Goal: Task Accomplishment & Management: Manage account settings

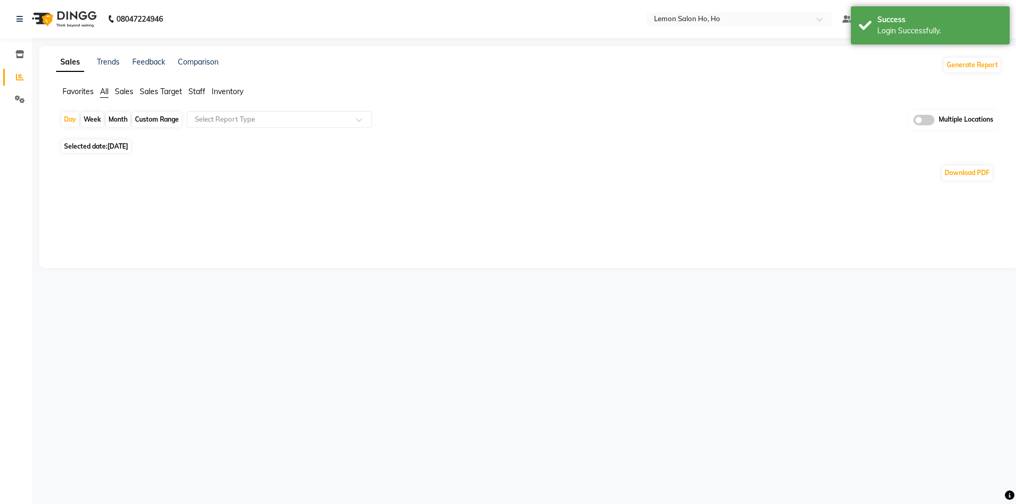
select select "en"
click at [19, 57] on icon at bounding box center [19, 54] width 9 height 8
select select
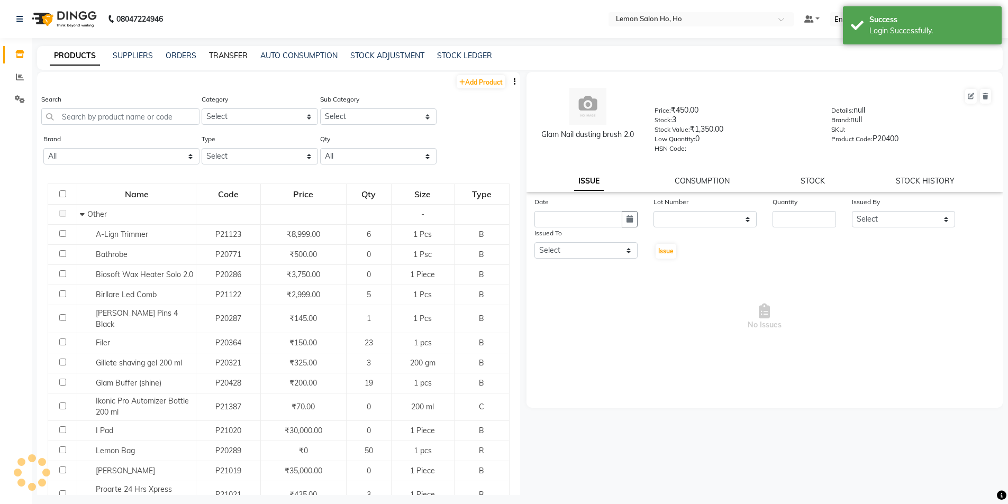
click at [224, 59] on link "TRANSFER" at bounding box center [228, 56] width 39 height 10
select select "sender"
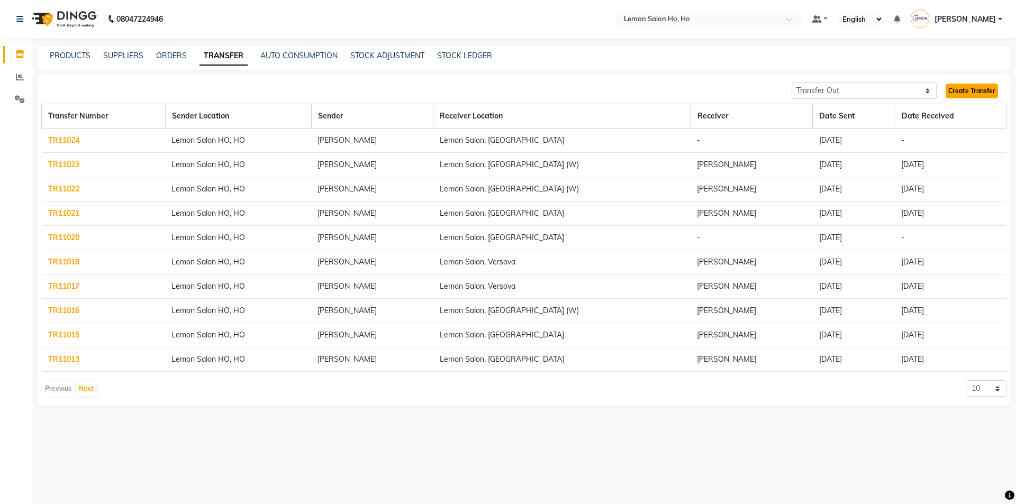
click at [960, 90] on link "Create Transfer" at bounding box center [971, 91] width 52 height 15
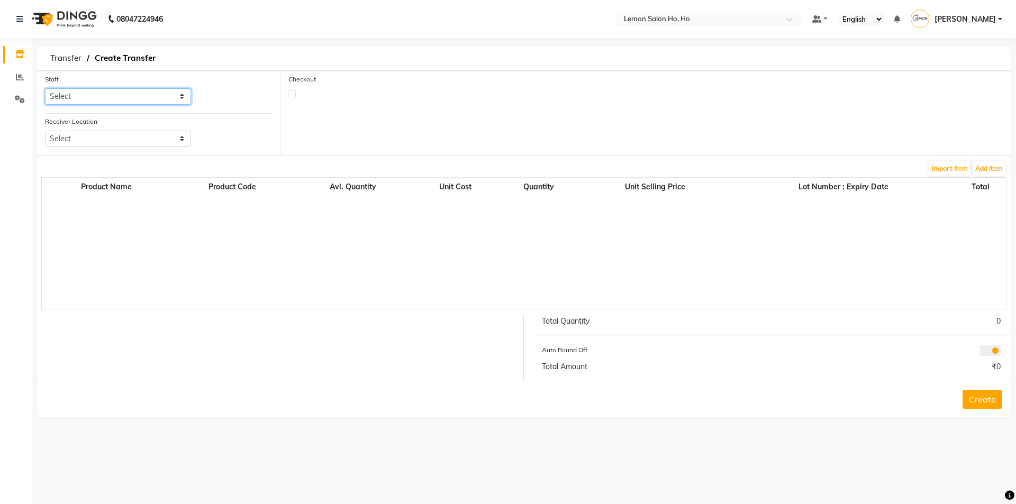
click at [182, 99] on select "Select [PERSON_NAME] [PERSON_NAME] DC DINGG Support [PERSON_NAME] [PERSON_NAME]…" at bounding box center [118, 96] width 146 height 16
select select "88560"
click at [45, 88] on select "Select [PERSON_NAME] [PERSON_NAME] DC DINGG Support [PERSON_NAME] [PERSON_NAME]…" at bounding box center [118, 96] width 146 height 16
click at [184, 142] on select "Select Lemon Salon, Lokhandwala [GEOGRAPHIC_DATA], [GEOGRAPHIC_DATA], Seven Bun…" at bounding box center [118, 139] width 146 height 16
select select "957"
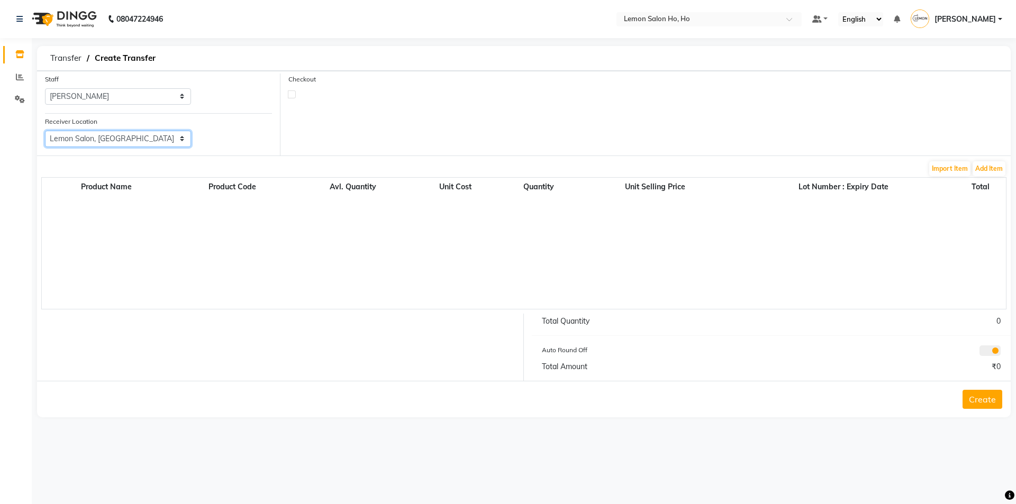
click at [45, 131] on select "Select Lemon Salon, Lokhandwala [GEOGRAPHIC_DATA], [GEOGRAPHIC_DATA], Seven Bun…" at bounding box center [118, 139] width 146 height 16
click at [988, 167] on button "Add Item" at bounding box center [988, 168] width 33 height 15
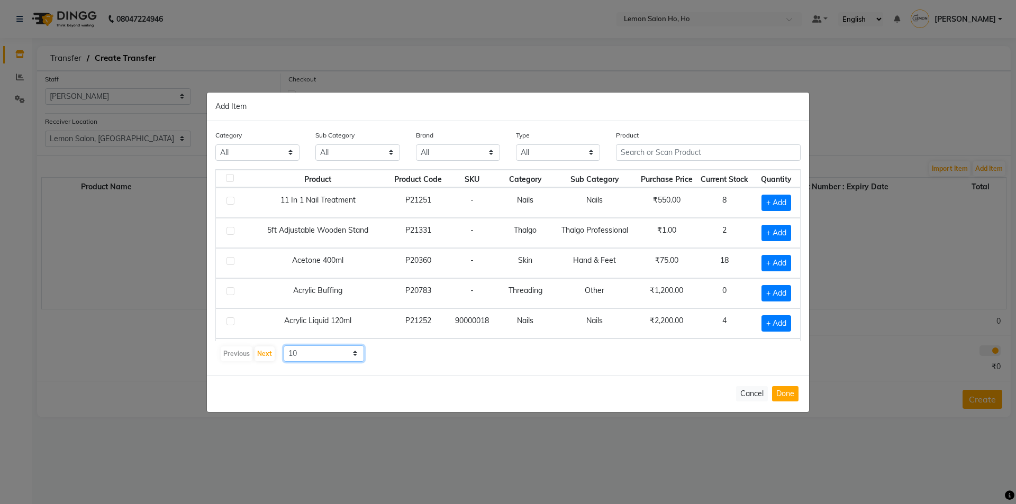
click at [353, 357] on select "10 50 100" at bounding box center [323, 353] width 80 height 16
select select "50"
click at [283, 345] on select "10 50 100" at bounding box center [323, 353] width 80 height 16
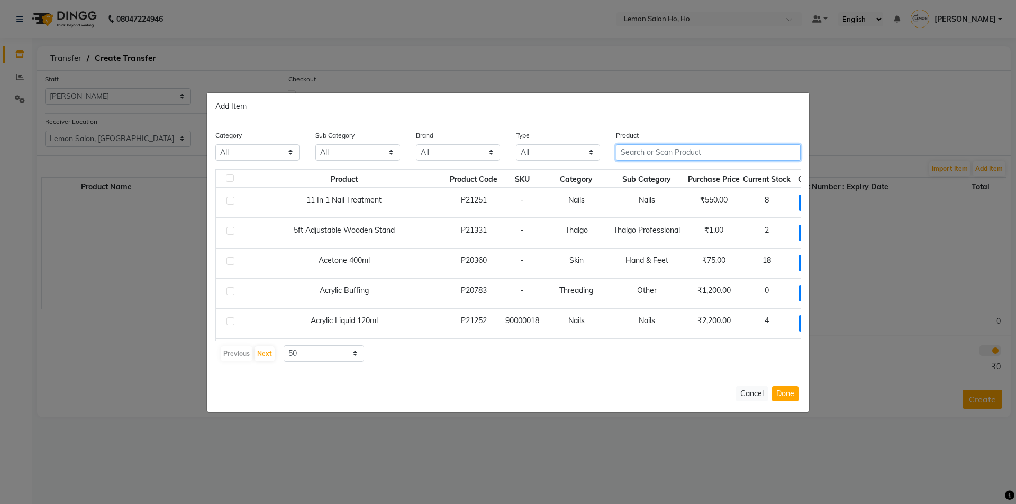
click at [716, 156] on input "text" at bounding box center [708, 152] width 185 height 16
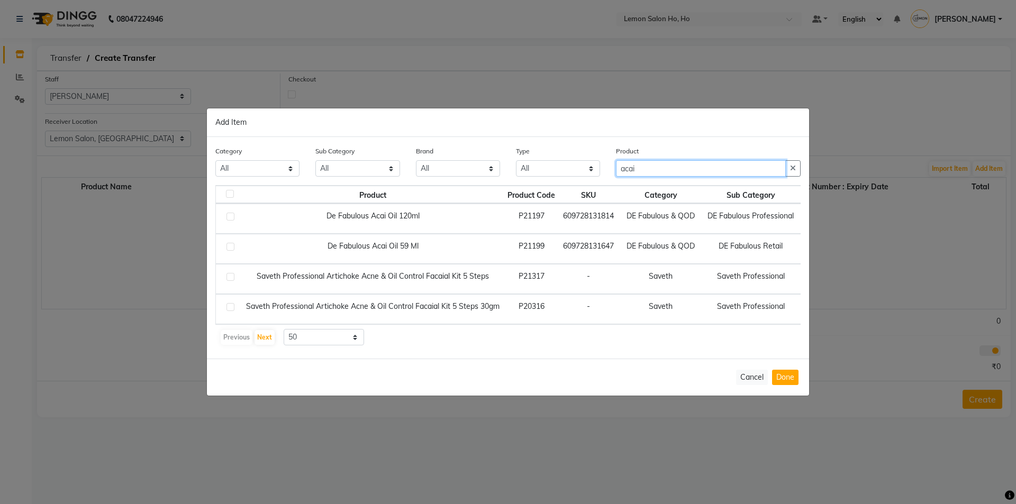
type input "acai"
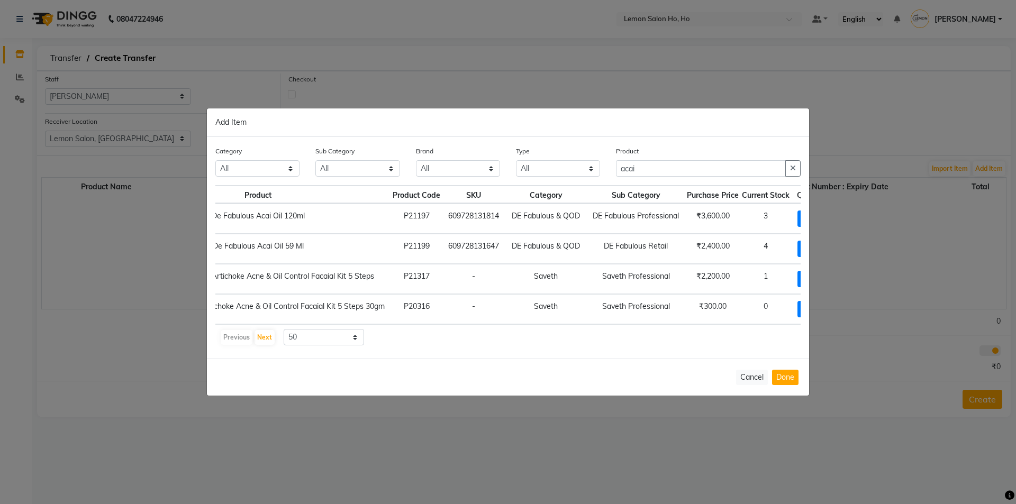
scroll to position [0, 154]
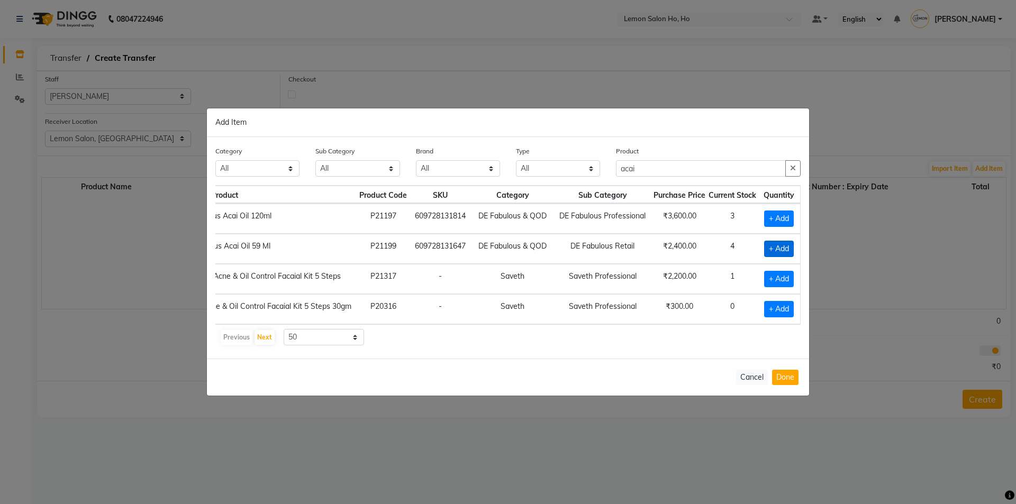
click at [777, 243] on span "+ Add" at bounding box center [779, 249] width 30 height 16
checkbox input "true"
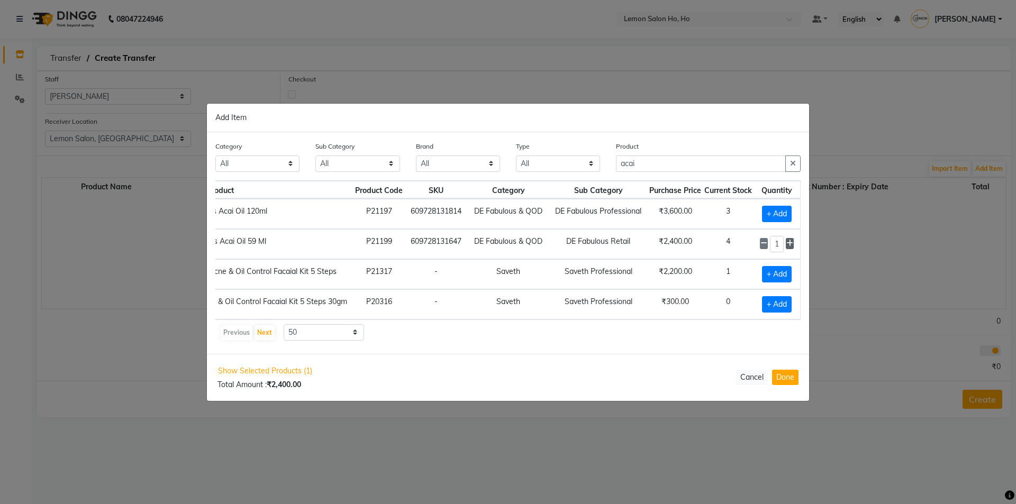
click at [792, 240] on icon at bounding box center [789, 243] width 7 height 7
type input "2"
click at [661, 160] on input "acai" at bounding box center [701, 164] width 170 height 16
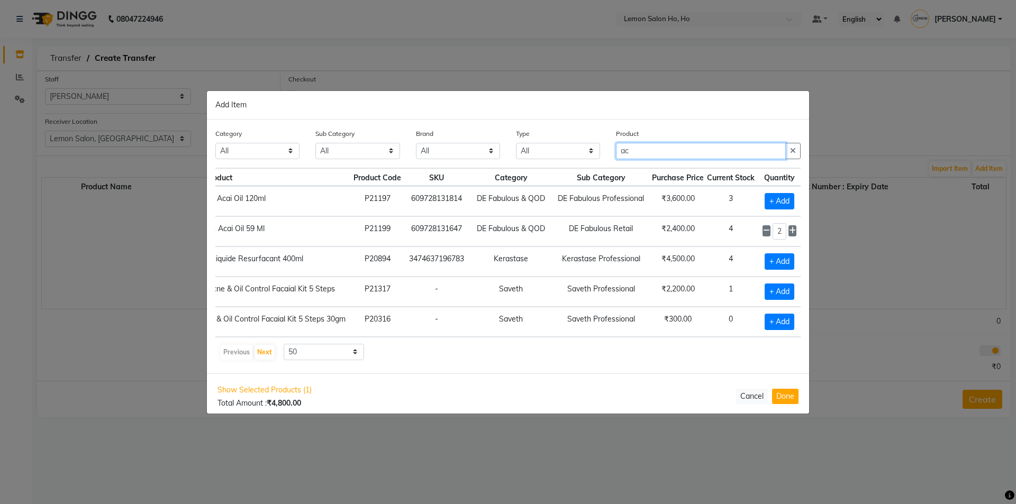
type input "a"
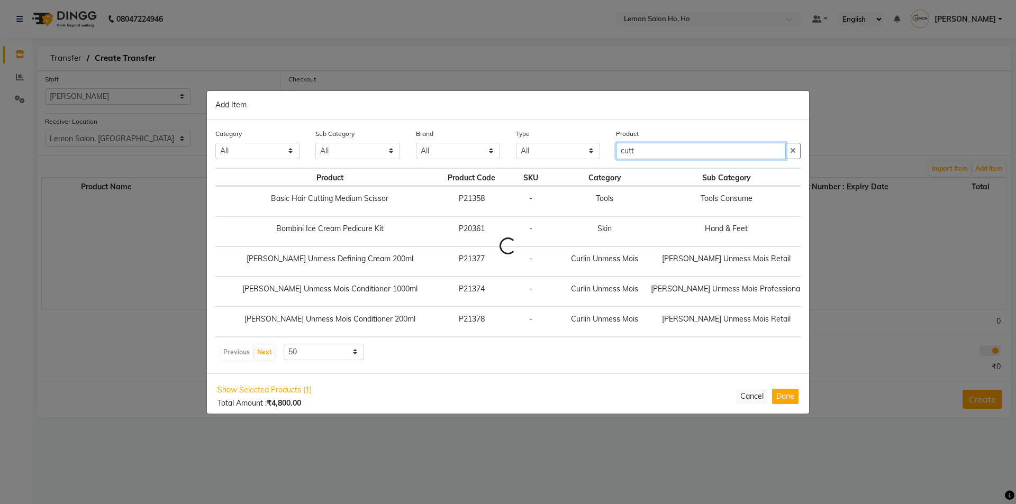
scroll to position [0, 0]
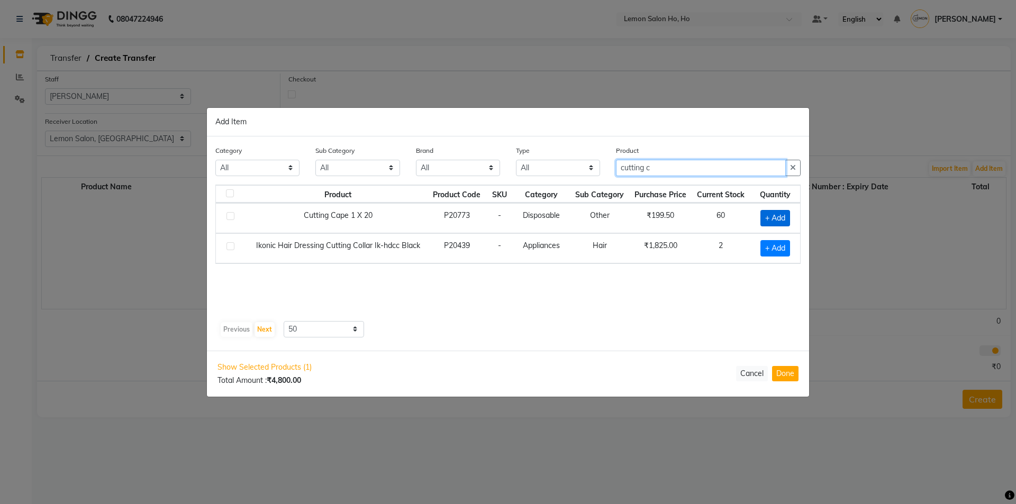
type input "cutting c"
click at [764, 215] on span "+ Add" at bounding box center [775, 218] width 30 height 16
checkbox input "true"
click at [786, 213] on icon at bounding box center [788, 216] width 7 height 7
type input "2"
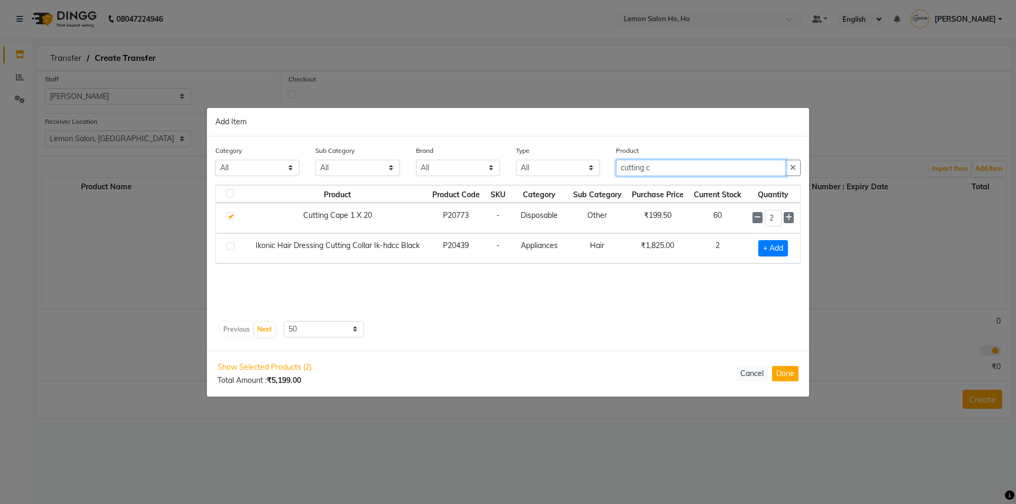
click at [667, 166] on input "cutting c" at bounding box center [701, 168] width 170 height 16
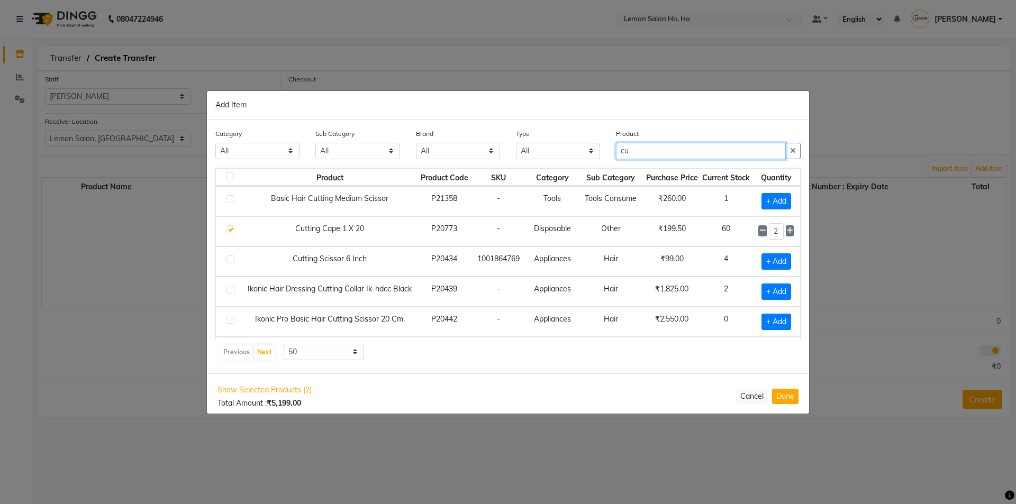
type input "c"
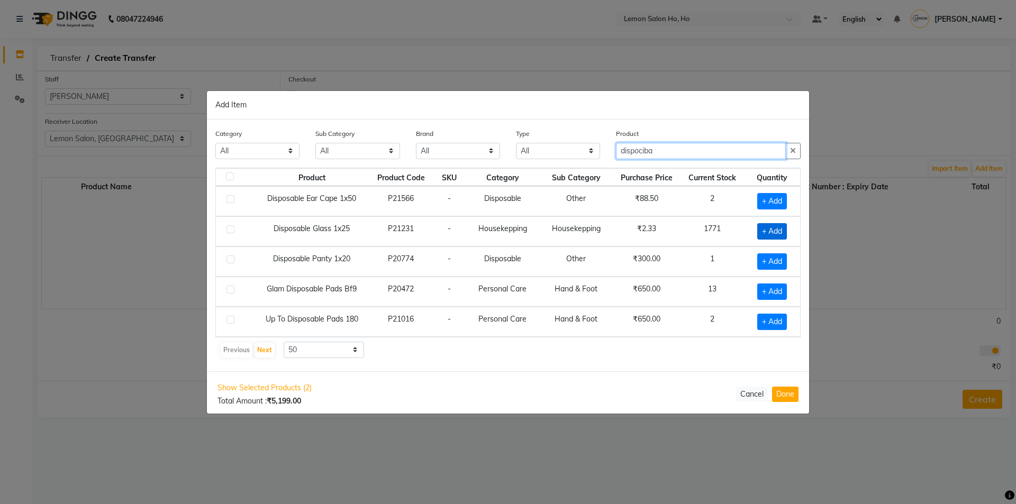
type input "dispociba"
click at [765, 228] on span "+ Add" at bounding box center [772, 231] width 30 height 16
checkbox input "true"
click at [772, 232] on input "1" at bounding box center [769, 231] width 20 height 16
type input "75"
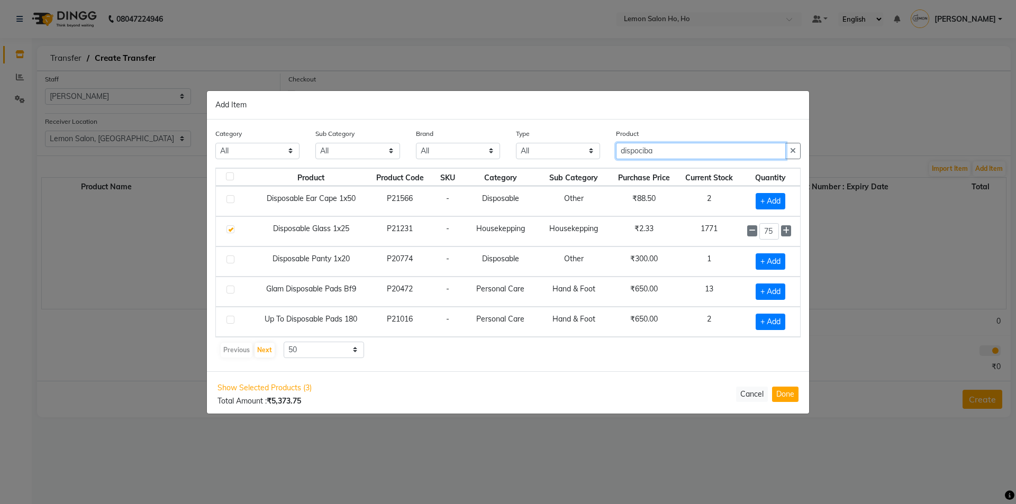
click at [664, 148] on input "dispociba" at bounding box center [701, 151] width 170 height 16
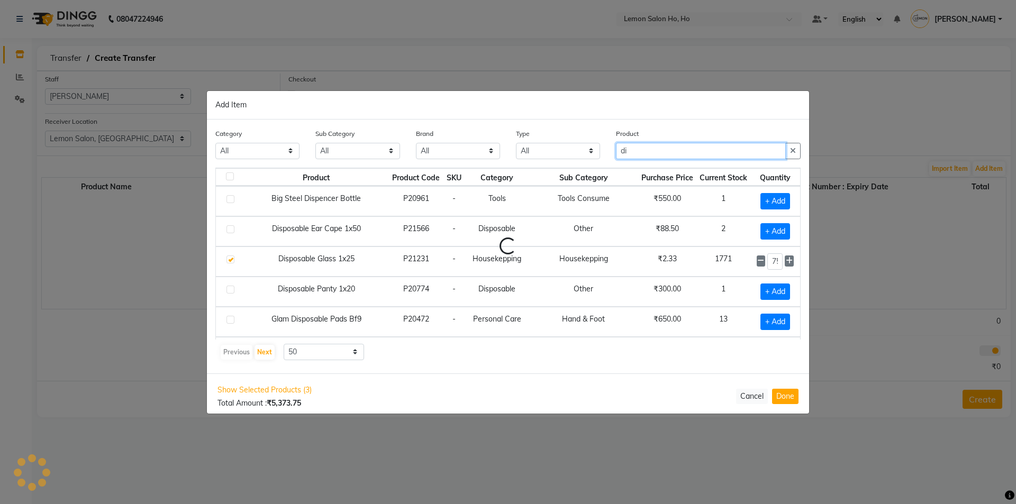
type input "d"
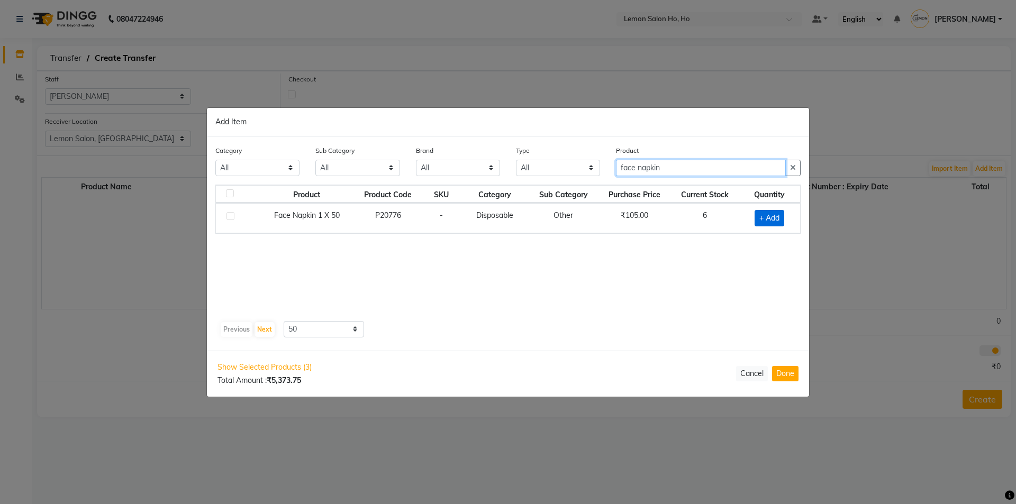
type input "face napkin"
click at [766, 213] on span "+ Add" at bounding box center [769, 218] width 30 height 16
checkbox input "true"
click at [785, 216] on icon at bounding box center [782, 216] width 7 height 7
type input "2"
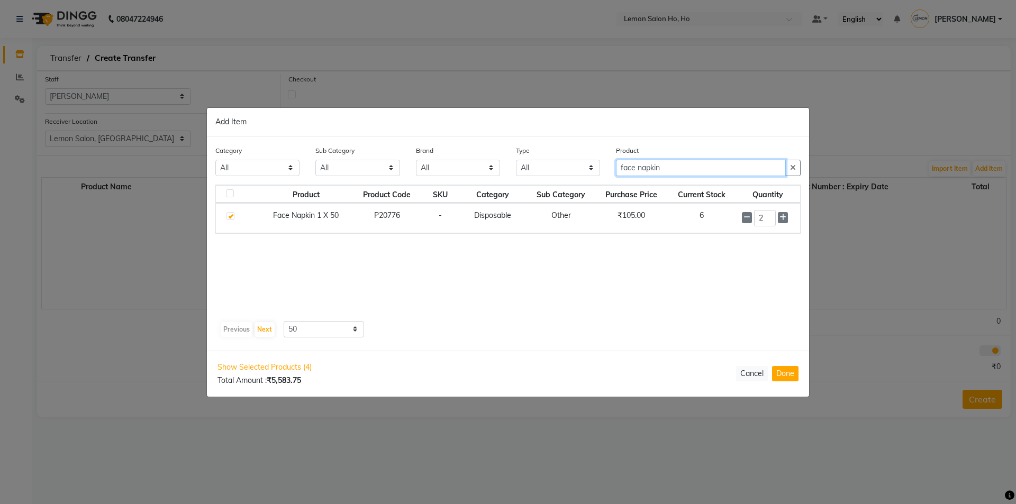
click at [670, 170] on input "face napkin" at bounding box center [701, 168] width 170 height 16
type input "face spon"
click at [756, 215] on span "+ Add" at bounding box center [769, 218] width 30 height 16
checkbox input "true"
click at [774, 215] on input "1" at bounding box center [763, 217] width 22 height 16
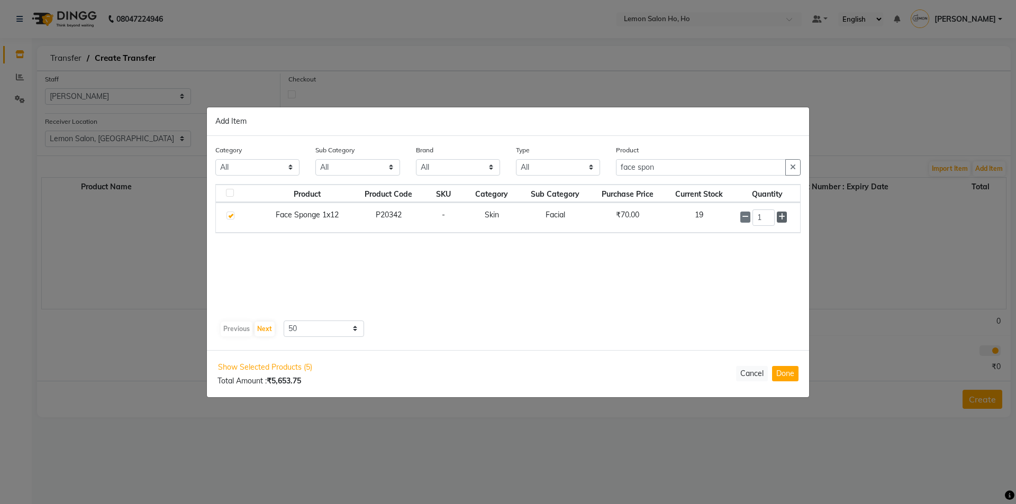
click at [780, 216] on icon at bounding box center [781, 216] width 7 height 7
type input "2"
click at [676, 166] on input "face spon" at bounding box center [701, 168] width 170 height 16
type input "f"
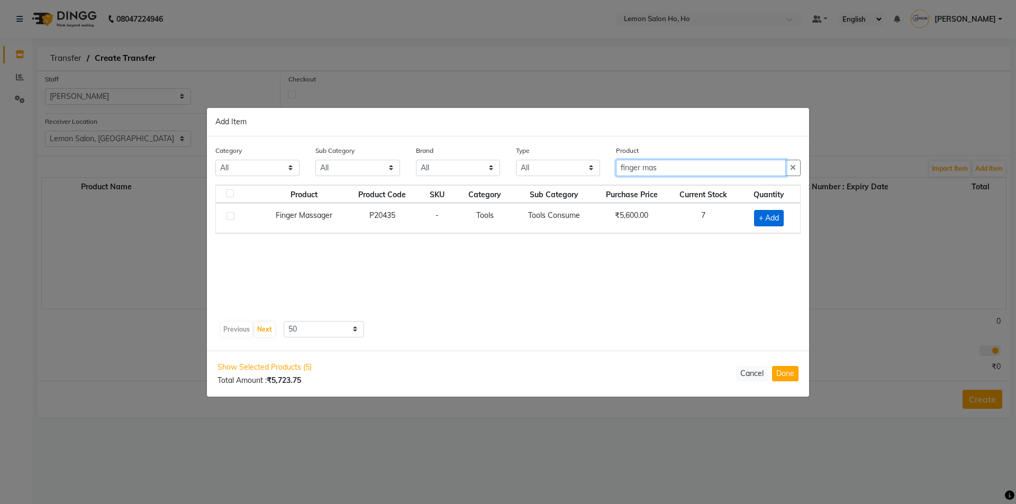
type input "finger mas"
click at [770, 218] on span "+ Add" at bounding box center [769, 218] width 30 height 16
checkbox input "true"
click at [678, 167] on input "finger mas" at bounding box center [701, 168] width 170 height 16
type input "f"
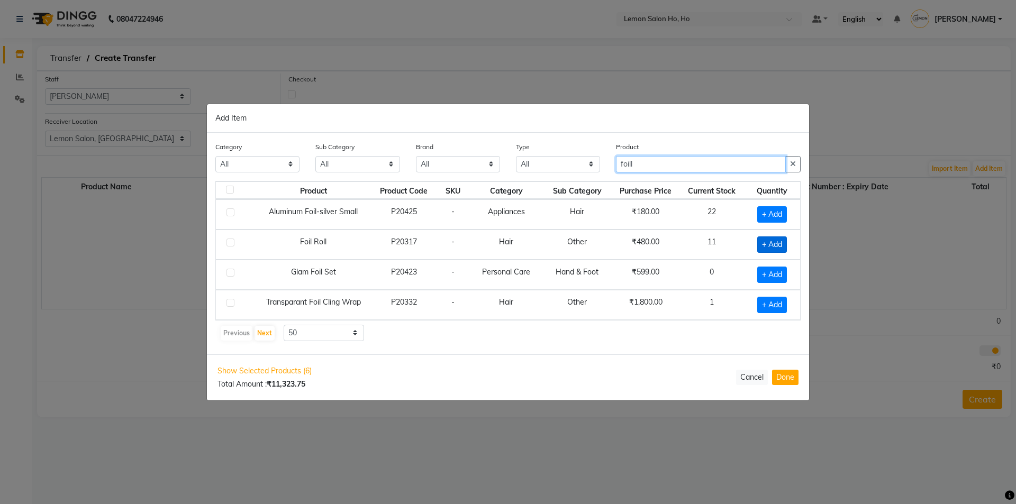
type input "foill"
click at [771, 241] on span "+ Add" at bounding box center [772, 244] width 30 height 16
checkbox input "true"
click at [650, 166] on input "foill" at bounding box center [701, 164] width 170 height 16
type input "f"
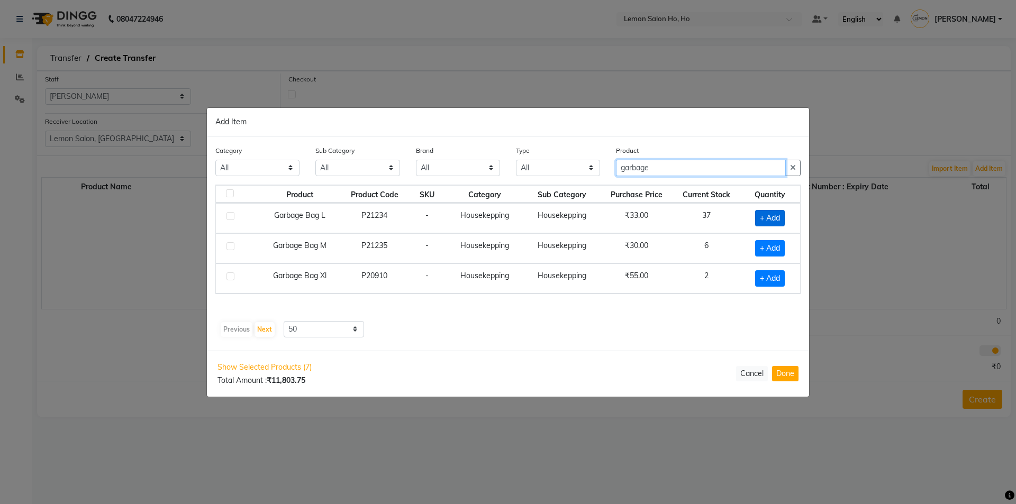
type input "garbage"
click at [769, 217] on span "+ Add" at bounding box center [770, 218] width 30 height 16
checkbox input "true"
click at [782, 215] on icon at bounding box center [783, 216] width 7 height 7
type input "2"
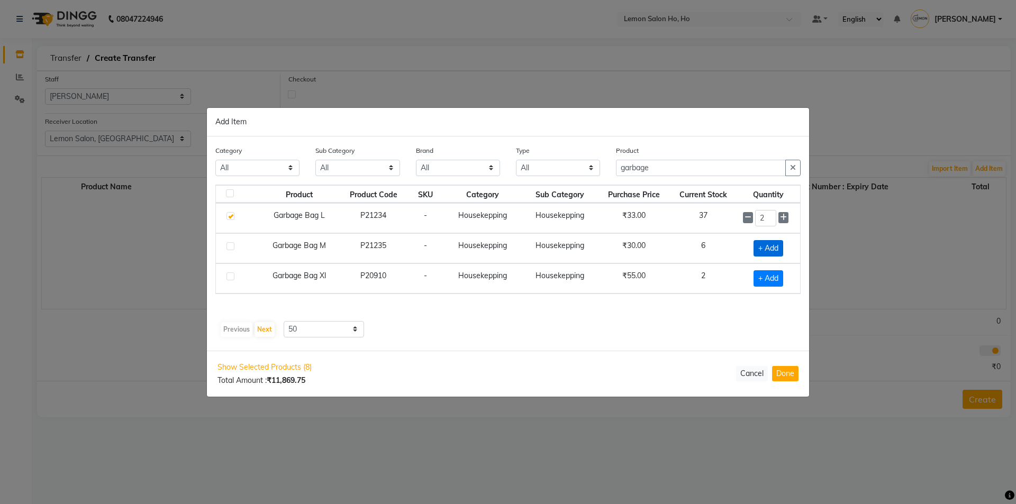
click at [769, 244] on span "+ Add" at bounding box center [768, 248] width 30 height 16
checkbox input "true"
click at [781, 245] on icon at bounding box center [783, 246] width 7 height 7
type input "2"
click at [664, 170] on input "garbage" at bounding box center [701, 168] width 170 height 16
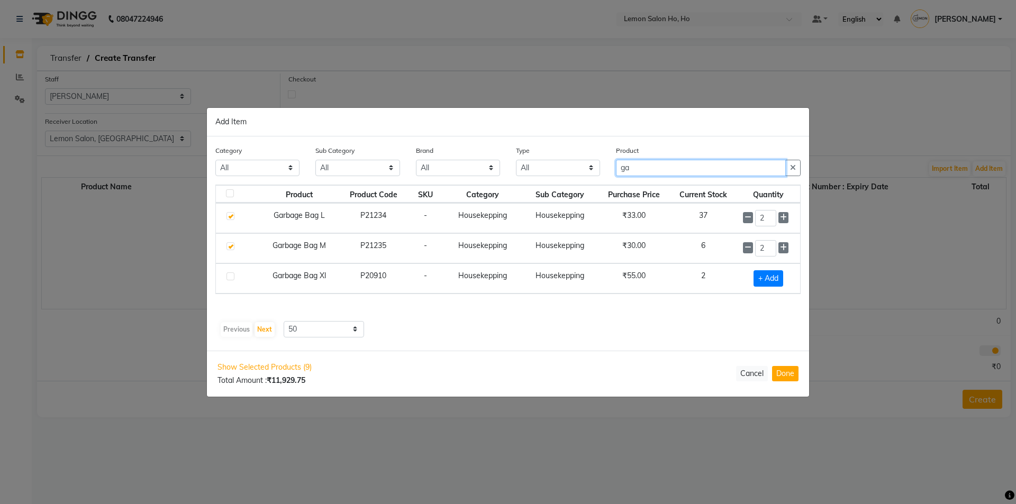
type input "g"
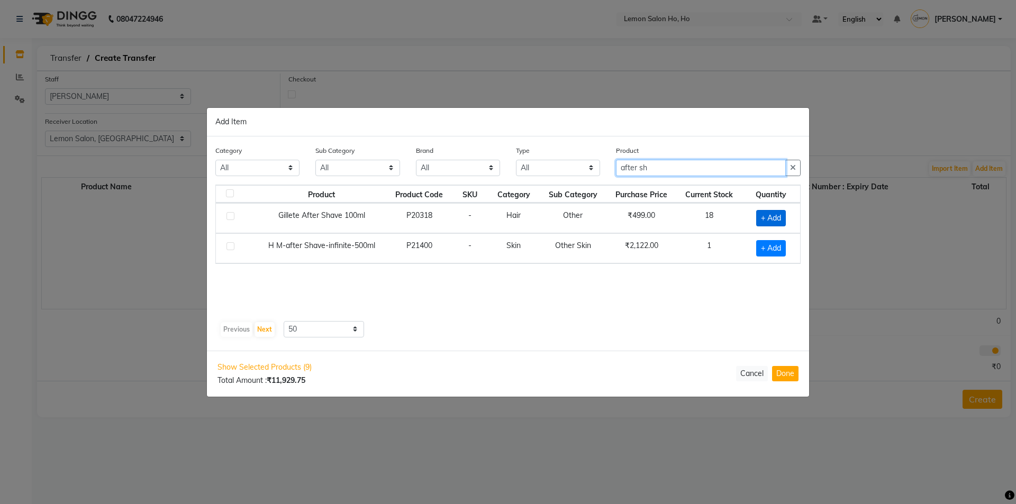
type input "after sh"
click at [776, 217] on span "+ Add" at bounding box center [771, 218] width 30 height 16
checkbox input "true"
click at [666, 168] on input "after sh" at bounding box center [701, 168] width 170 height 16
type input "a"
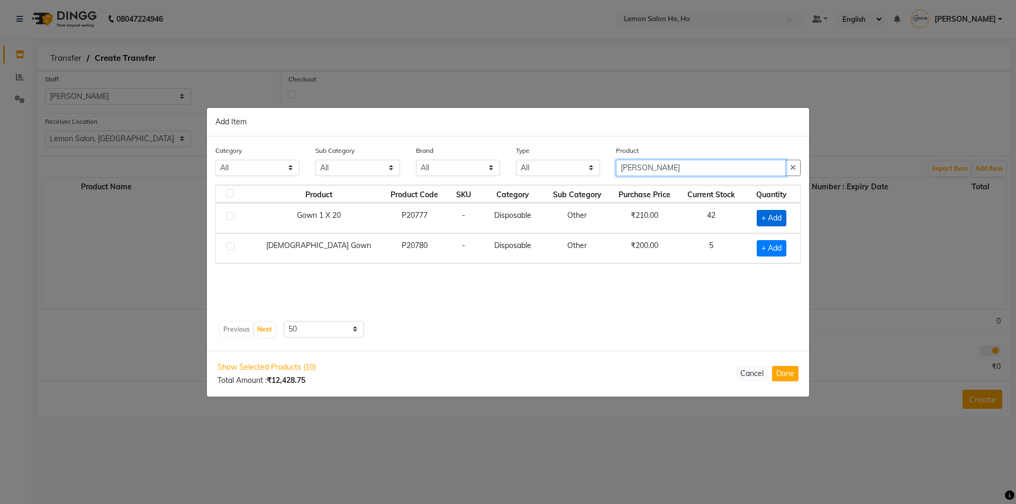
type input "[PERSON_NAME]"
click at [764, 213] on span "+ Add" at bounding box center [771, 218] width 30 height 16
checkbox input "true"
click at [665, 166] on input "[PERSON_NAME]" at bounding box center [701, 168] width 170 height 16
type input "g"
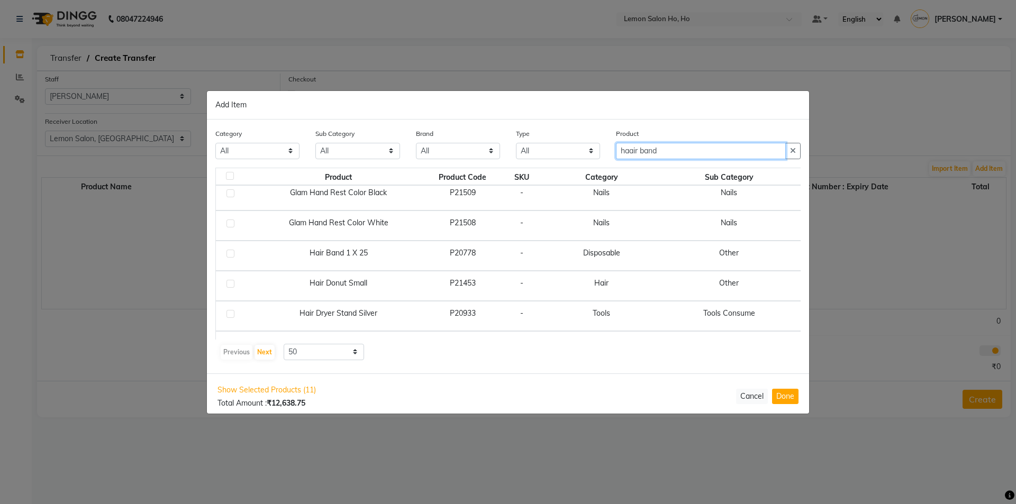
scroll to position [740, 0]
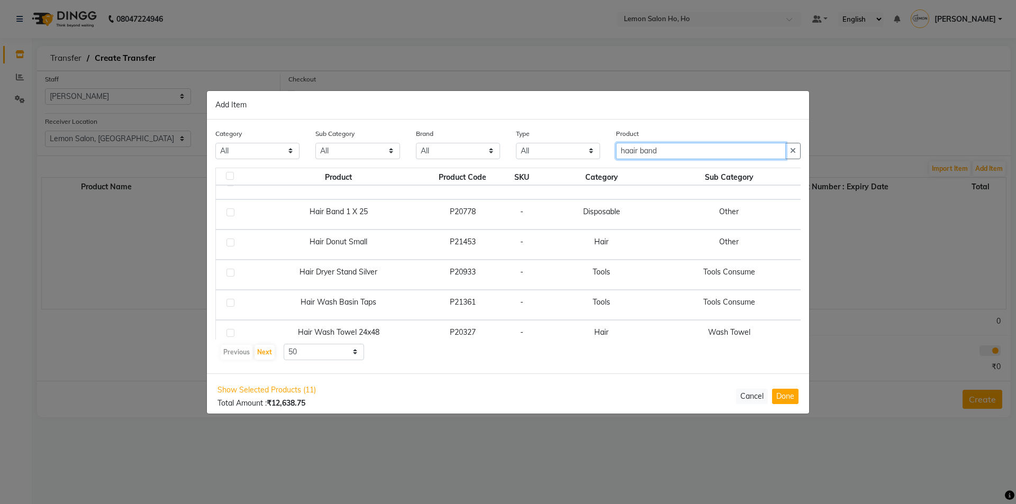
type input "haair band"
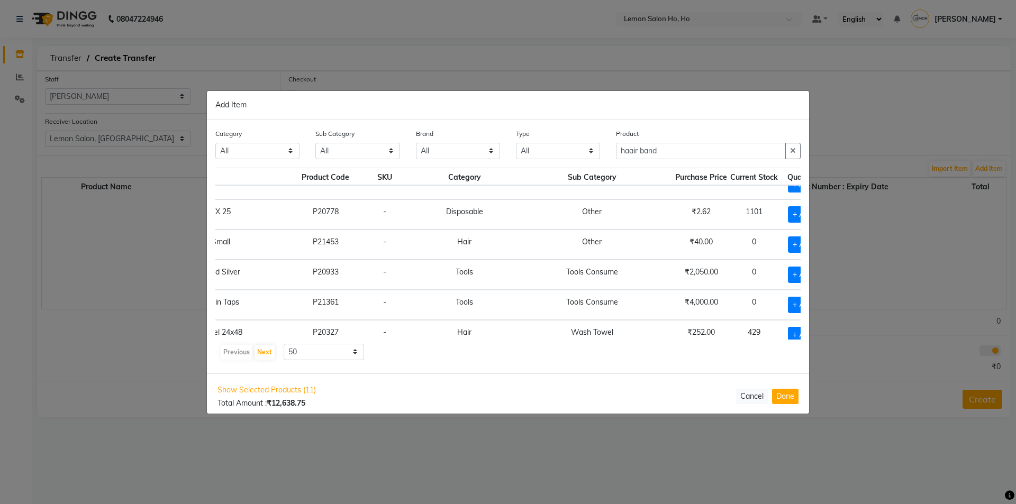
scroll to position [740, 138]
click at [787, 212] on span "+ Add" at bounding box center [802, 214] width 30 height 16
checkbox input "true"
click at [795, 212] on input "1" at bounding box center [802, 214] width 14 height 16
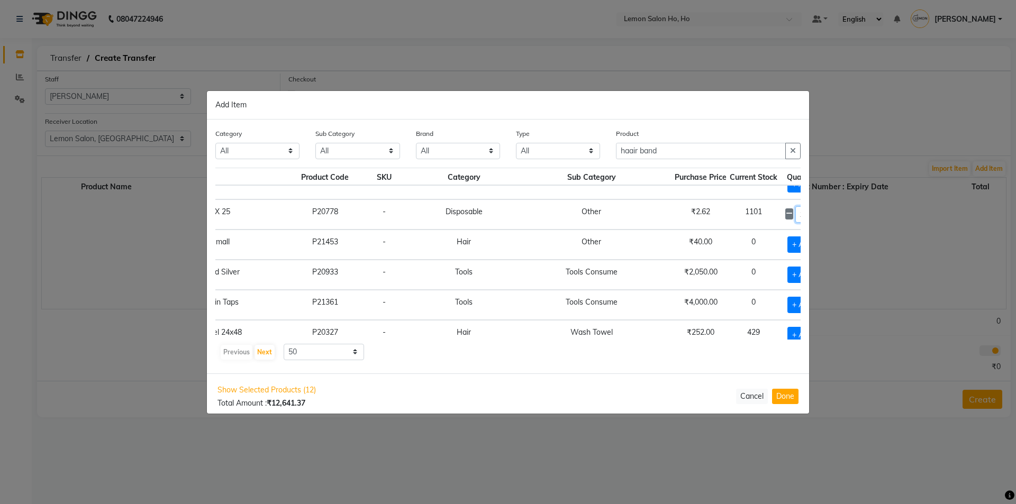
type input "25"
click at [690, 156] on input "haair band" at bounding box center [701, 151] width 170 height 16
type input "h"
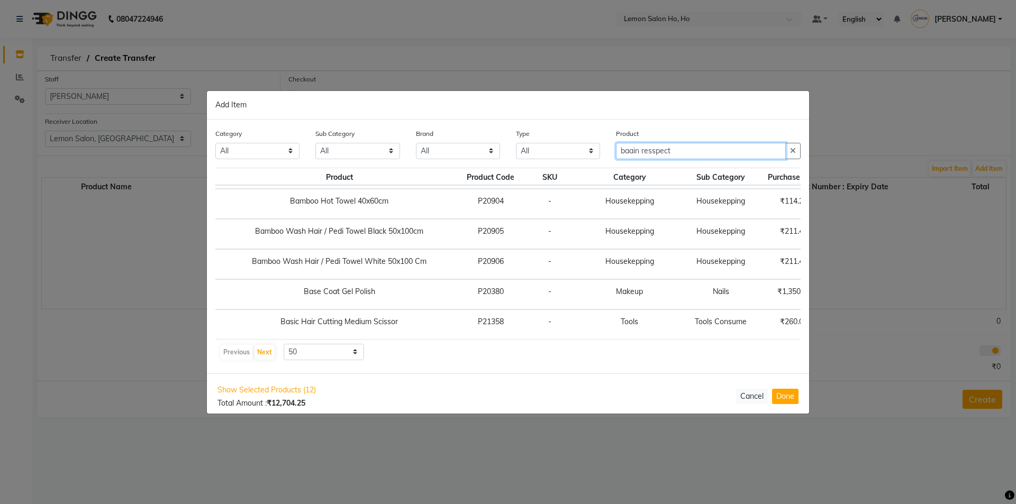
scroll to position [0, 26]
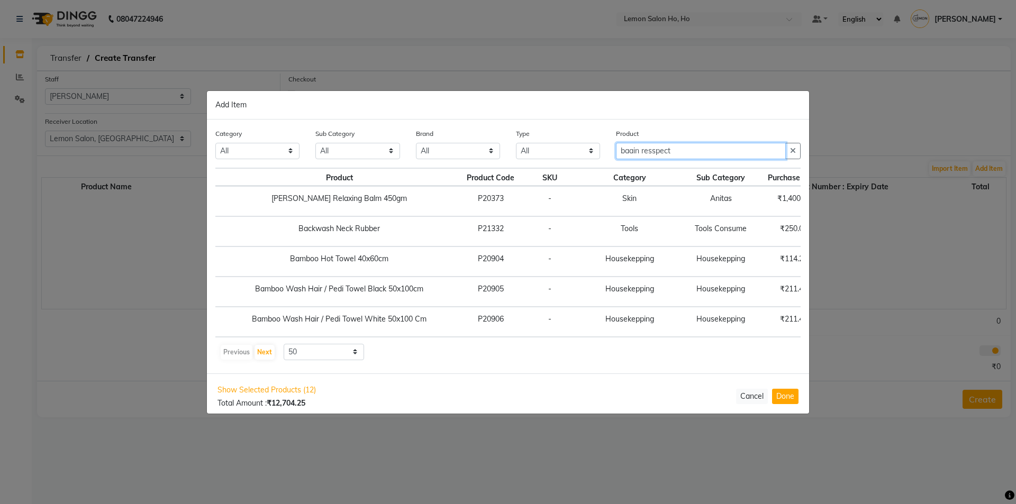
click at [689, 150] on input "baain resspect" at bounding box center [701, 151] width 170 height 16
type input "b"
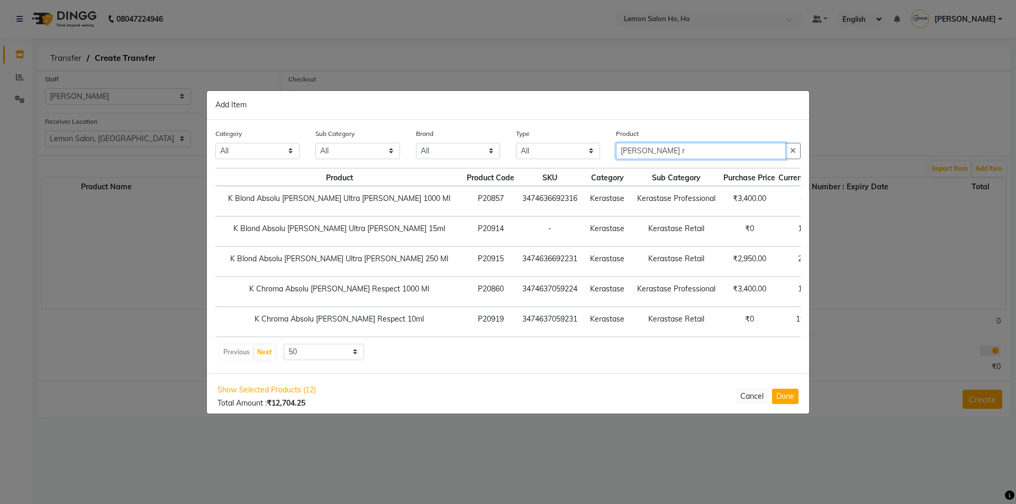
scroll to position [0, 25]
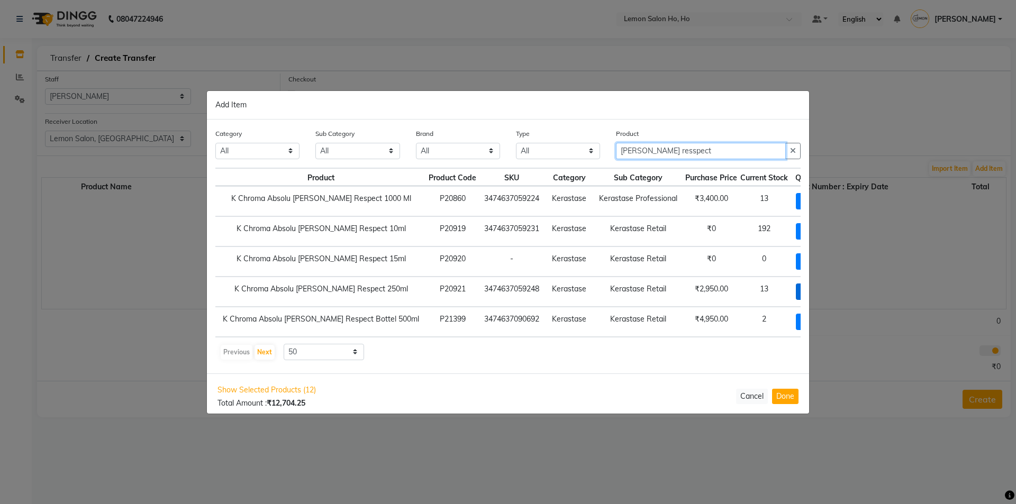
type input "[PERSON_NAME] resspect"
click at [795, 291] on span "+ Add" at bounding box center [810, 291] width 30 height 16
checkbox input "true"
click at [822, 291] on icon at bounding box center [825, 290] width 7 height 7
type input "2"
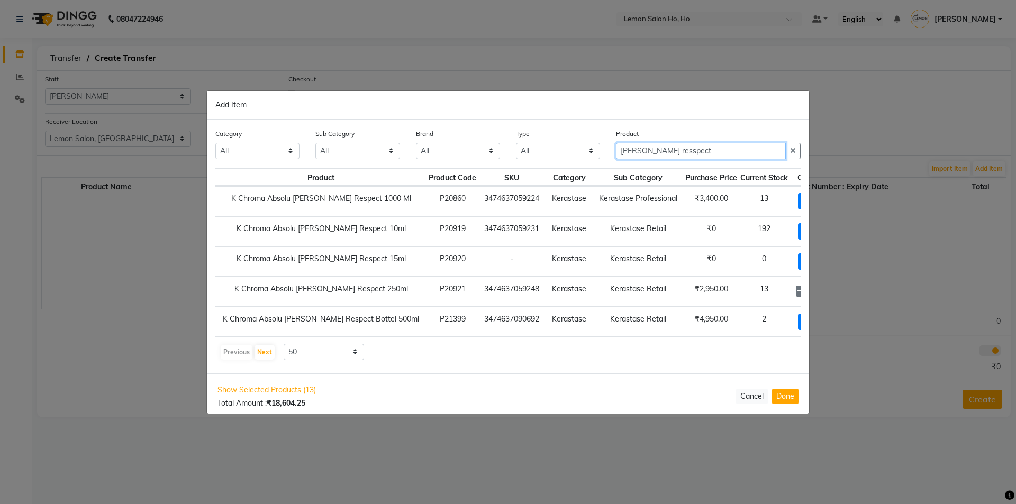
click at [696, 151] on input "[PERSON_NAME] resspect" at bounding box center [701, 151] width 170 height 16
type input "b"
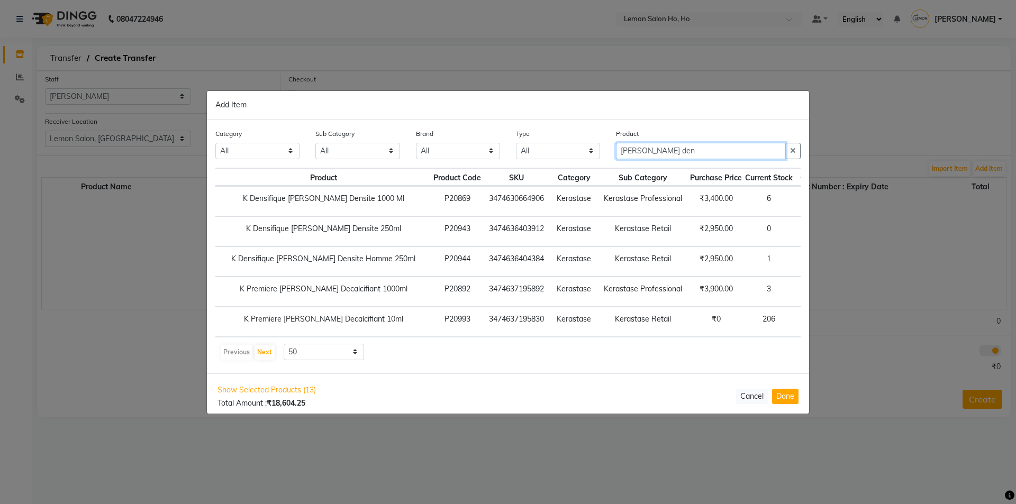
scroll to position [0, 2]
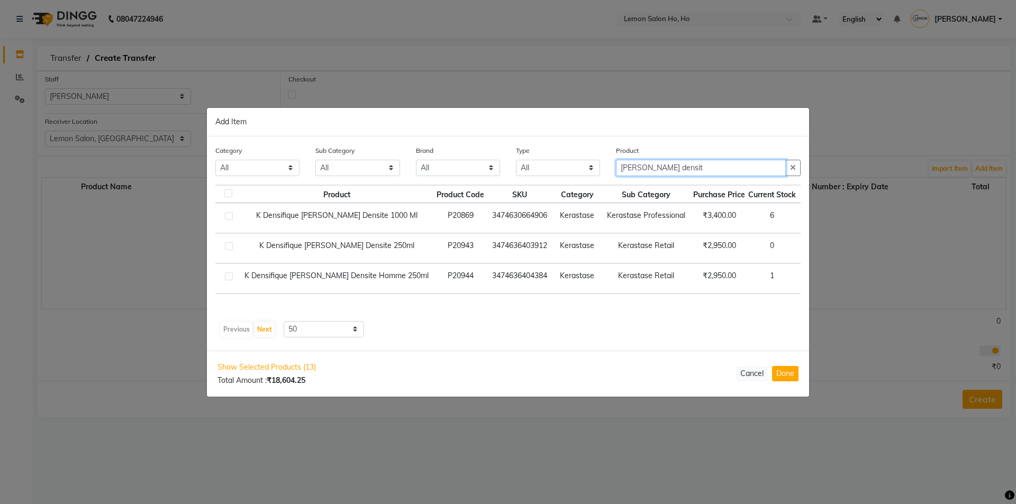
type input "[PERSON_NAME] densit"
click at [803, 278] on span "+ Add" at bounding box center [818, 278] width 30 height 16
checkbox input "true"
click at [682, 167] on input "[PERSON_NAME] densit" at bounding box center [701, 168] width 170 height 16
type input "b"
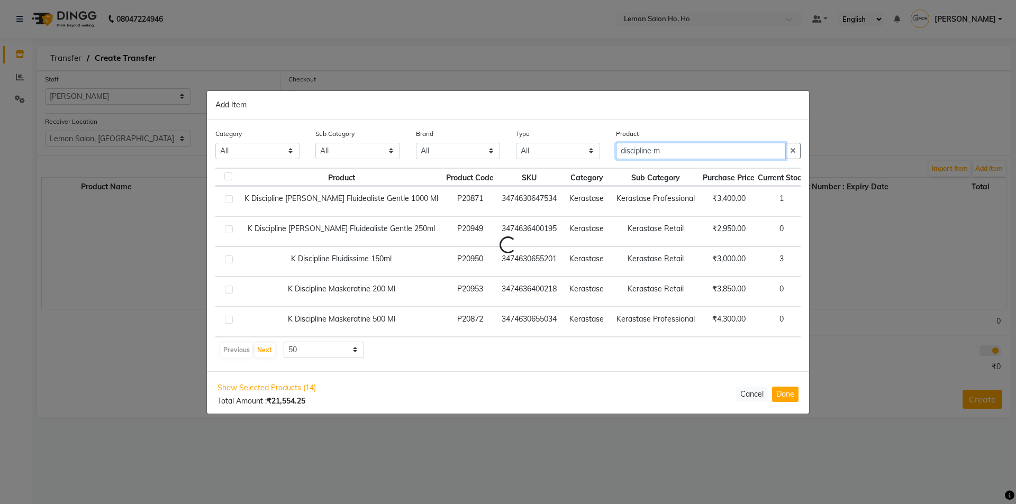
scroll to position [0, 0]
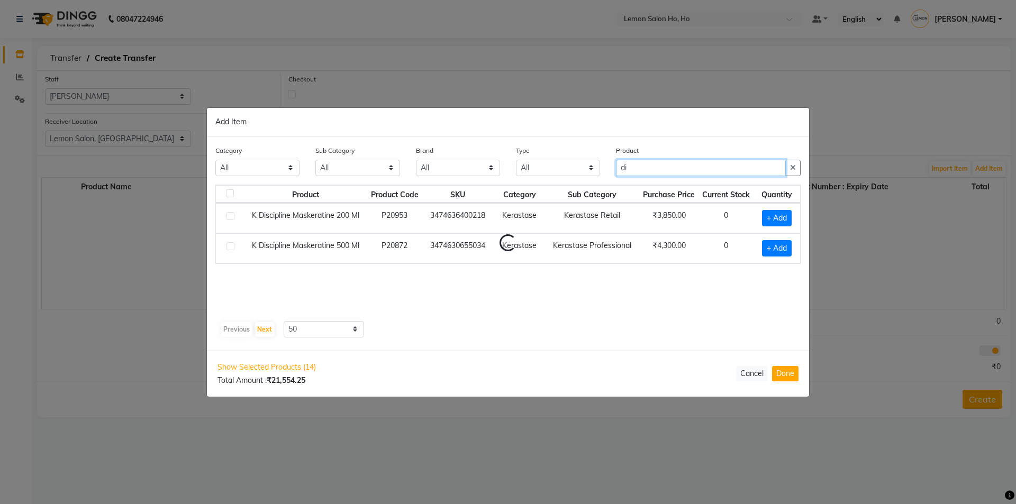
type input "d"
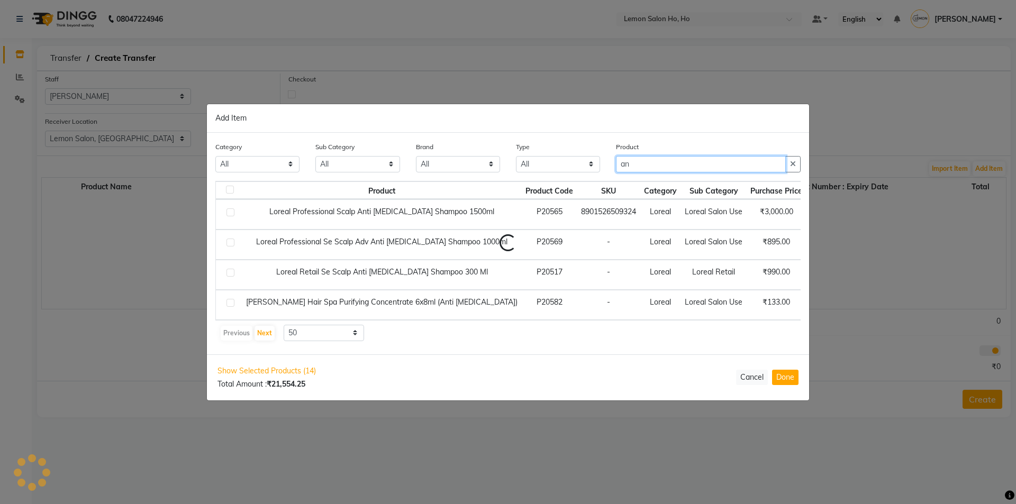
type input "a"
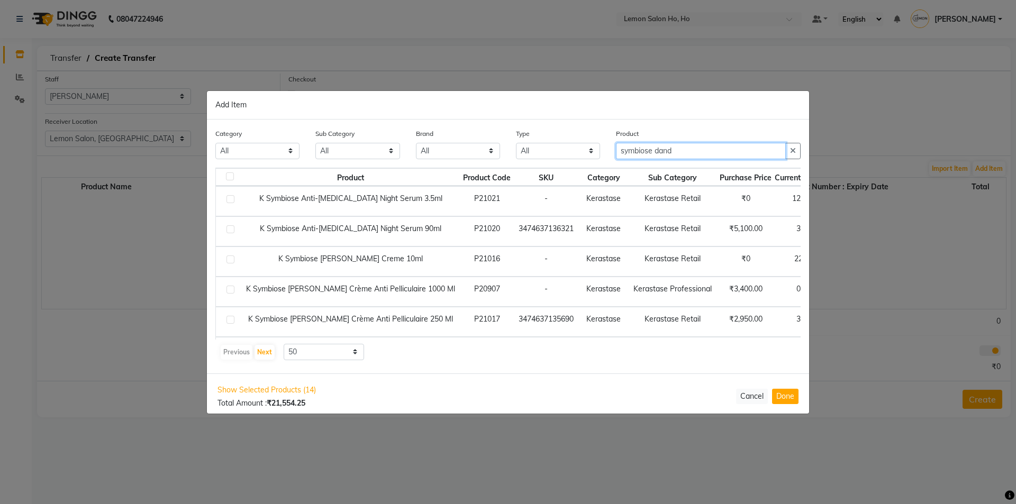
type input "symbiose dand"
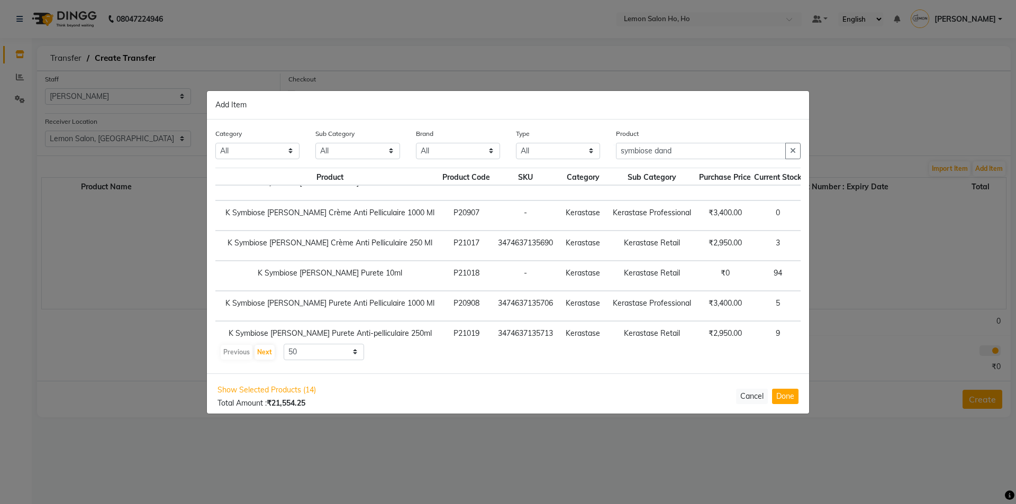
scroll to position [126, 35]
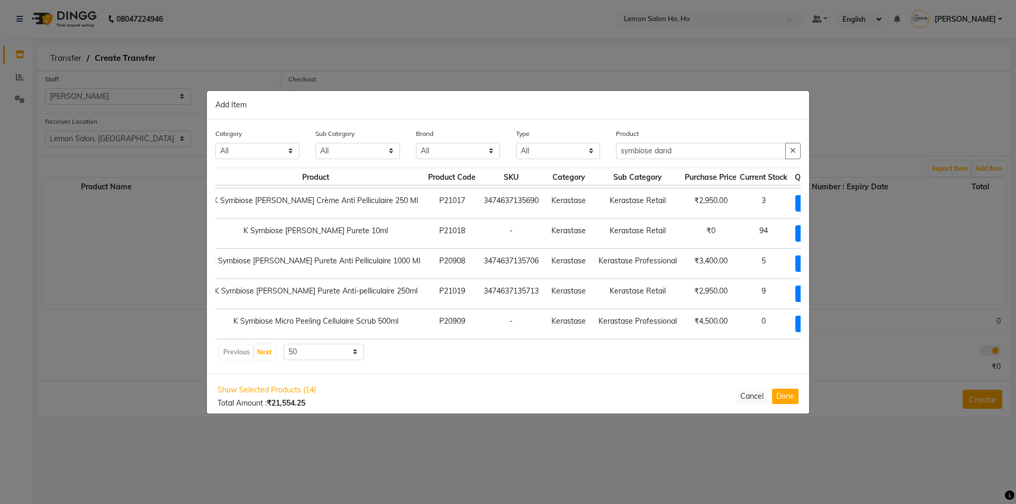
drag, startPoint x: 667, startPoint y: 339, endPoint x: 725, endPoint y: 339, distance: 57.7
click at [725, 339] on div "Product Product Code SKU Category Sub Category Purchase Price Current Stock Qua…" at bounding box center [507, 254] width 585 height 172
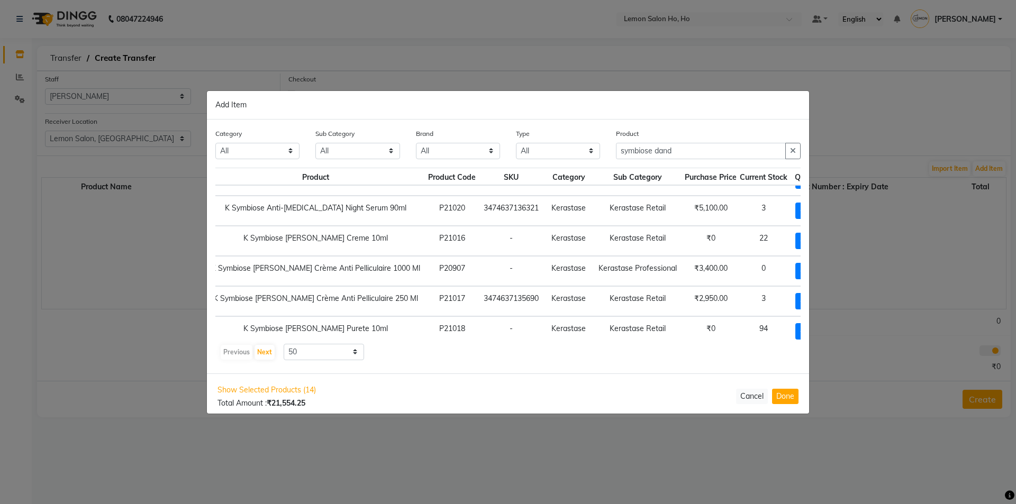
scroll to position [0, 35]
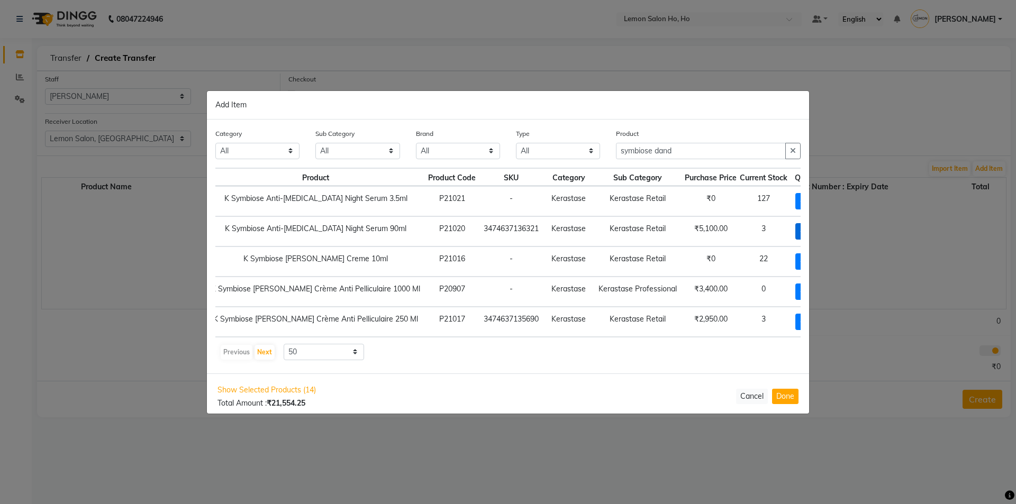
click at [795, 230] on span "+ Add" at bounding box center [810, 231] width 30 height 16
checkbox input "true"
click at [690, 149] on input "symbiose dand" at bounding box center [701, 151] width 170 height 16
type input "s"
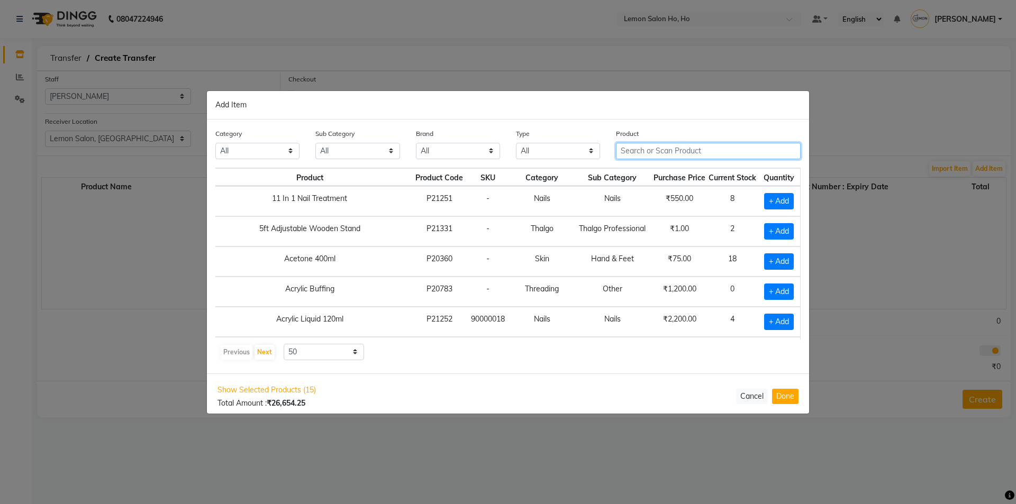
scroll to position [0, 26]
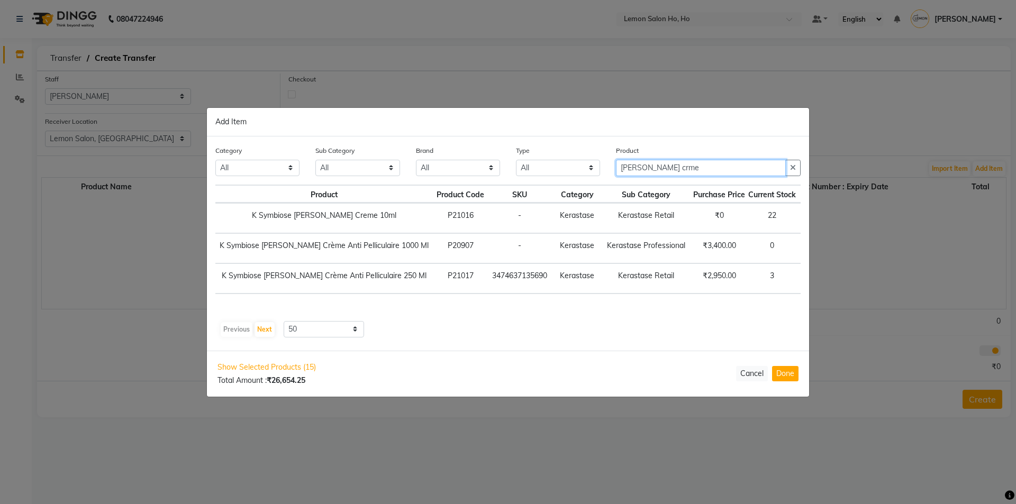
type input "[PERSON_NAME] crme"
click at [803, 277] on span "+ Add" at bounding box center [818, 278] width 30 height 16
checkbox input "true"
click at [685, 170] on input "[PERSON_NAME] crme" at bounding box center [701, 168] width 170 height 16
type input "b"
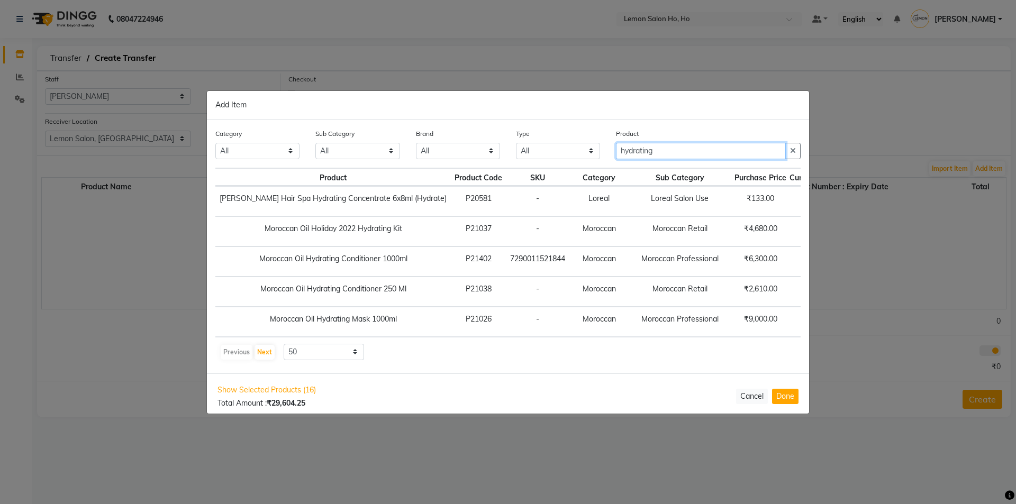
type input "hydrating"
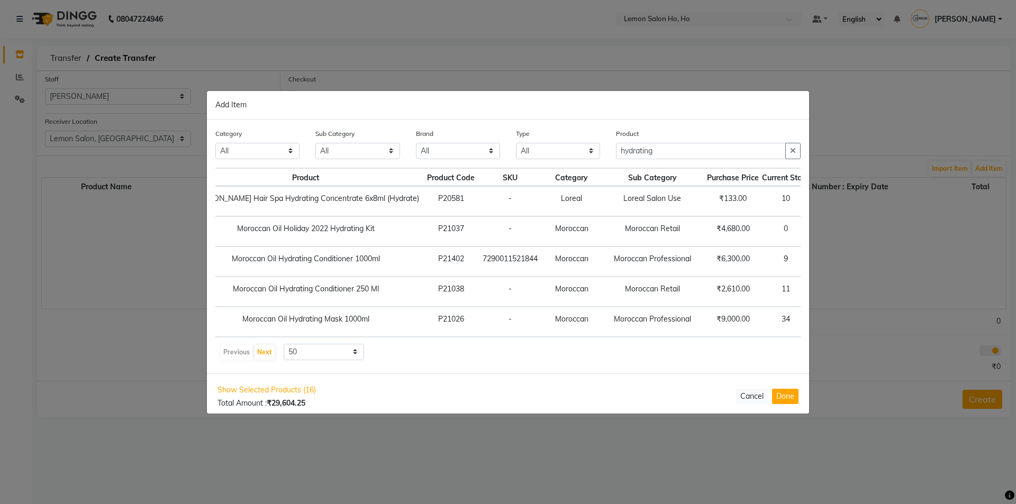
scroll to position [0, 62]
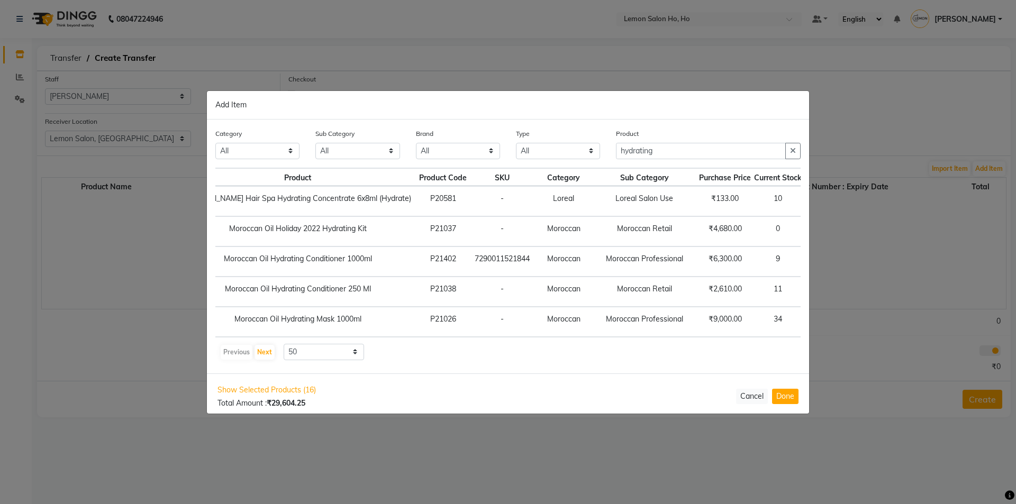
click at [809, 318] on span "+ Add" at bounding box center [824, 322] width 30 height 16
checkbox input "true"
click at [670, 152] on input "hydrating" at bounding box center [701, 151] width 170 height 16
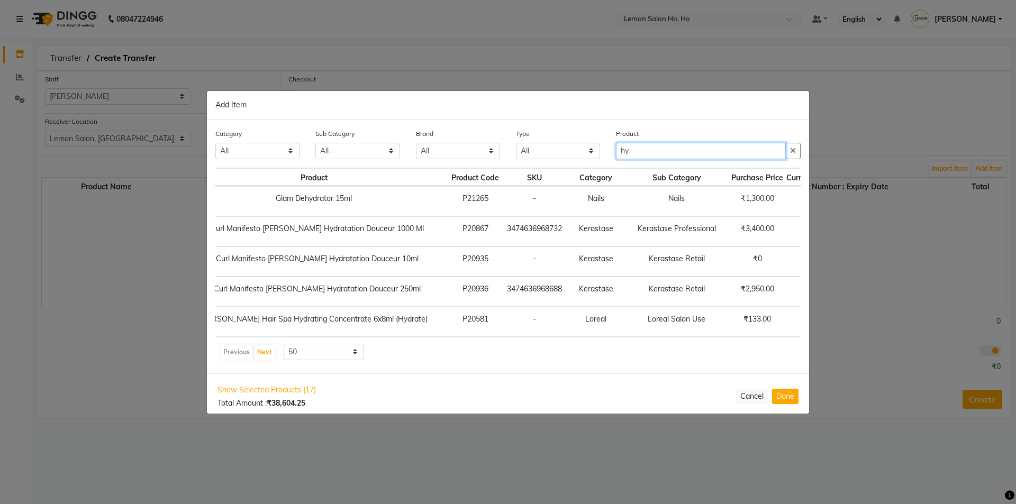
type input "h"
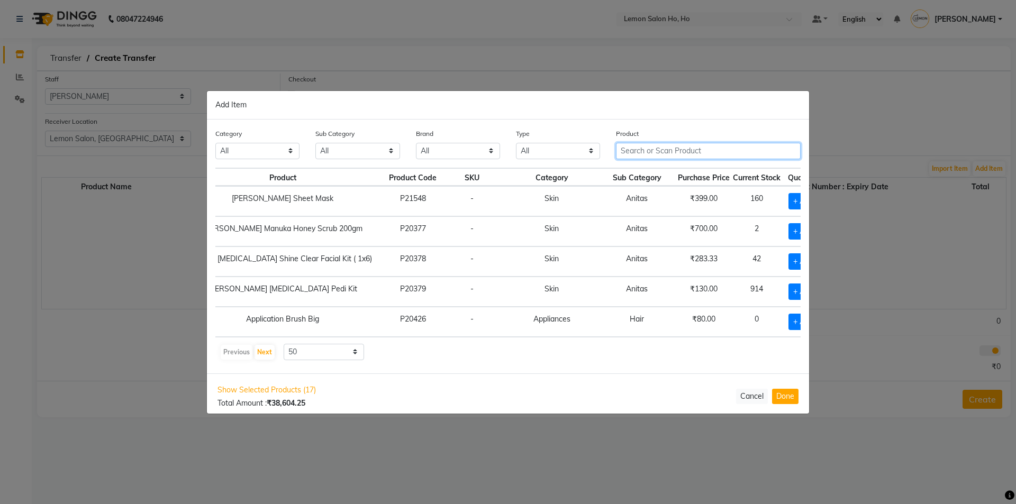
scroll to position [0, 26]
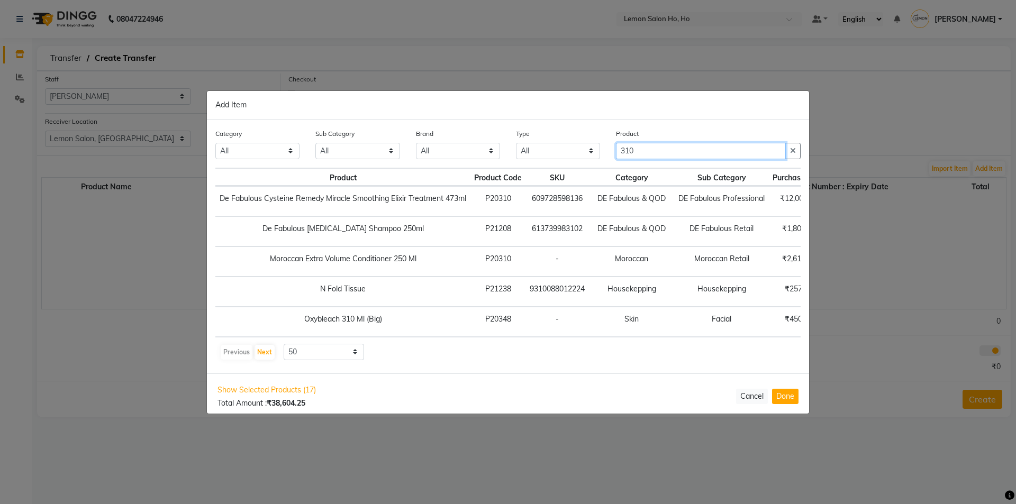
type input "310"
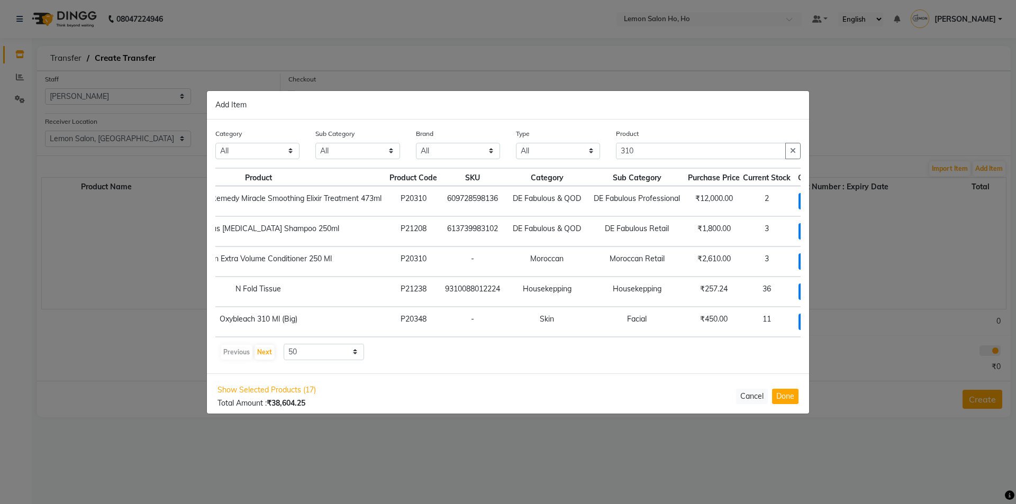
scroll to position [0, 160]
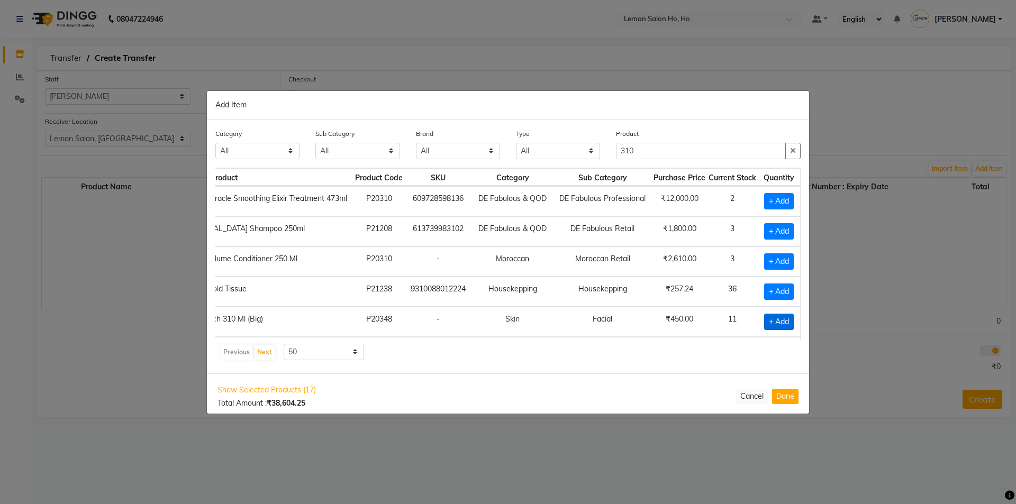
click at [764, 320] on span "+ Add" at bounding box center [779, 322] width 30 height 16
checkbox input "true"
click at [788, 318] on icon at bounding box center [789, 320] width 7 height 7
type input "2"
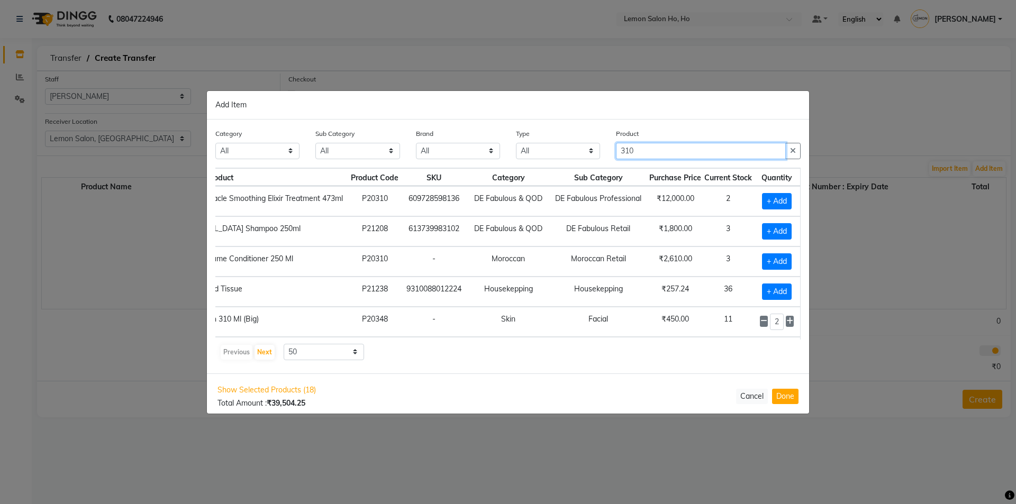
click at [657, 149] on input "310" at bounding box center [701, 151] width 170 height 16
type input "3"
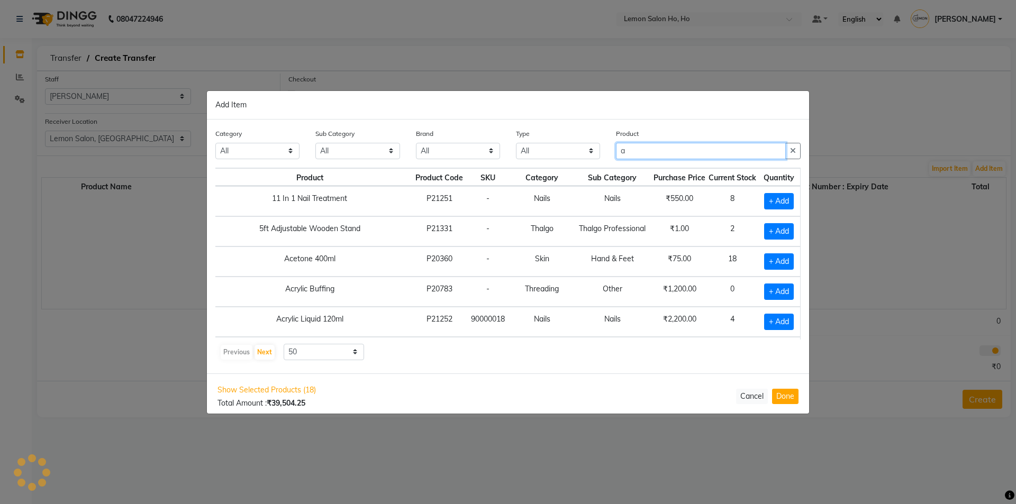
scroll to position [0, 26]
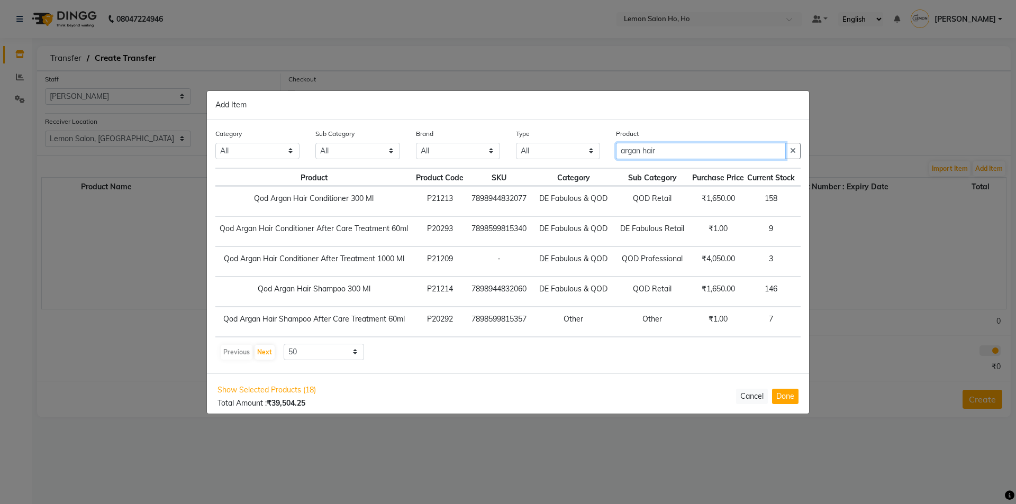
type input "argan hair"
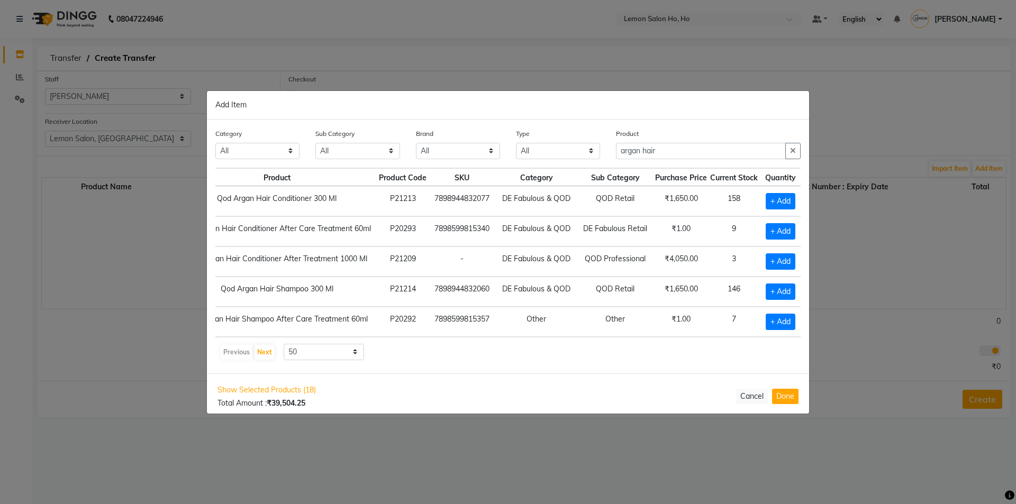
scroll to position [0, 79]
click at [764, 204] on span "+ Add" at bounding box center [779, 201] width 30 height 16
checkbox input "true"
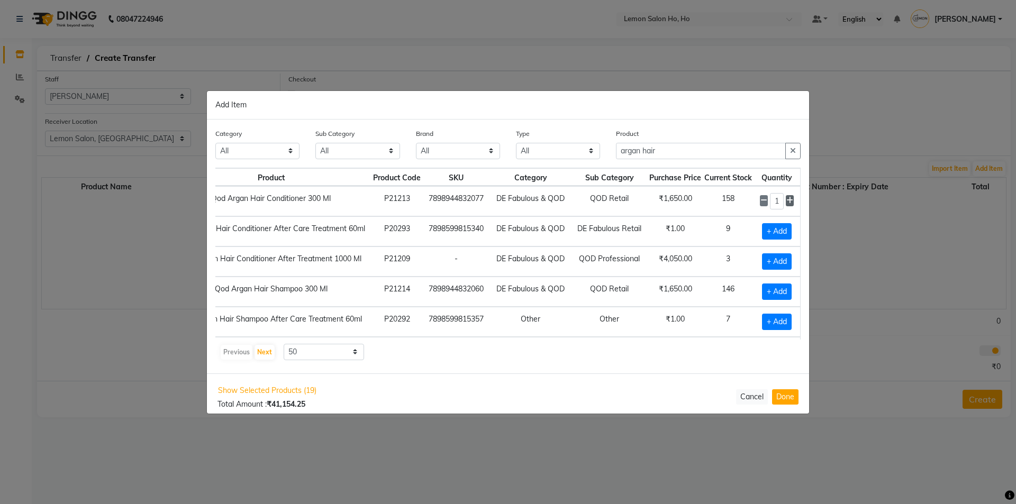
click at [786, 201] on icon at bounding box center [789, 200] width 7 height 7
click at [786, 200] on icon at bounding box center [789, 200] width 7 height 7
type input "3"
click at [762, 291] on span "+ Add" at bounding box center [777, 291] width 30 height 16
checkbox input "true"
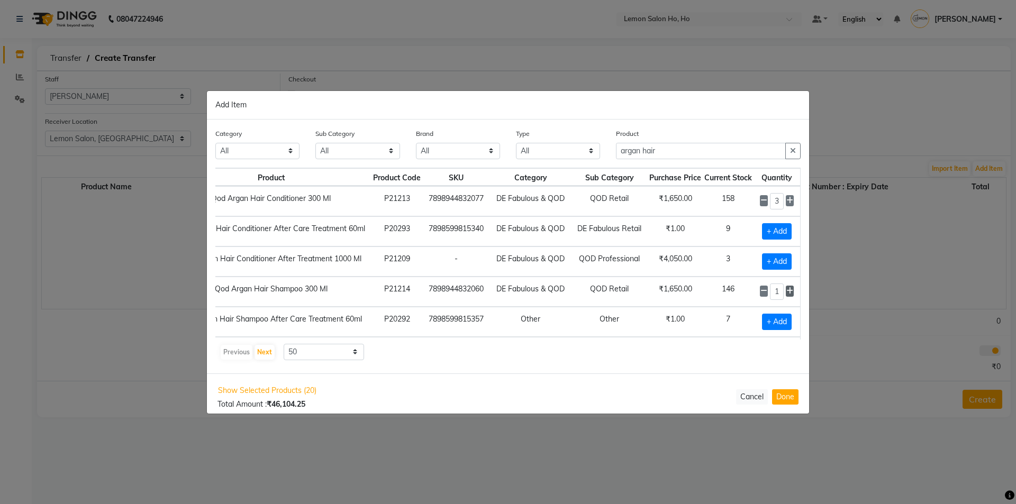
click at [787, 289] on icon at bounding box center [789, 290] width 7 height 7
type input "4"
click at [669, 151] on input "argan hair" at bounding box center [701, 151] width 170 height 16
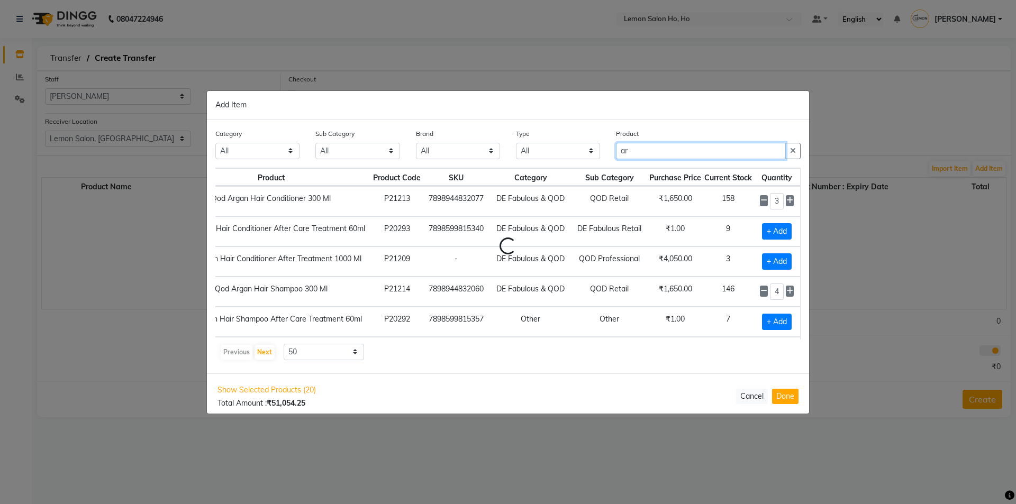
type input "a"
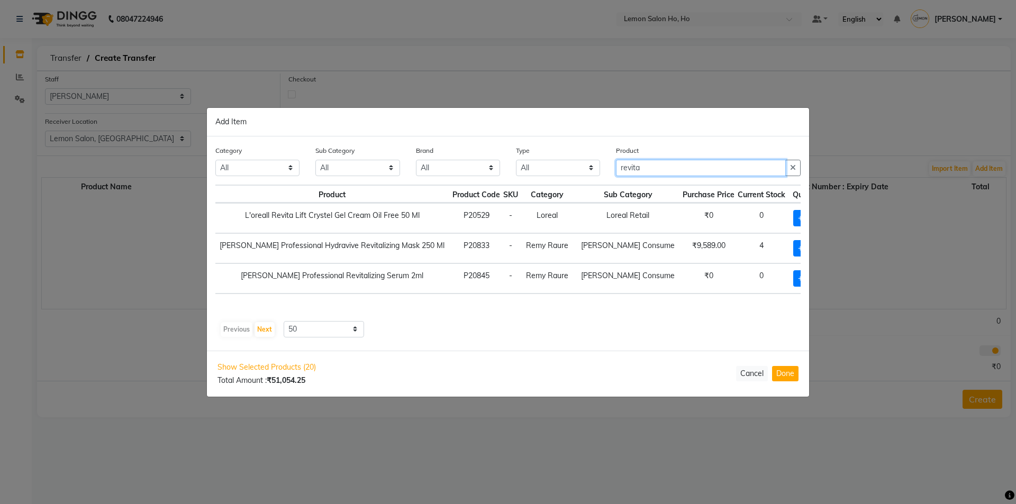
scroll to position [0, 22]
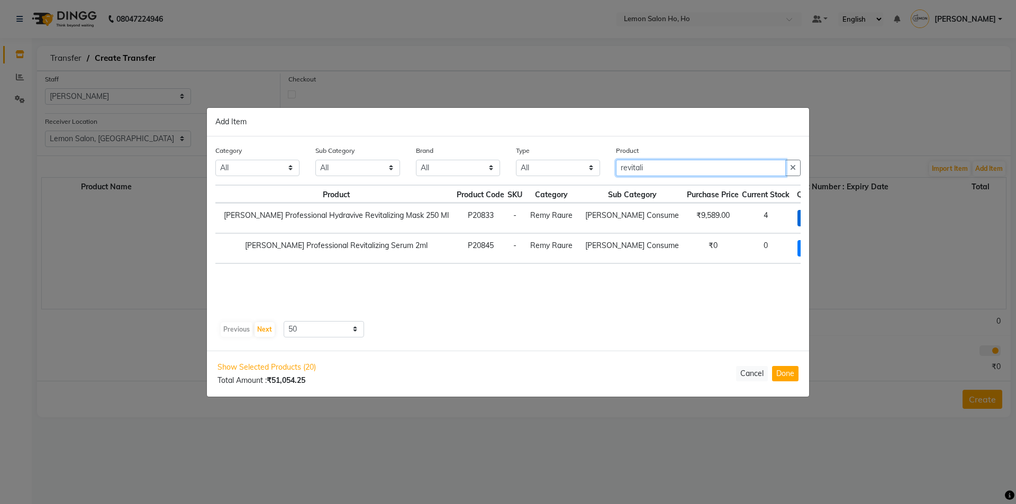
type input "revitali"
click at [797, 215] on span "+ Add" at bounding box center [812, 218] width 30 height 16
checkbox input "true"
click at [684, 169] on input "revitali" at bounding box center [701, 168] width 170 height 16
type input "r"
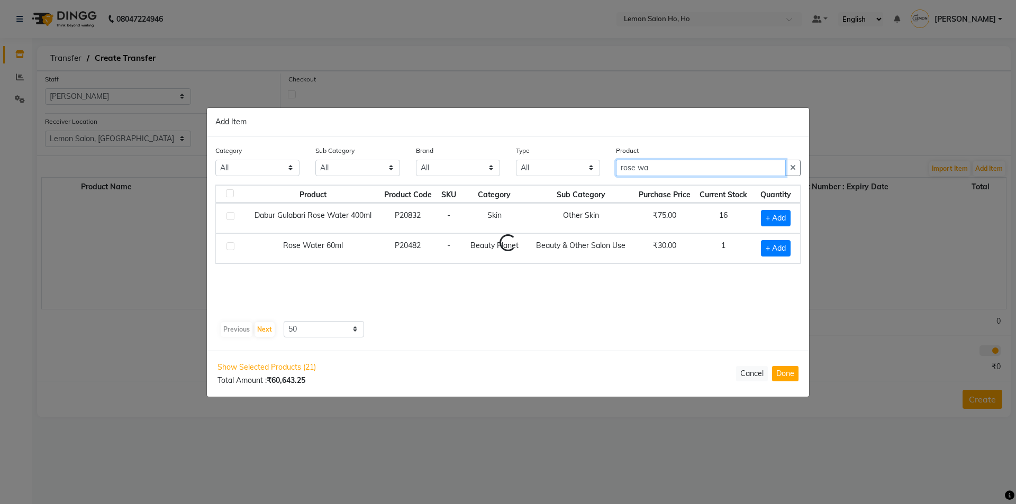
scroll to position [0, 0]
type input "rose water"
click at [773, 220] on span "+ Add" at bounding box center [776, 218] width 30 height 16
checkbox input "true"
click at [785, 216] on span at bounding box center [789, 217] width 10 height 11
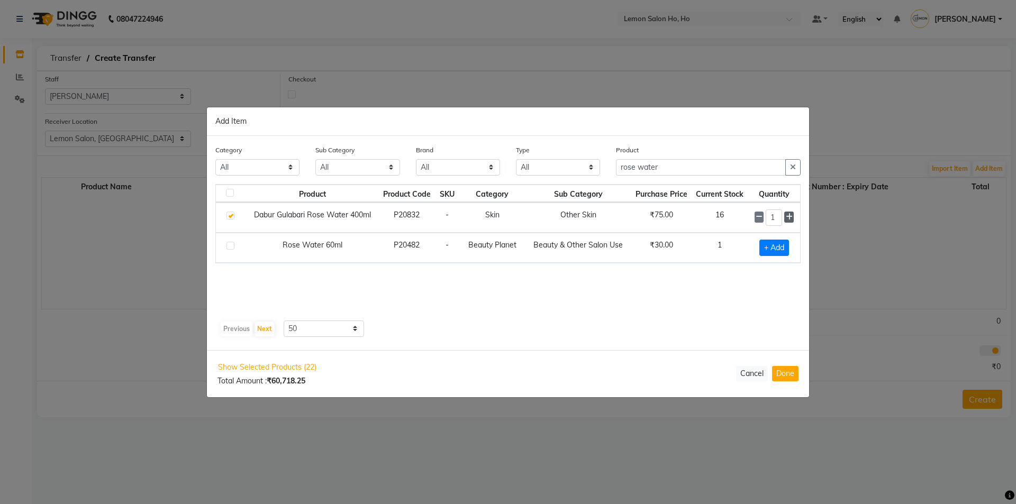
type input "2"
click at [688, 166] on input "rose water" at bounding box center [701, 168] width 170 height 16
type input "r"
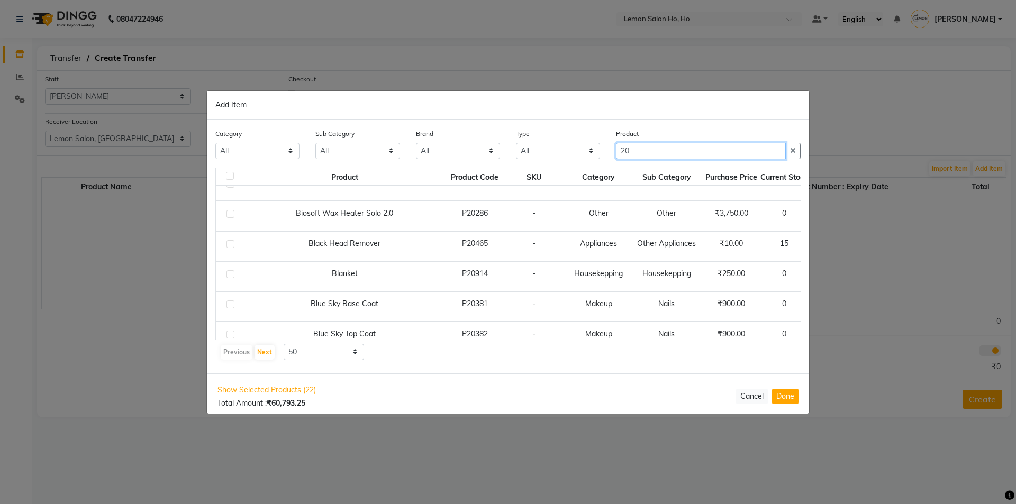
scroll to position [899, 0]
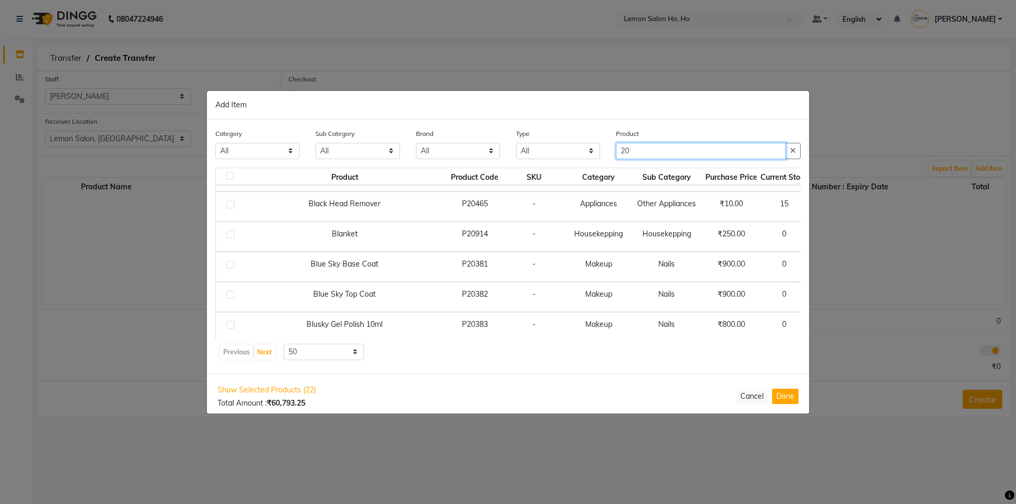
click at [639, 152] on input "20" at bounding box center [701, 151] width 170 height 16
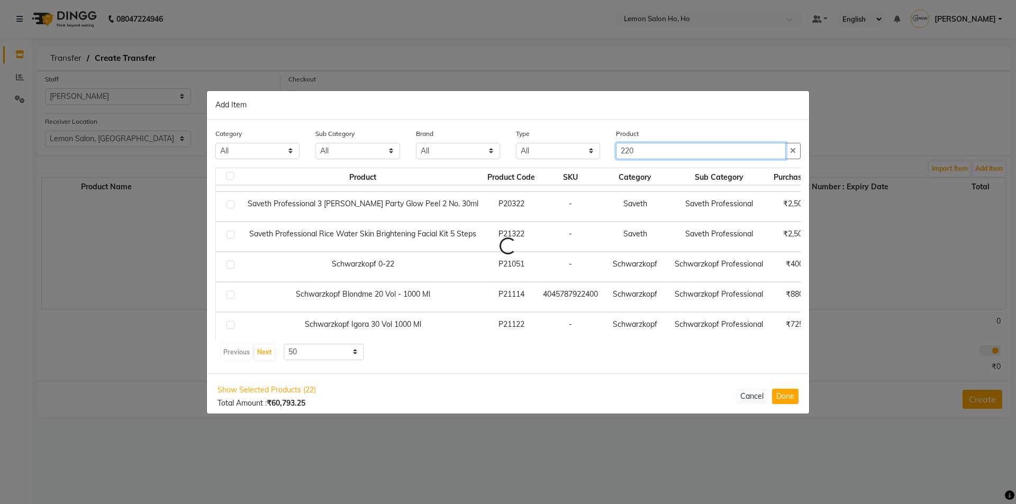
scroll to position [0, 0]
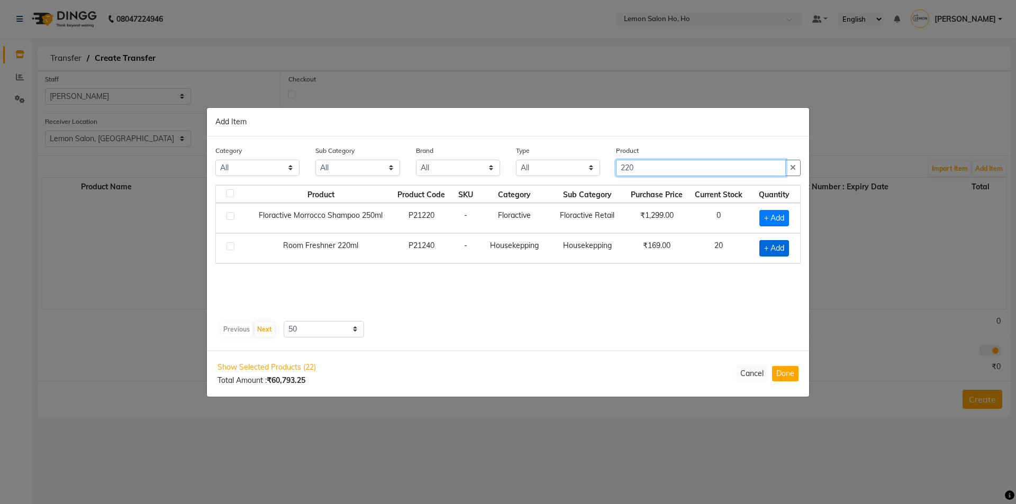
type input "220"
click at [765, 249] on span "+ Add" at bounding box center [774, 248] width 30 height 16
checkbox input "true"
click at [790, 245] on icon at bounding box center [787, 246] width 7 height 7
type input "2"
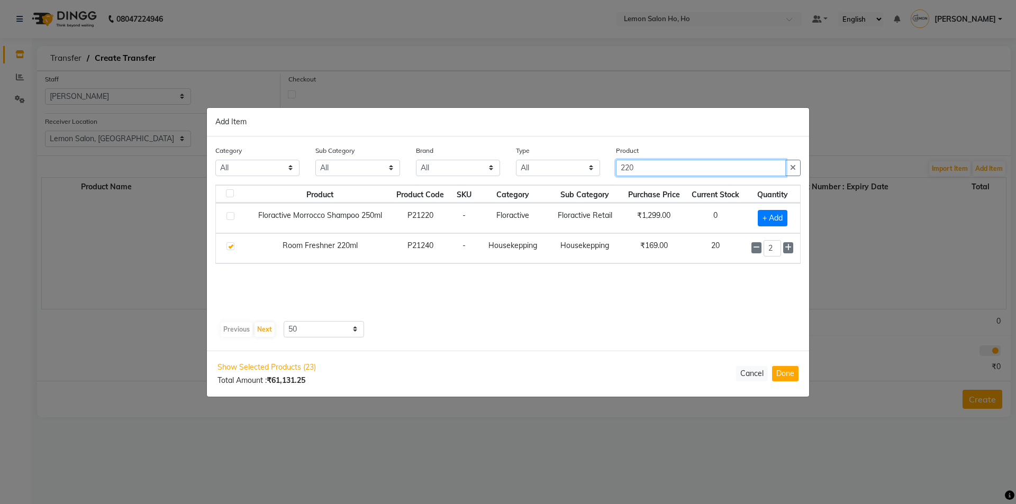
click at [676, 168] on input "220" at bounding box center [701, 168] width 170 height 16
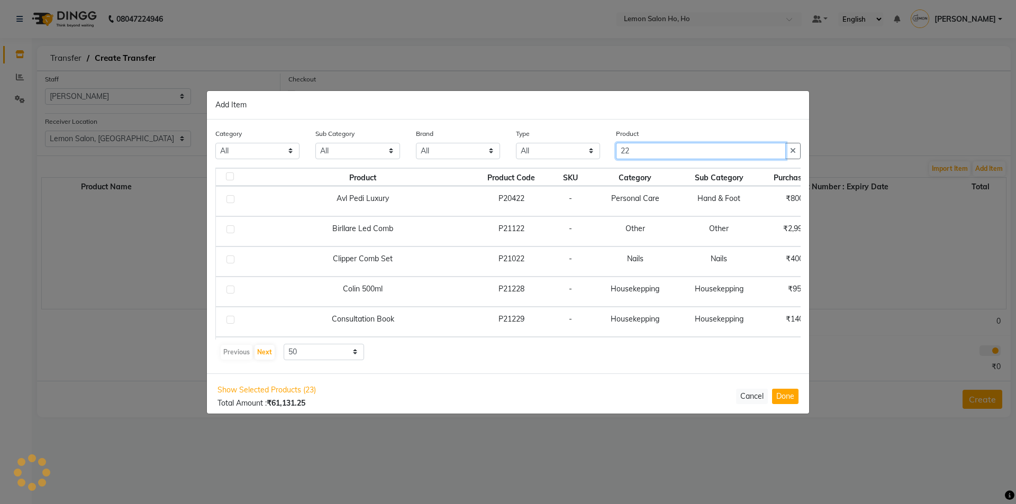
type input "2"
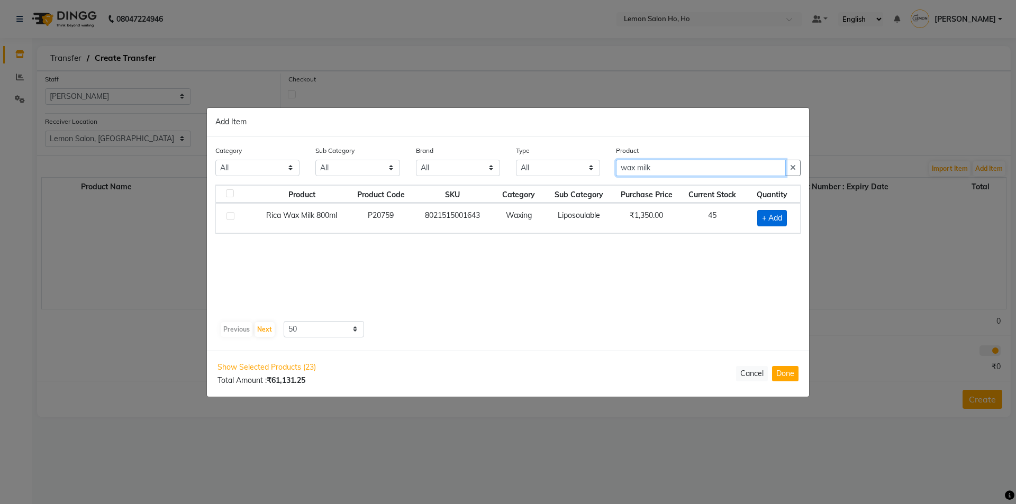
type input "wax milk"
click at [769, 217] on span "+ Add" at bounding box center [772, 218] width 30 height 16
checkbox input "true"
click at [666, 166] on input "wax milk" at bounding box center [701, 168] width 170 height 16
type input "w"
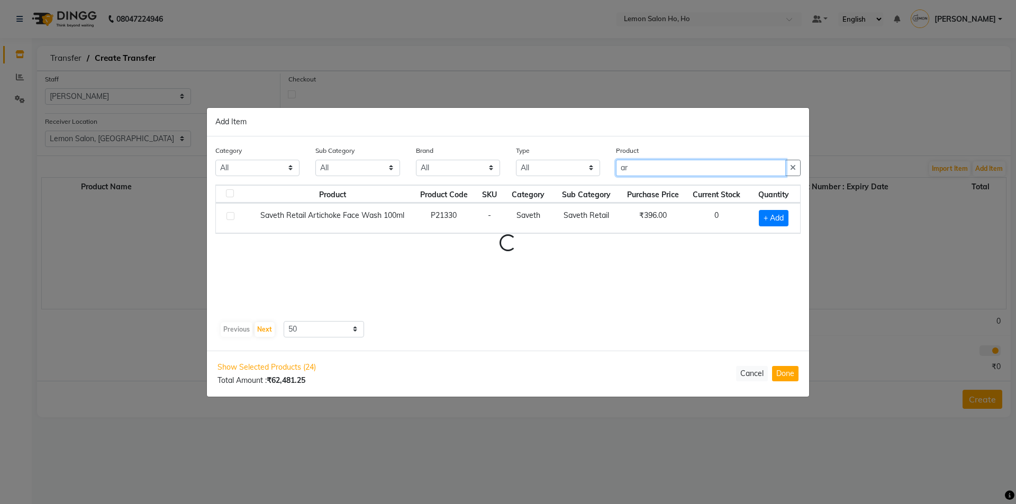
type input "a"
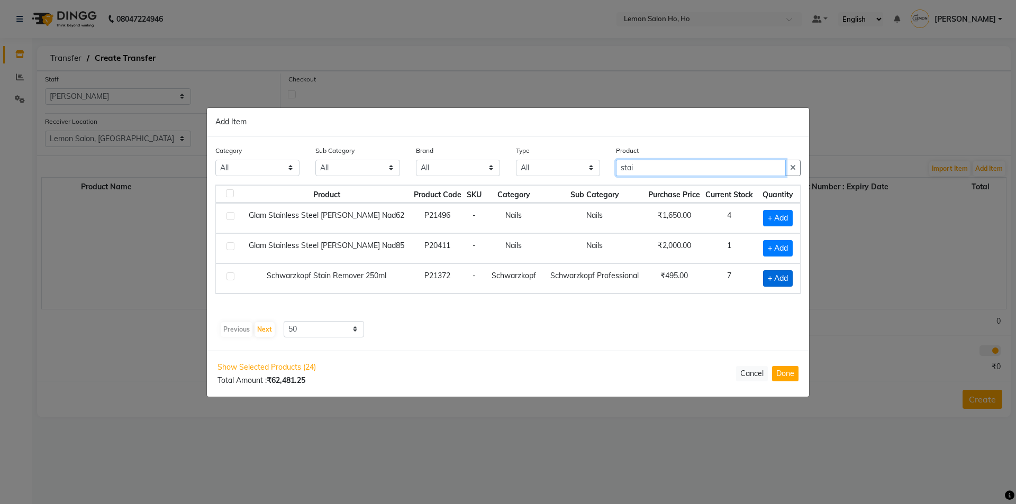
type input "stai"
click at [772, 277] on span "+ Add" at bounding box center [778, 278] width 30 height 16
checkbox input "true"
click at [656, 166] on input "stai" at bounding box center [701, 168] width 170 height 16
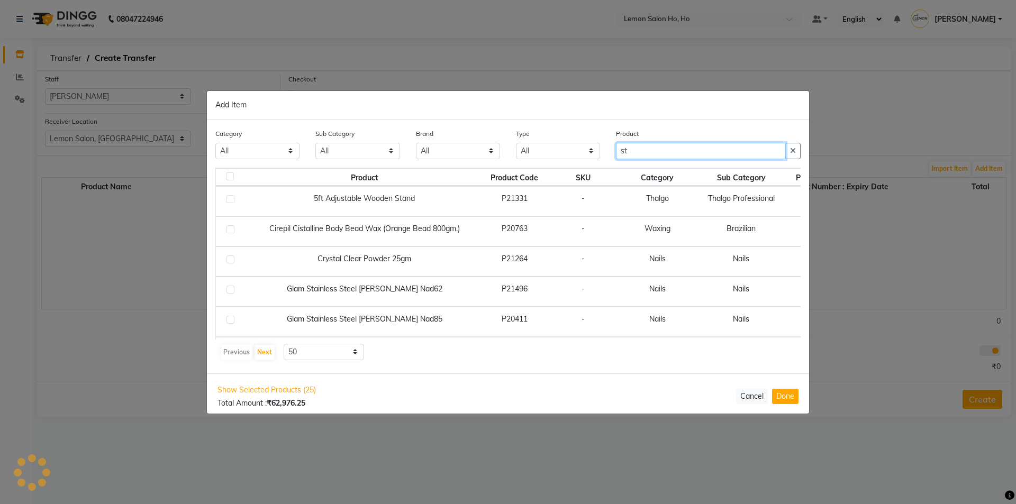
type input "s"
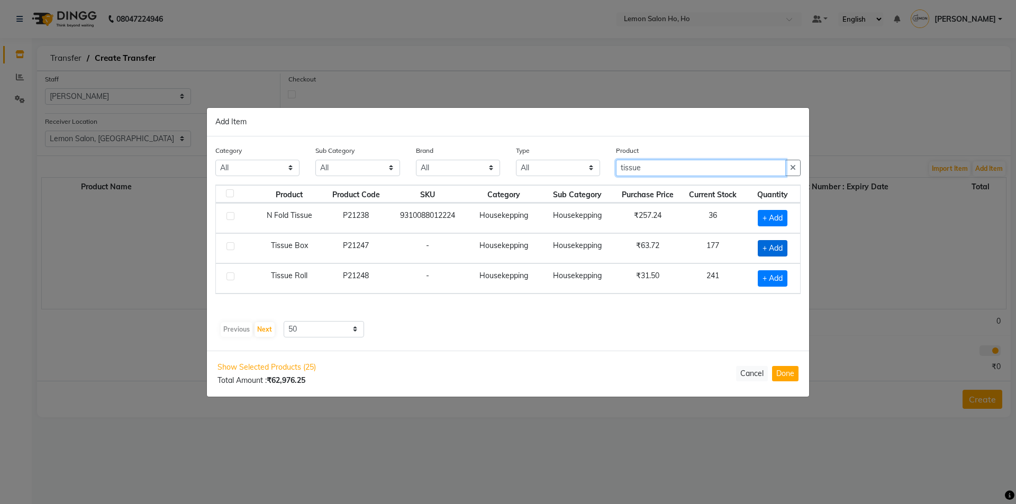
type input "tissue"
click at [765, 245] on span "+ Add" at bounding box center [772, 248] width 30 height 16
checkbox input "true"
click at [785, 245] on icon at bounding box center [785, 246] width 7 height 7
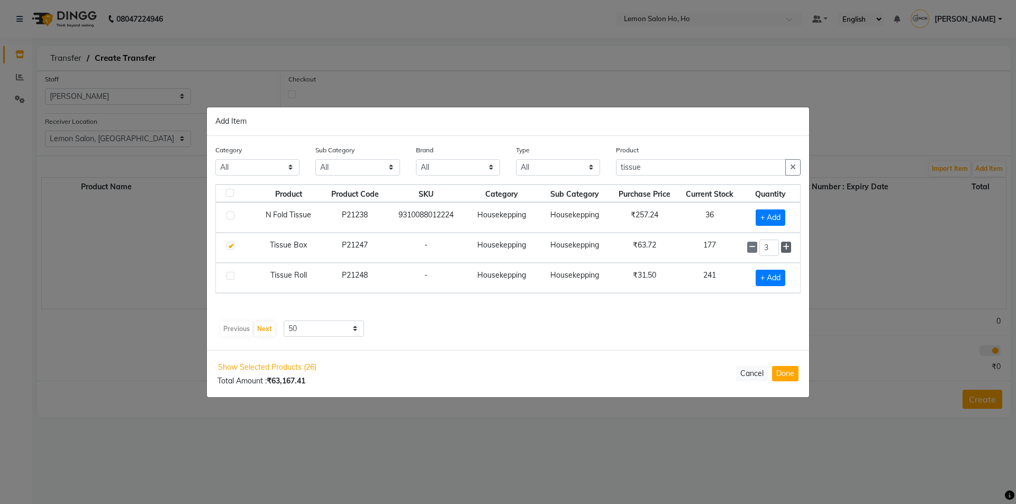
click at [785, 245] on icon at bounding box center [785, 246] width 7 height 7
click at [785, 245] on icon at bounding box center [785, 247] width 7 height 7
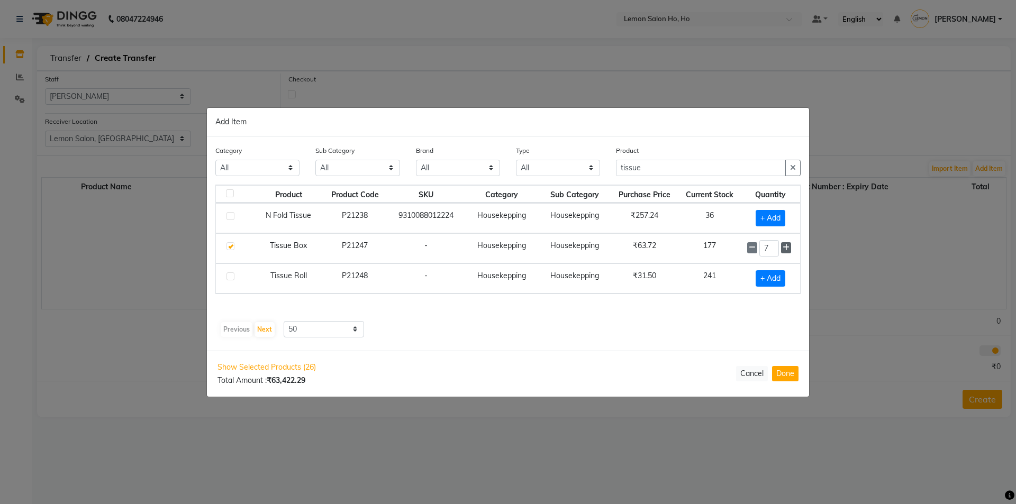
type input "8"
click at [762, 279] on span "+ Add" at bounding box center [770, 278] width 30 height 16
checkbox input "true"
click at [775, 280] on input "1" at bounding box center [768, 278] width 19 height 16
type input "10"
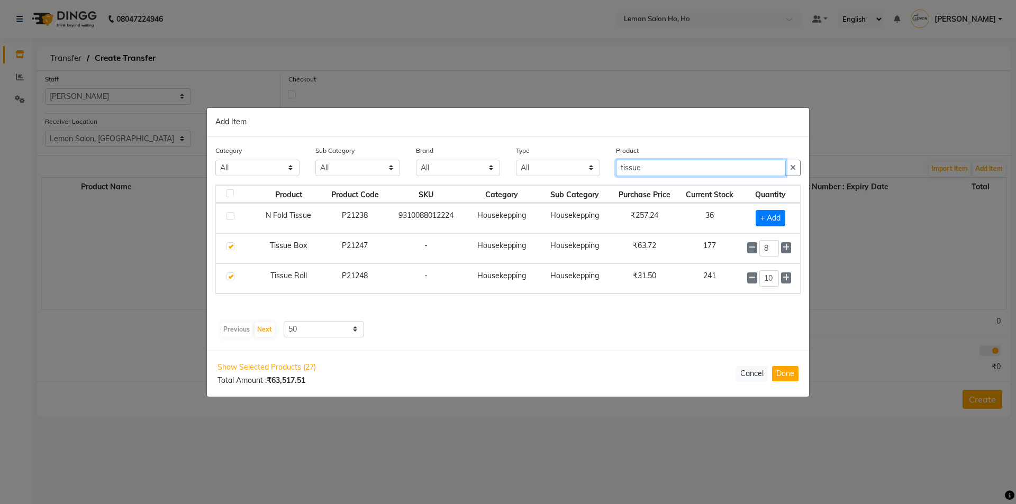
click at [672, 169] on input "tissue" at bounding box center [701, 168] width 170 height 16
type input "t"
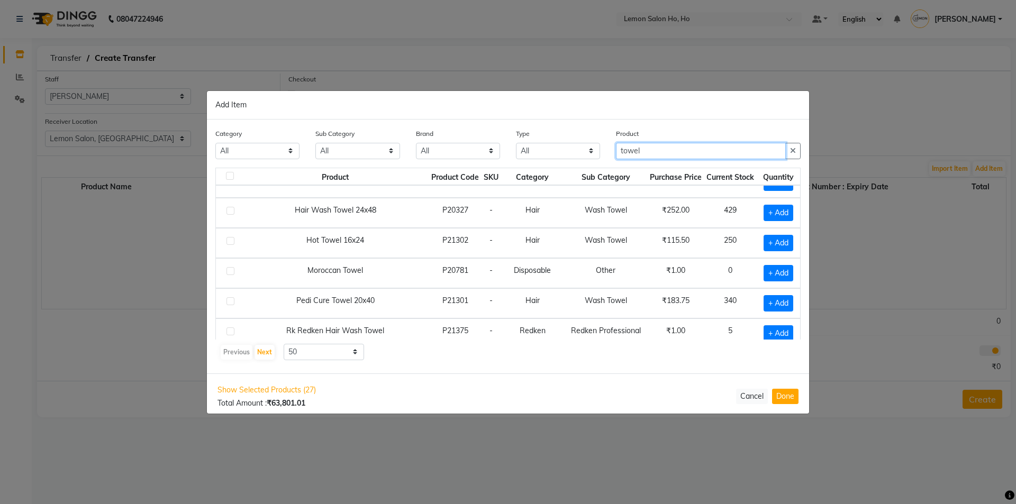
scroll to position [149, 0]
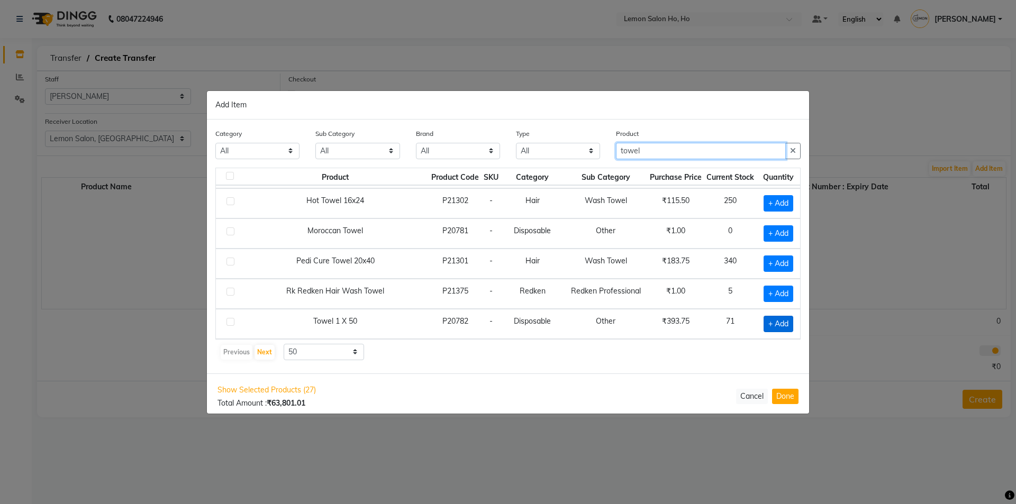
type input "towel"
click at [763, 323] on span "+ Add" at bounding box center [778, 324] width 30 height 16
checkbox input "true"
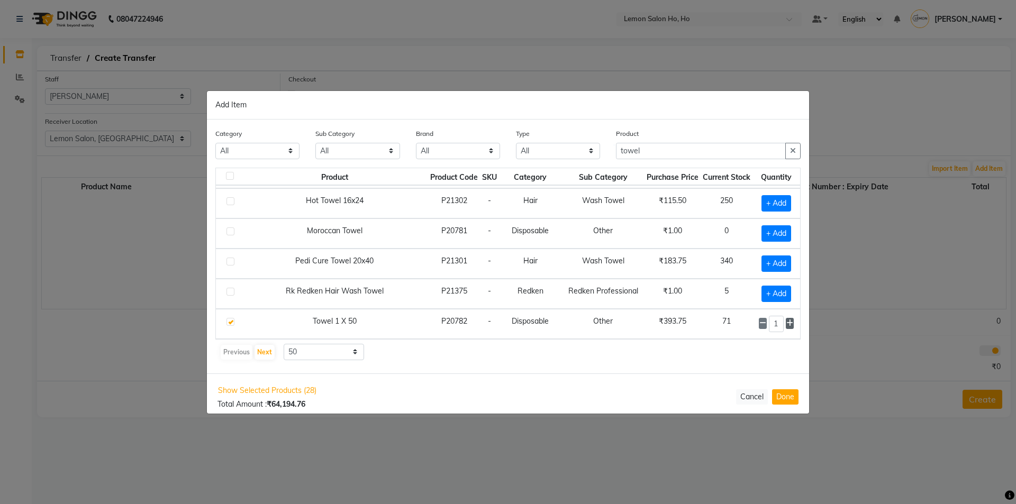
click at [786, 323] on icon at bounding box center [789, 322] width 7 height 7
type input "2"
click at [656, 150] on input "towel" at bounding box center [701, 151] width 170 height 16
type input "t"
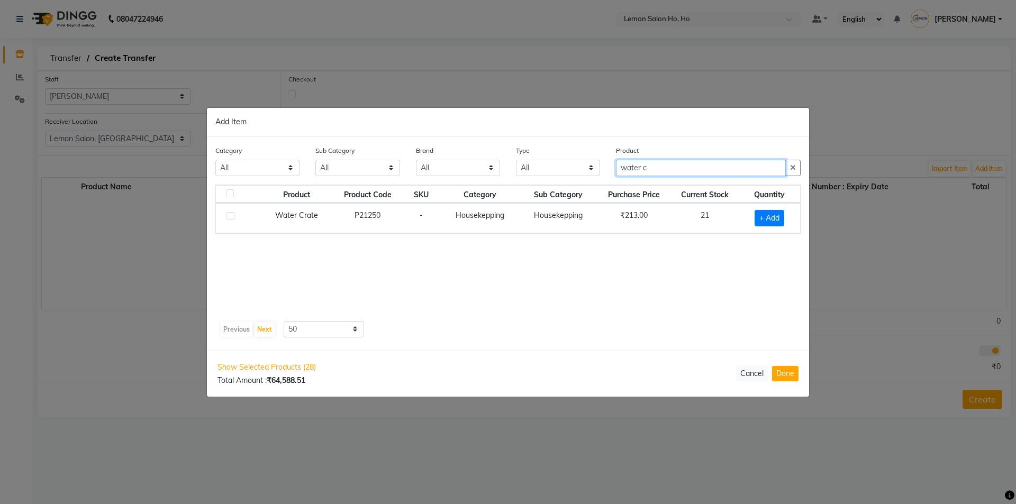
scroll to position [0, 0]
type input "water c"
click at [762, 217] on span "+ Add" at bounding box center [769, 218] width 30 height 16
checkbox input "true"
click at [782, 217] on icon at bounding box center [782, 216] width 7 height 7
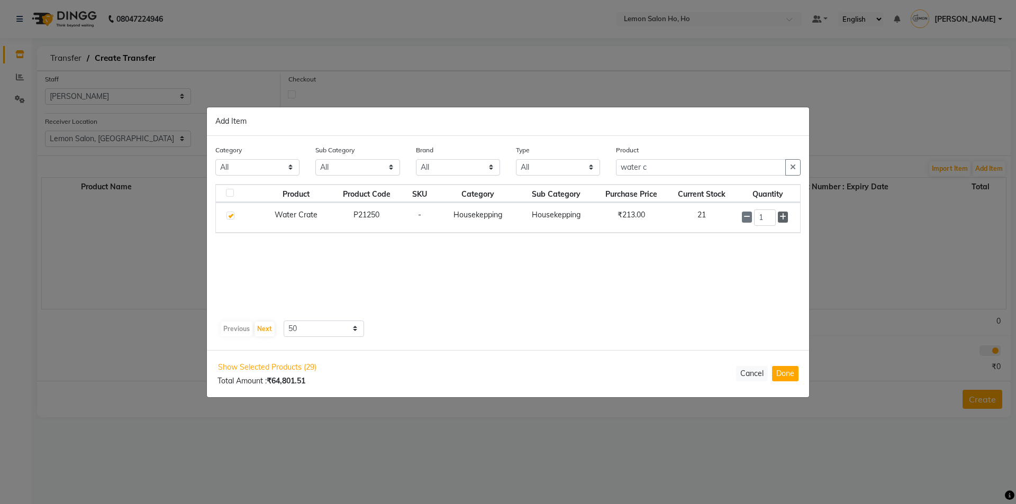
type input "2"
click at [672, 171] on input "water c" at bounding box center [701, 168] width 170 height 16
type input "w"
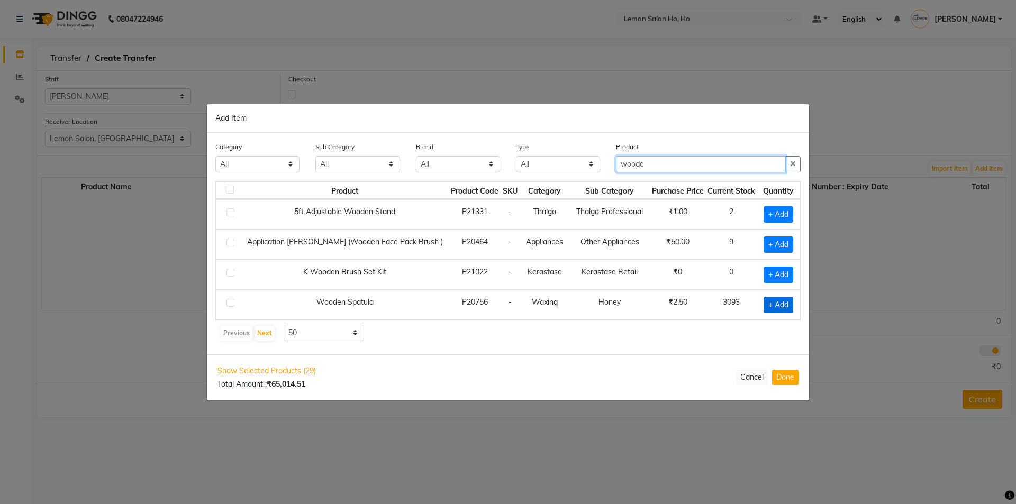
type input "woode"
click at [767, 301] on span "+ Add" at bounding box center [778, 305] width 30 height 16
checkbox input "true"
click at [779, 303] on input "1" at bounding box center [776, 304] width 14 height 16
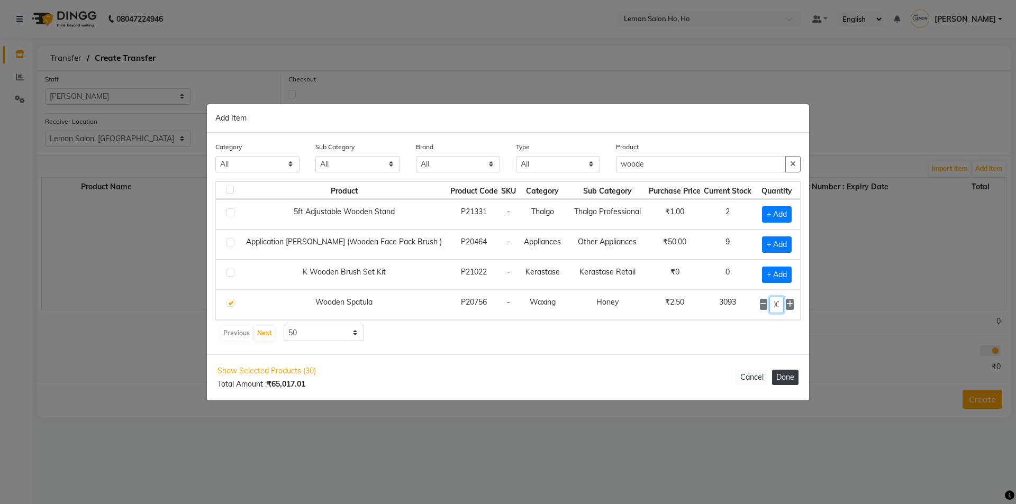
type input "1000"
click at [784, 378] on button "Done" at bounding box center [785, 377] width 26 height 15
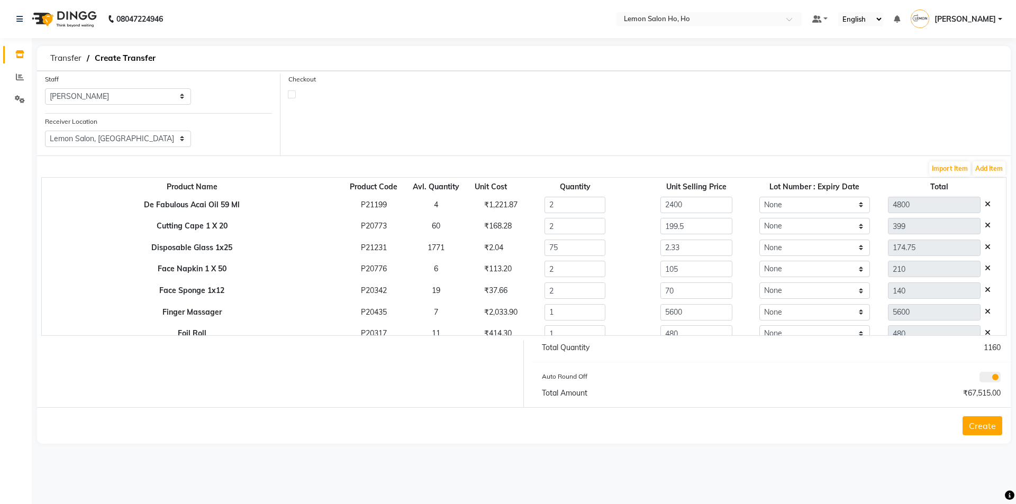
click at [287, 94] on div "Checkout" at bounding box center [341, 86] width 122 height 24
click at [291, 95] on label at bounding box center [292, 94] width 8 height 8
click at [291, 95] on input "checkbox" at bounding box center [291, 93] width 7 height 7
checkbox input "true"
select select "true"
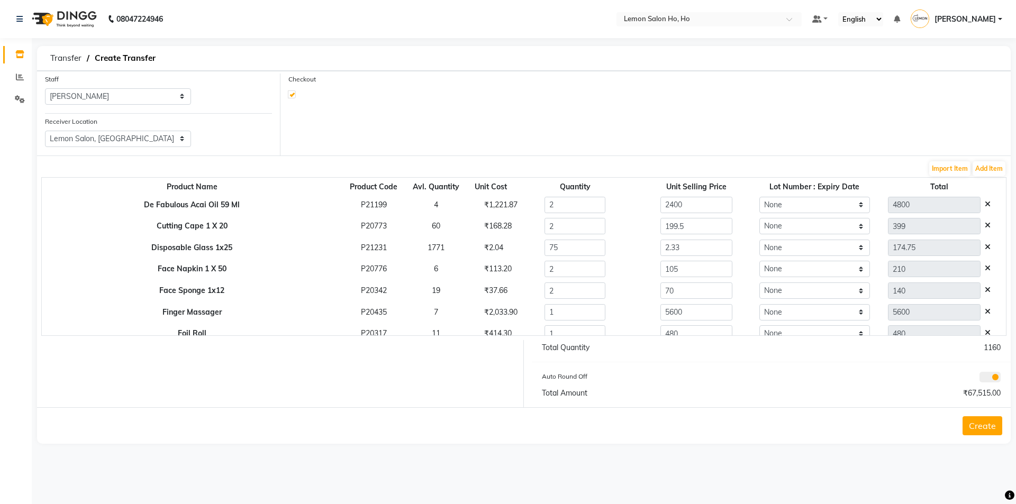
select select "2069"
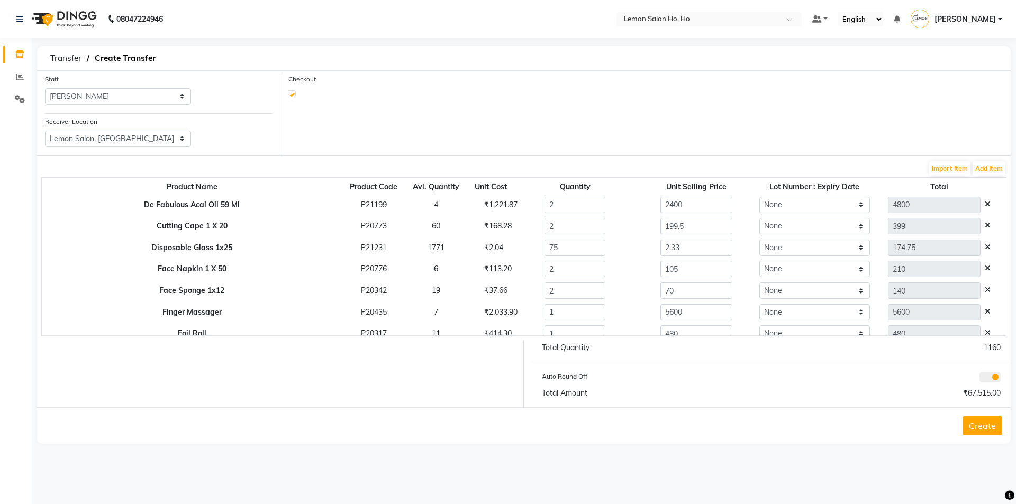
select select "2069"
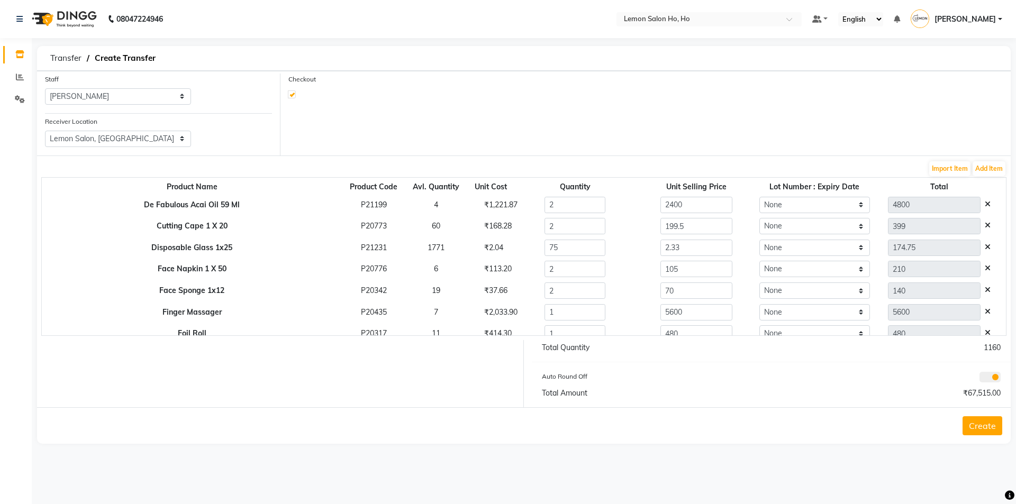
select select "2069"
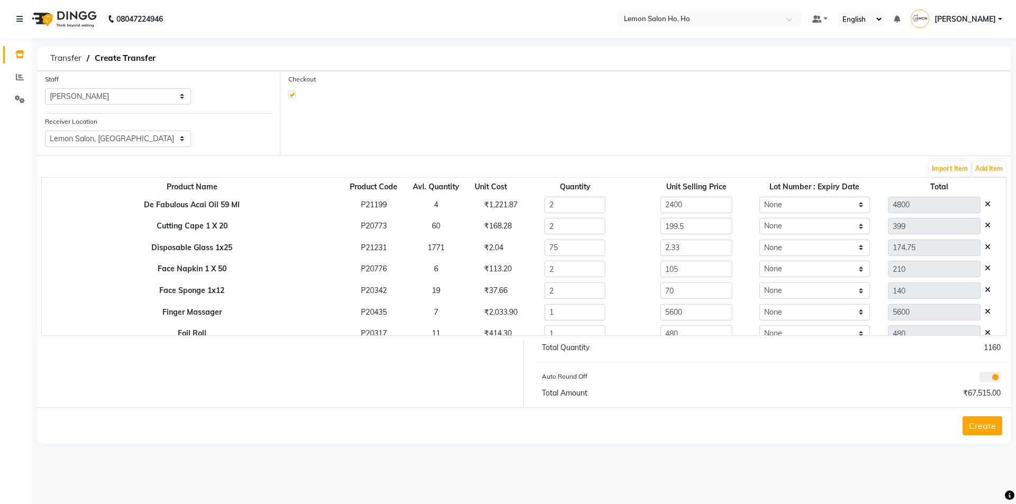
select select "2069"
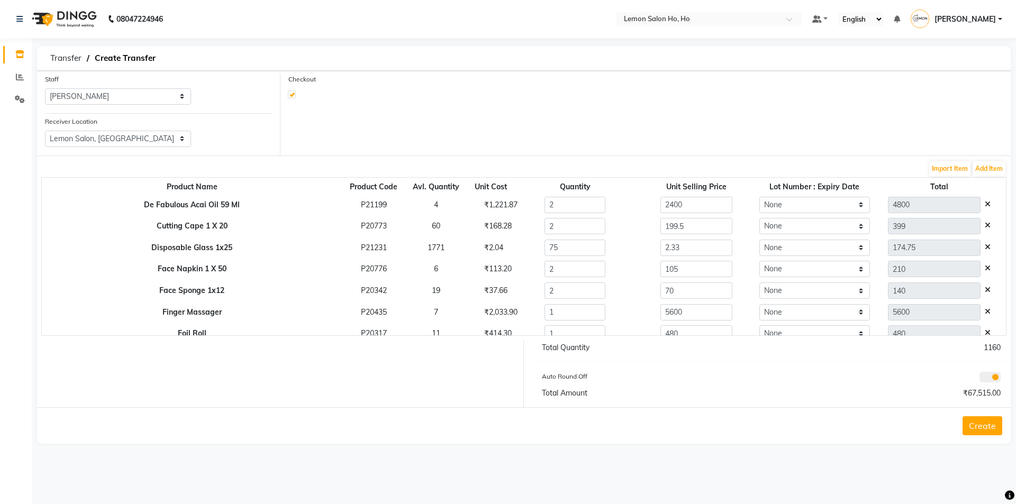
select select "2069"
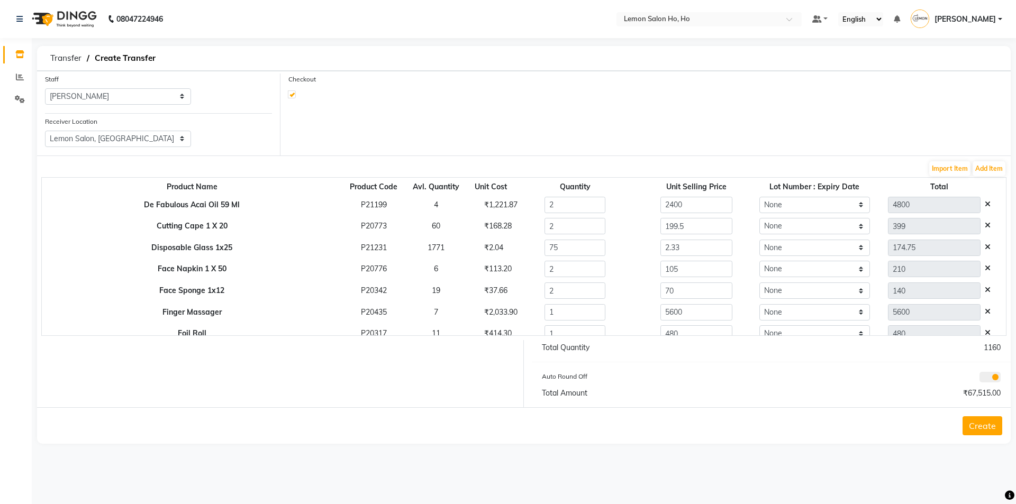
select select "2069"
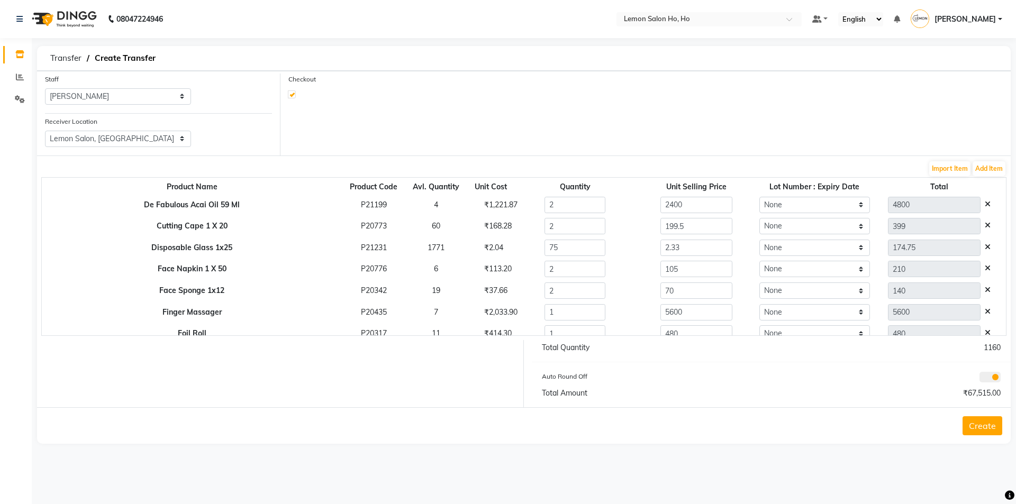
select select "2069"
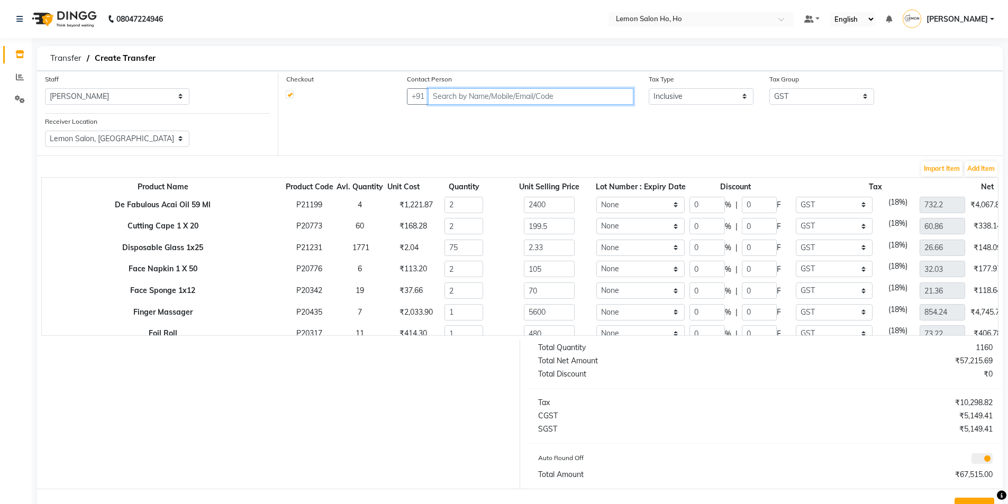
click at [599, 99] on input "text" at bounding box center [530, 96] width 205 height 16
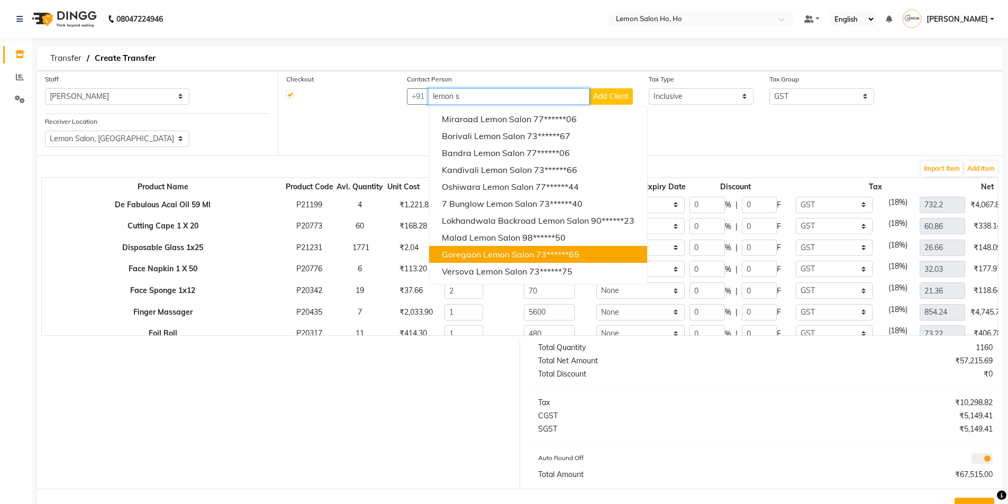
click at [492, 256] on span "Goregaon Lemon Salon" at bounding box center [488, 254] width 92 height 11
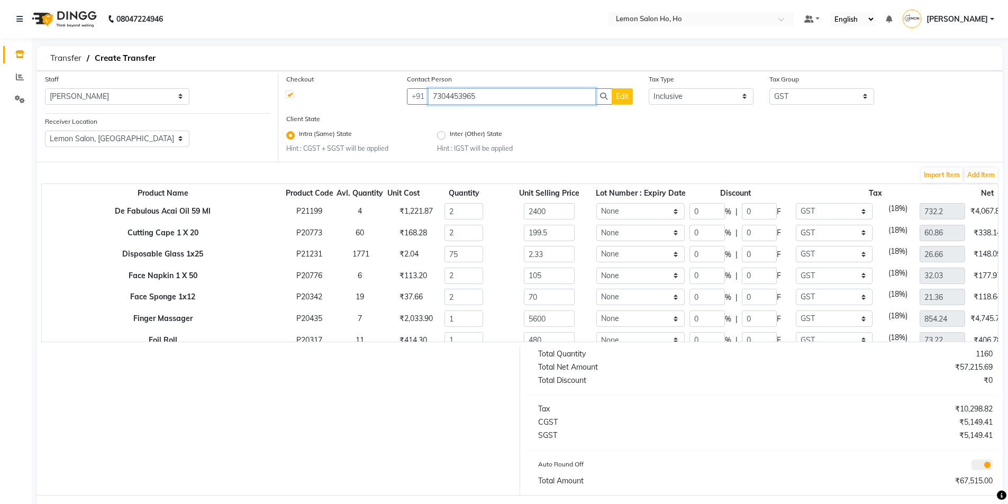
type input "7304453965"
click at [692, 213] on input "0" at bounding box center [706, 211] width 35 height 16
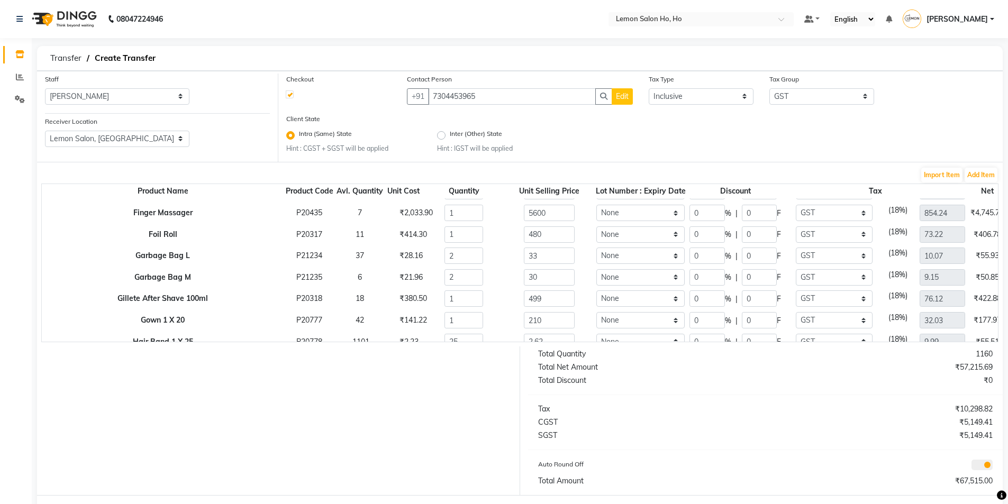
scroll to position [159, 0]
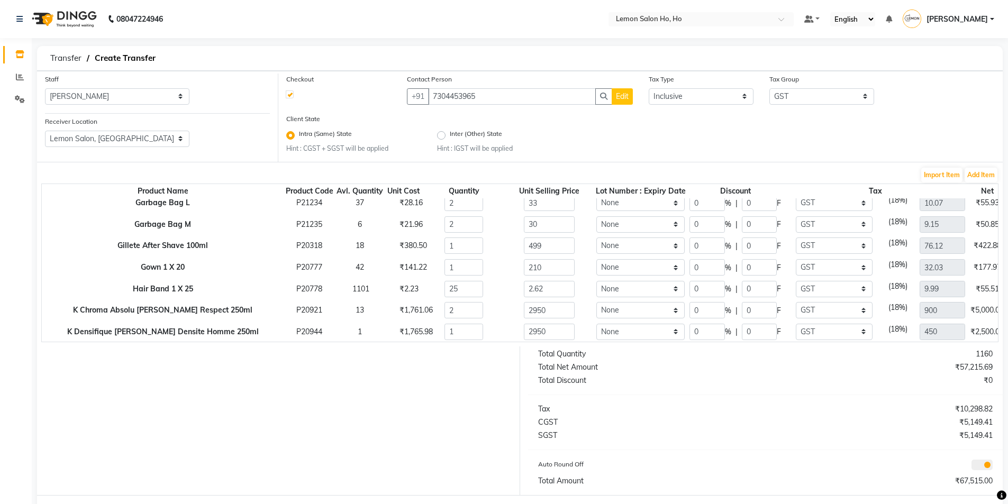
type input "40"
type input "2880"
type input "960"
type input "439.32"
click at [696, 308] on input "0" at bounding box center [706, 310] width 35 height 16
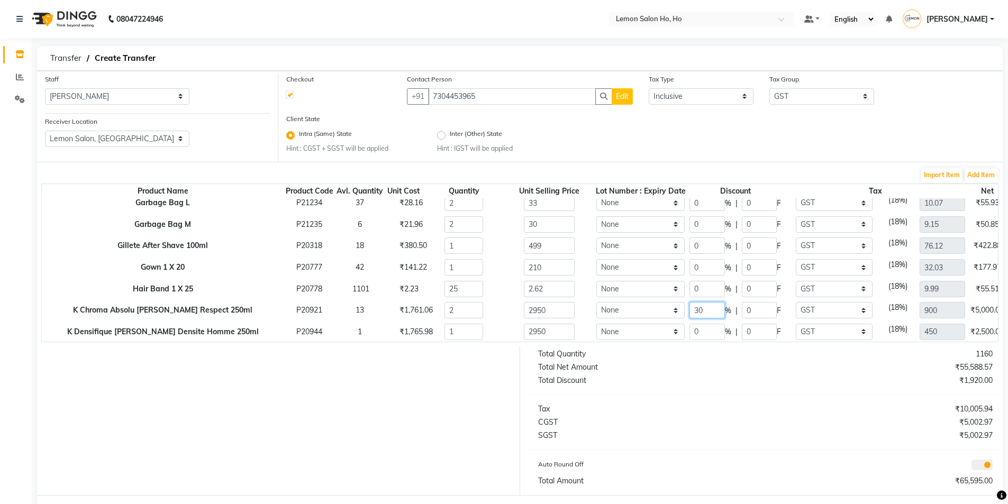
type input "30"
type input "4130"
type input "885"
type input "630"
click at [690, 331] on input "0" at bounding box center [706, 332] width 35 height 16
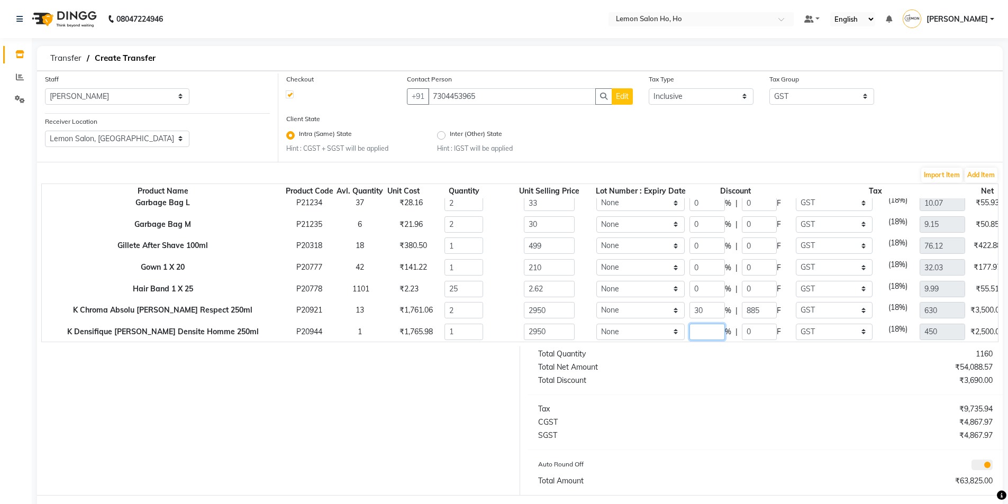
scroll to position [161, 0]
type input "30"
type input "2065"
type input "885"
type input "315"
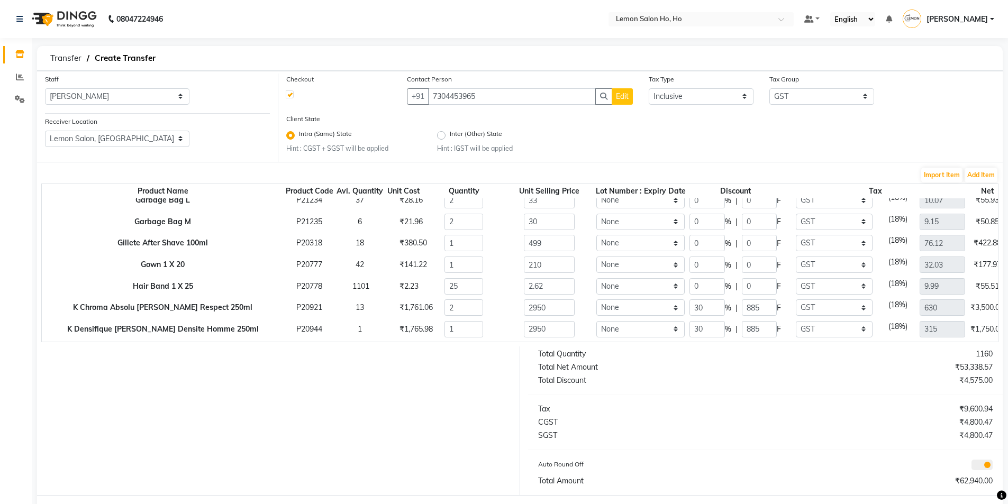
click at [692, 374] on div "Total Quantity 1160 Total Net Amount ₹53,338.57 Total Discount ₹4,575.00 Tax ₹9…" at bounding box center [765, 420] width 491 height 149
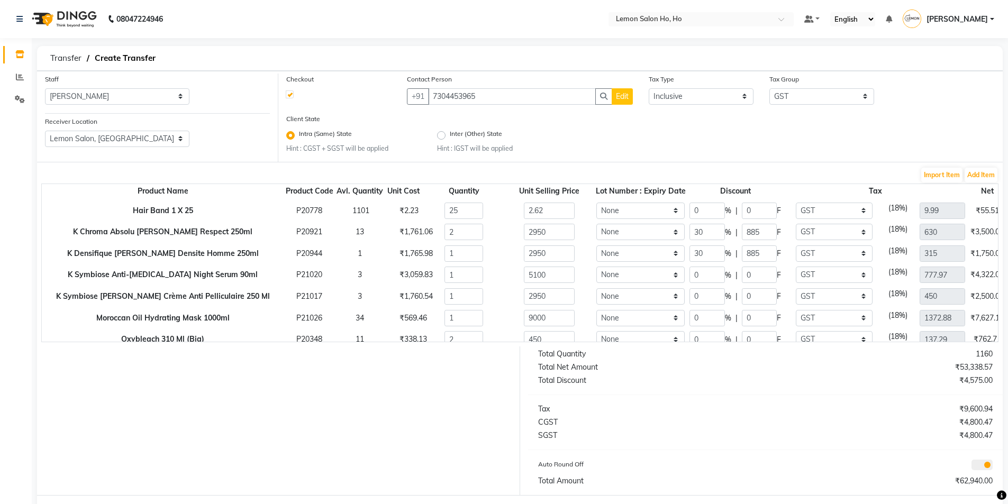
scroll to position [267, 0]
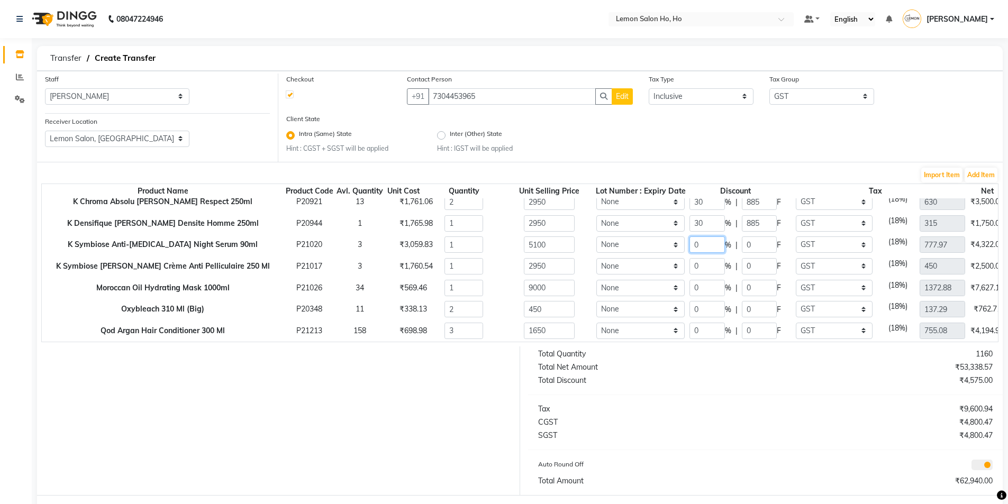
click at [689, 247] on input "0" at bounding box center [706, 244] width 35 height 16
type input "30"
type input "3570"
type input "1530"
type input "544.58"
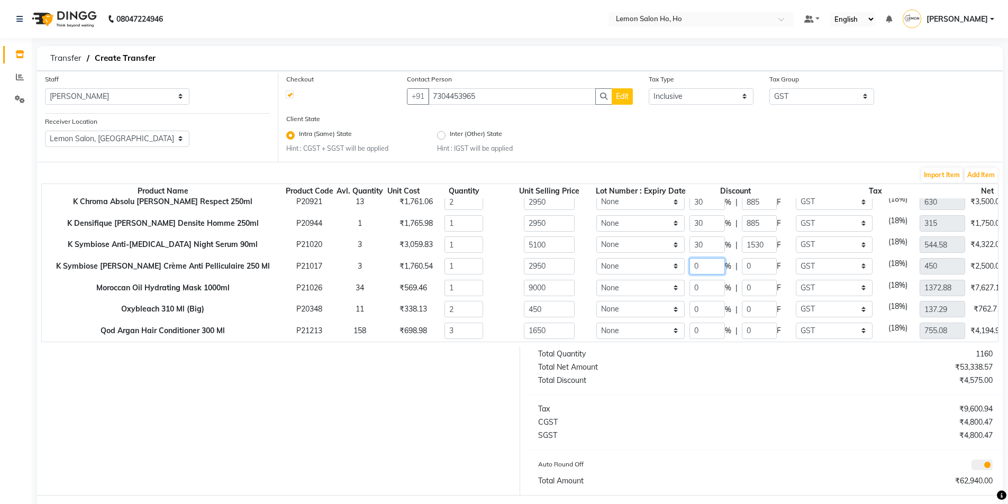
click at [690, 264] on input "0" at bounding box center [706, 266] width 35 height 16
type input "30"
type input "2065"
type input "885"
type input "315"
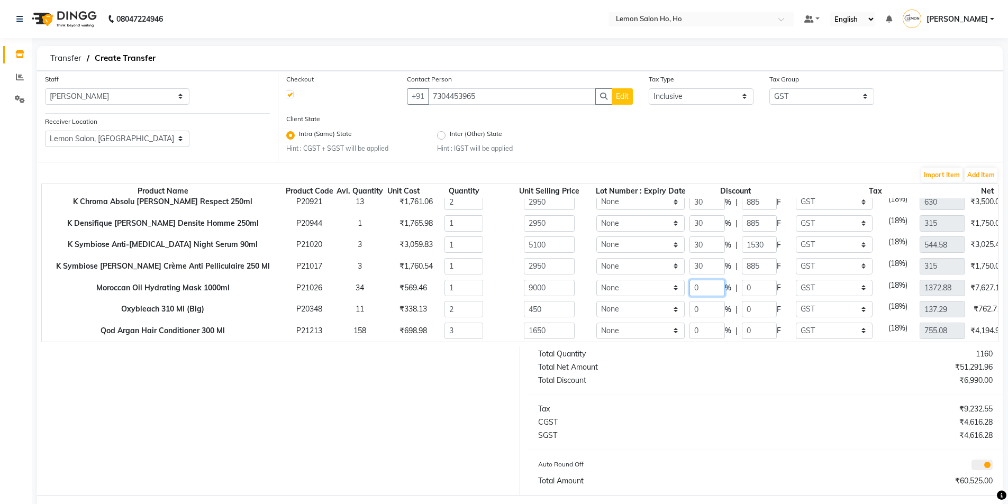
click at [692, 287] on input "0" at bounding box center [706, 288] width 35 height 16
type input "30"
type input "6300"
type input "2700"
type input "961.02"
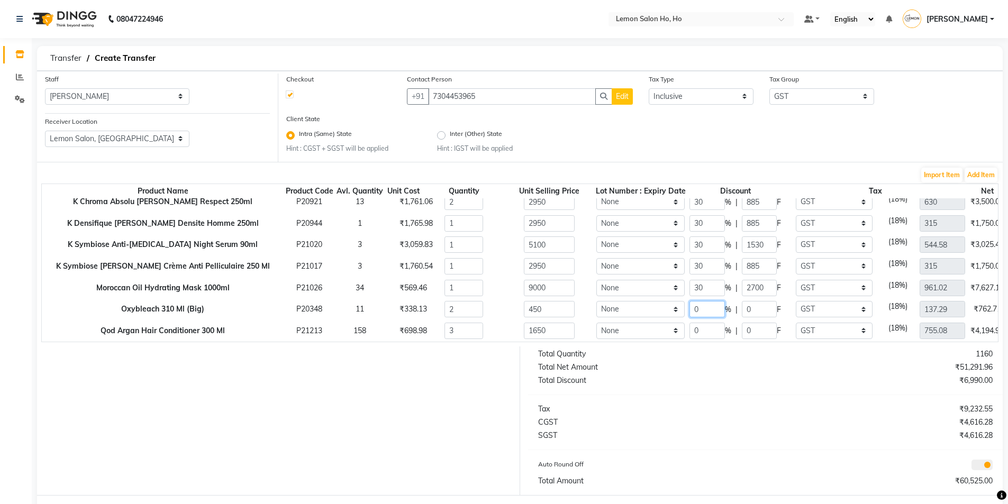
click at [689, 306] on input "0" at bounding box center [706, 309] width 35 height 16
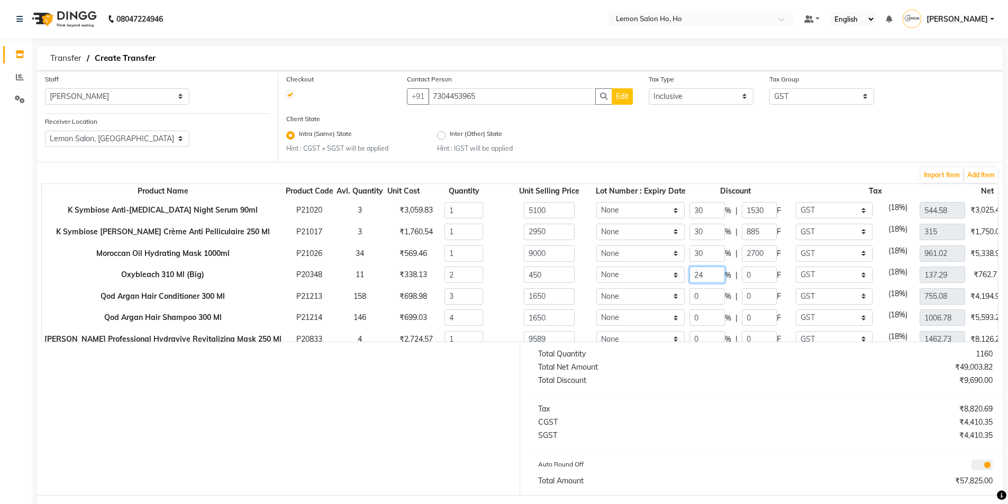
scroll to position [320, 0]
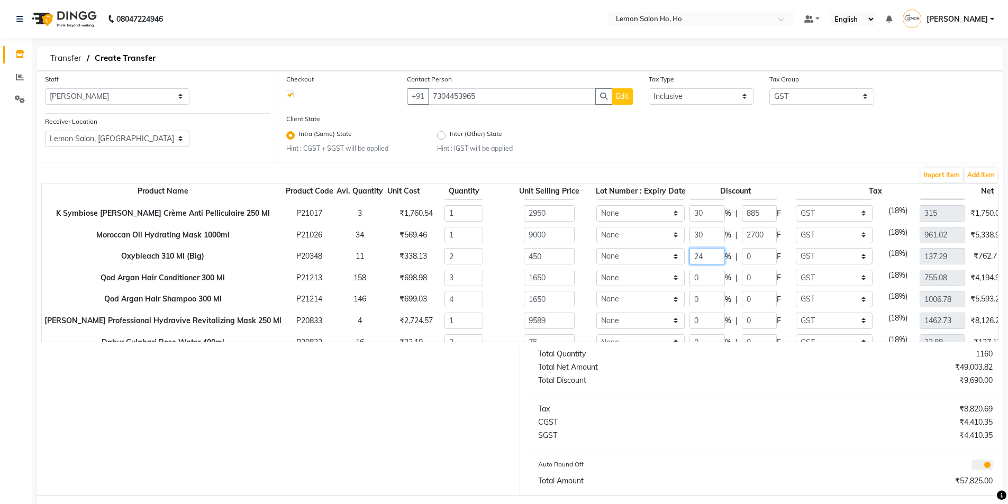
type input "24"
type input "684"
type input "108"
type input "104.34"
click at [694, 280] on input "0" at bounding box center [706, 278] width 35 height 16
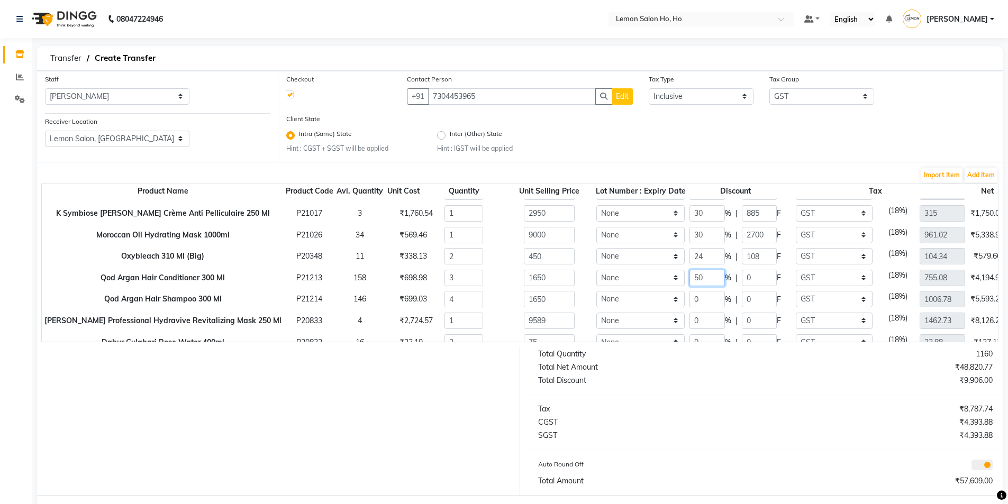
type input "50"
type input "2475"
type input "825"
type input "377.54"
click at [690, 298] on input "0" at bounding box center [706, 299] width 35 height 16
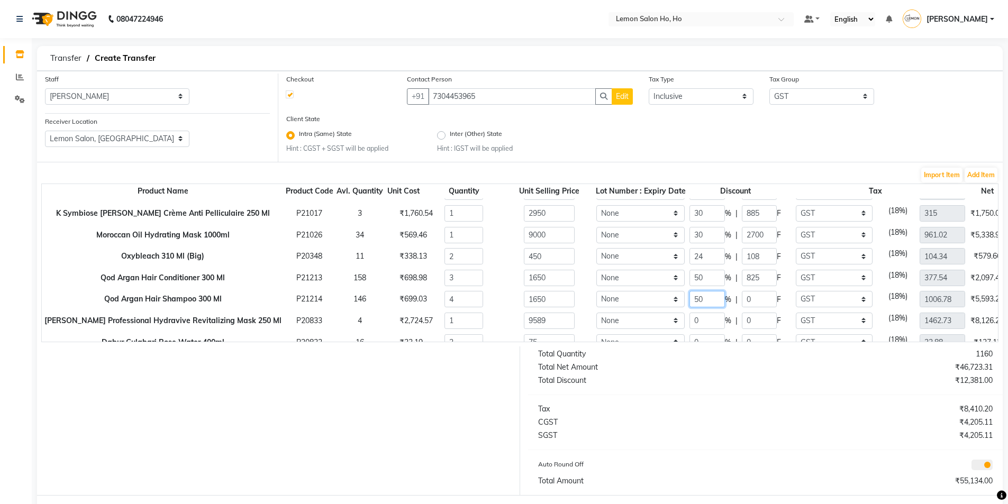
type input "50"
type input "3300"
type input "825"
type input "503.39"
click at [689, 322] on input "0" at bounding box center [706, 321] width 35 height 16
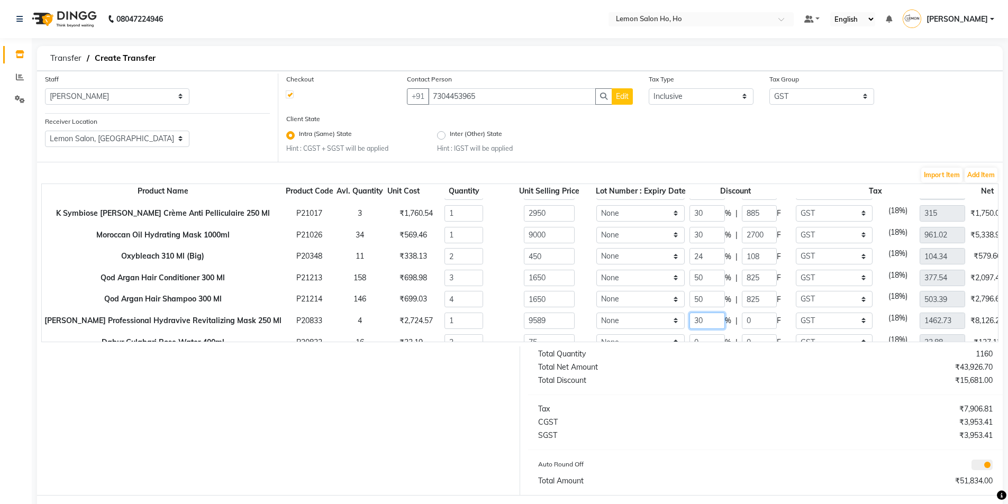
type input "30"
type input "6712.3"
type input "2876.7"
type input "1023.91"
click at [680, 365] on div "Total Net Amount" at bounding box center [647, 367] width 235 height 11
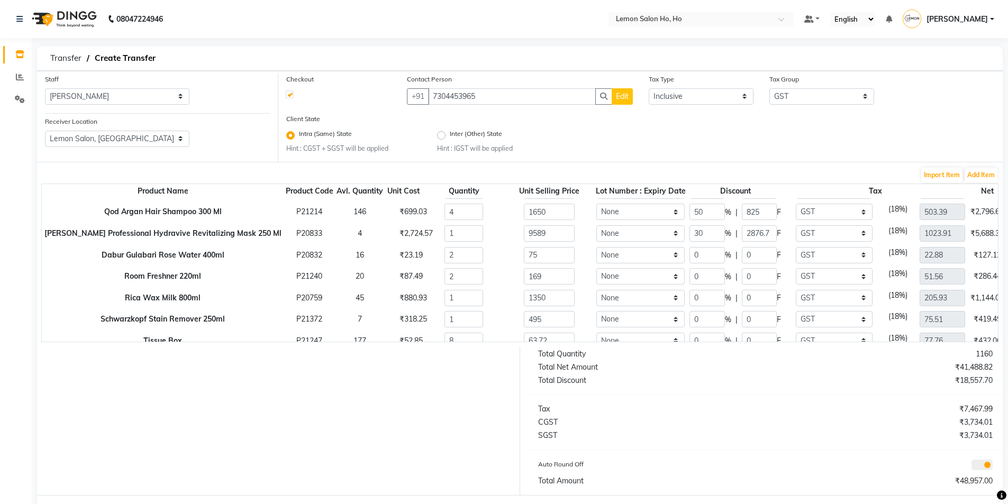
scroll to position [426, 0]
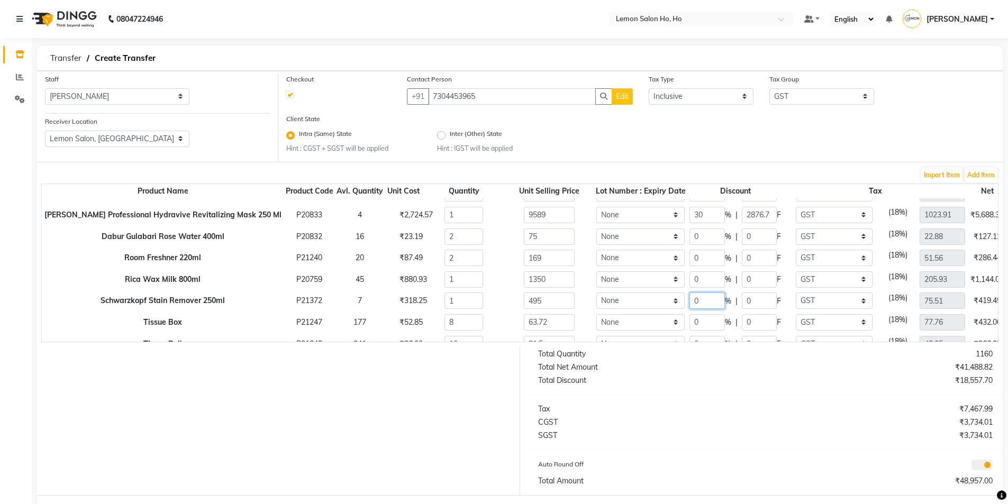
click at [689, 301] on input "0" at bounding box center [706, 300] width 35 height 16
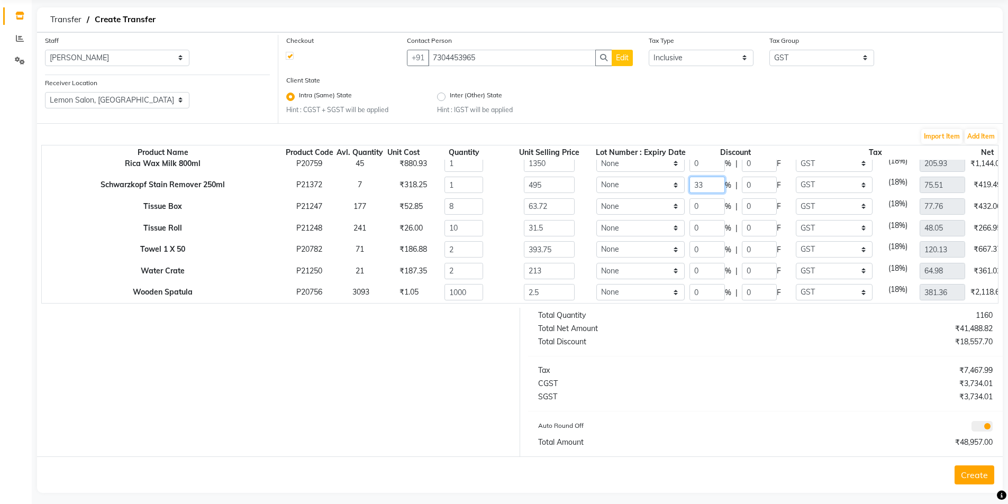
scroll to position [45, 0]
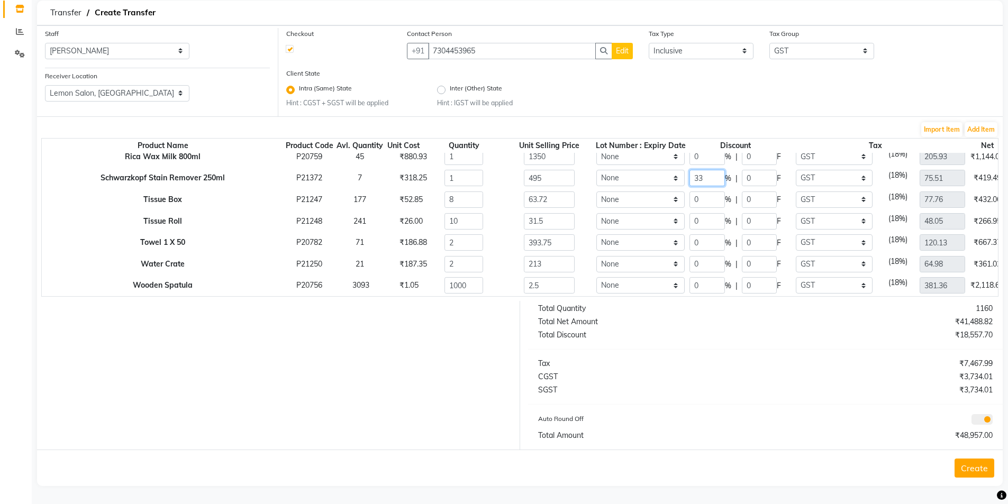
type input "33"
type input "331.65"
type input "163.35"
type input "50.59"
click at [689, 277] on input "0" at bounding box center [706, 285] width 35 height 16
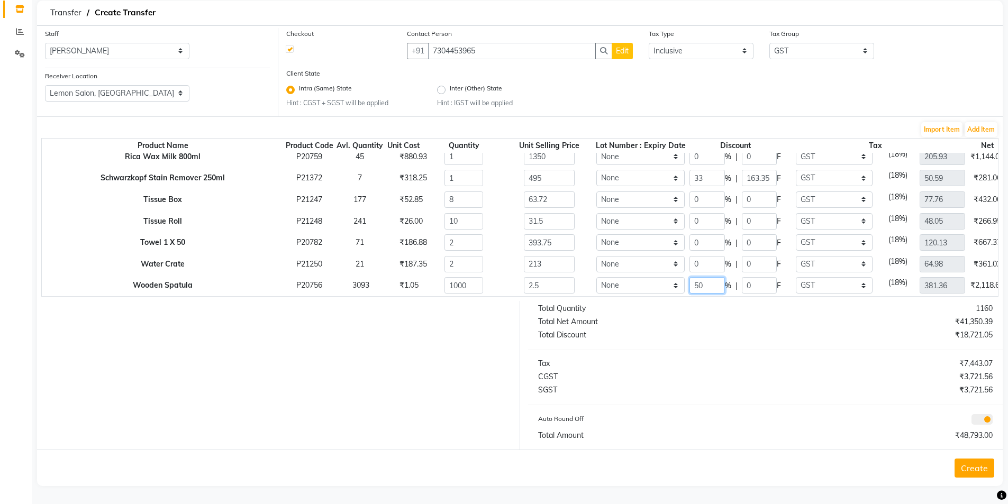
type input "50"
type input "1250"
type input "1.25"
type input "190.68"
click at [657, 346] on div "Total Quantity 1160 Total Net Amount ₹41,350.39 Total Discount ₹18,721.05 Tax ₹…" at bounding box center [765, 375] width 491 height 149
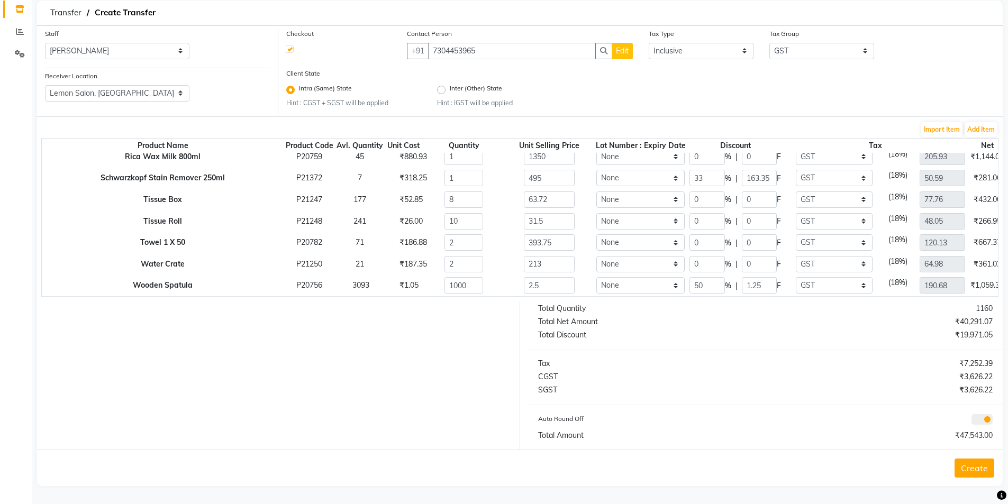
click at [972, 470] on button "Create" at bounding box center [974, 468] width 40 height 19
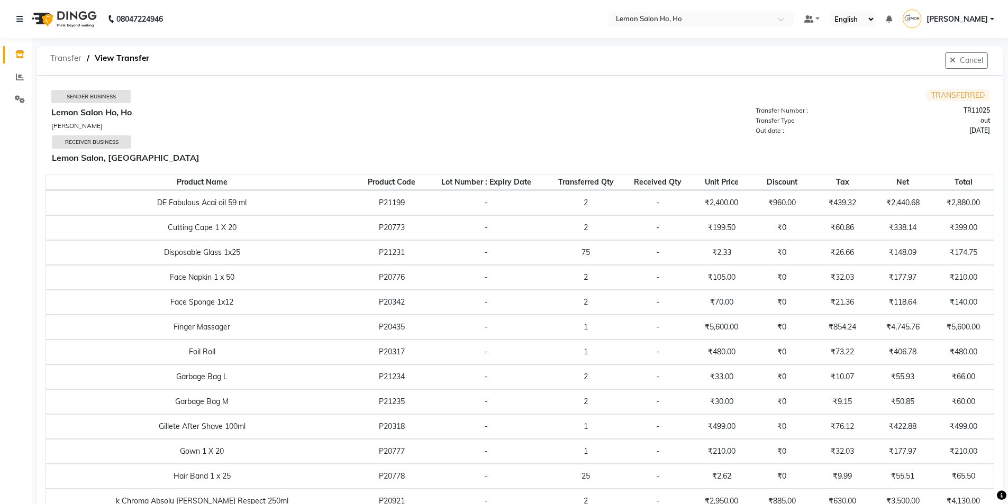
click at [62, 59] on span "Transfer" at bounding box center [66, 58] width 42 height 19
select select "sender"
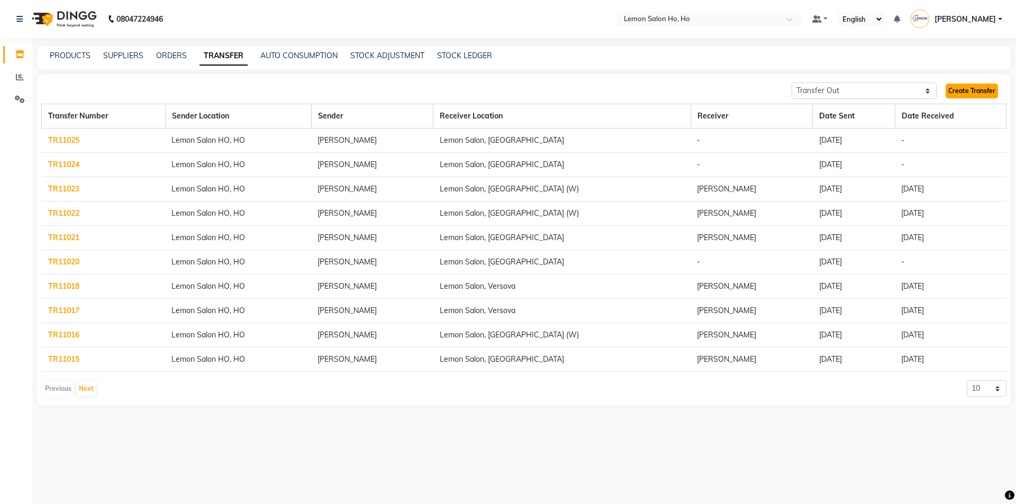
click at [972, 90] on link "Create Transfer" at bounding box center [971, 91] width 52 height 15
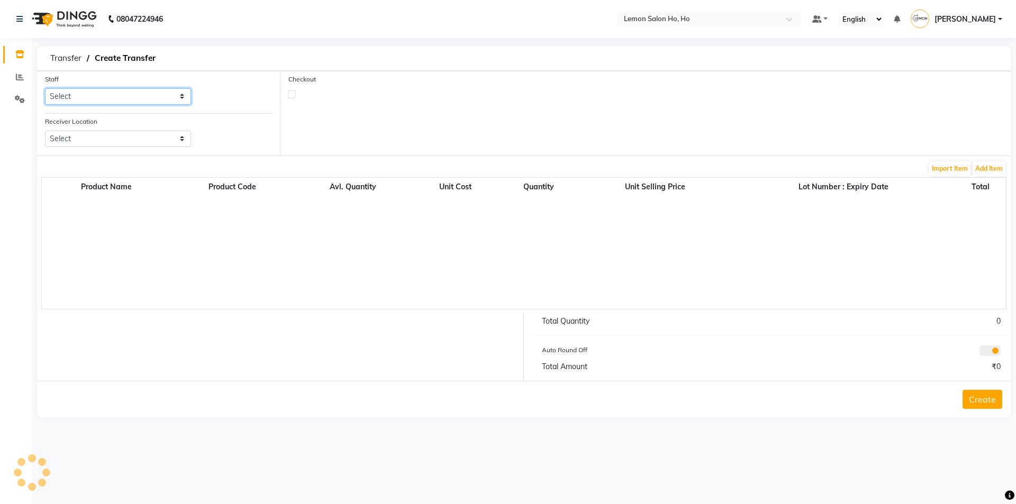
click at [115, 92] on select "Select [PERSON_NAME] [PERSON_NAME] DC DINGG Support [PERSON_NAME] [PERSON_NAME]…" at bounding box center [118, 96] width 146 height 16
select select "34406"
click at [45, 88] on select "Select [PERSON_NAME] [PERSON_NAME] DC DINGG Support [PERSON_NAME] [PERSON_NAME]…" at bounding box center [118, 96] width 146 height 16
click at [106, 142] on select "Select Lemon Salon, Lokhandwala [GEOGRAPHIC_DATA], [GEOGRAPHIC_DATA], Seven Bun…" at bounding box center [118, 139] width 146 height 16
select select "3565"
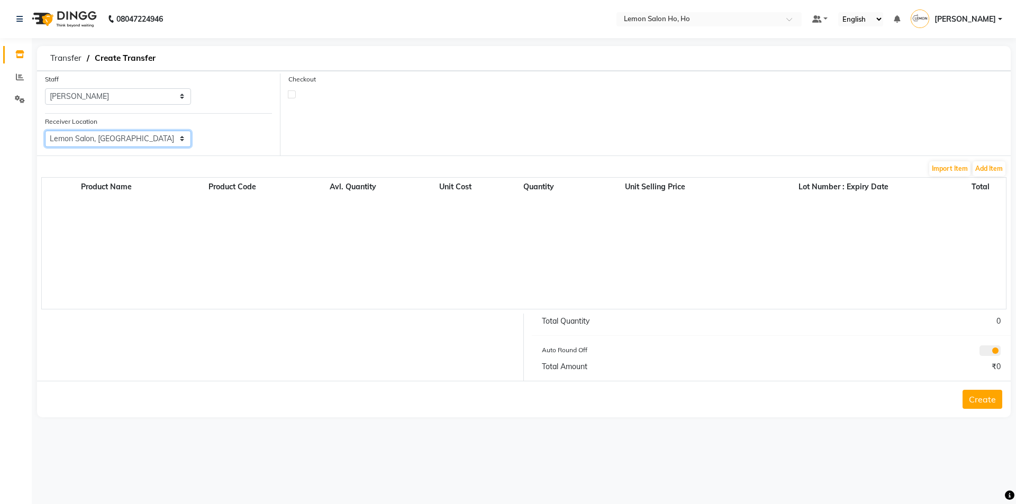
click at [45, 131] on select "Select Lemon Salon, Lokhandwala [GEOGRAPHIC_DATA], [GEOGRAPHIC_DATA], Seven Bun…" at bounding box center [118, 139] width 146 height 16
click at [289, 93] on label at bounding box center [292, 94] width 8 height 8
click at [289, 93] on input "checkbox" at bounding box center [291, 93] width 7 height 7
checkbox input "true"
select select "true"
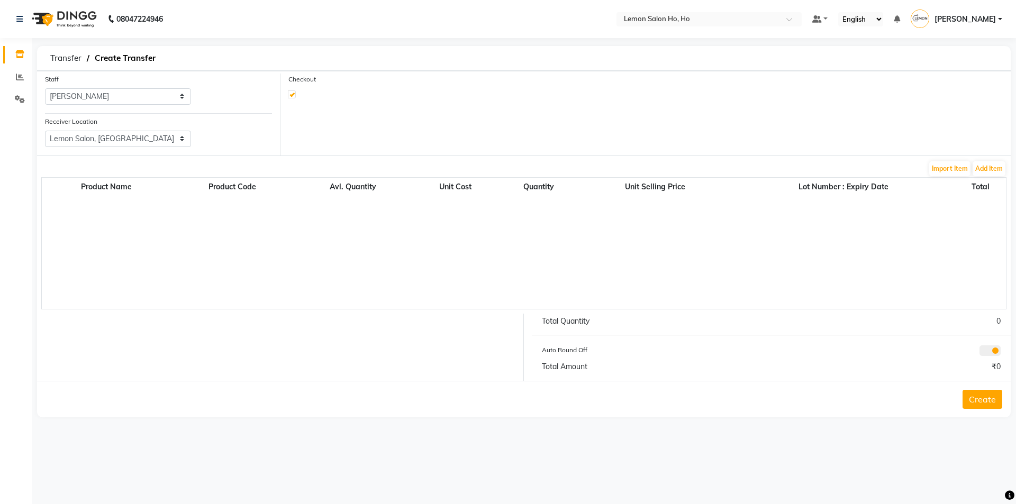
select select "2069"
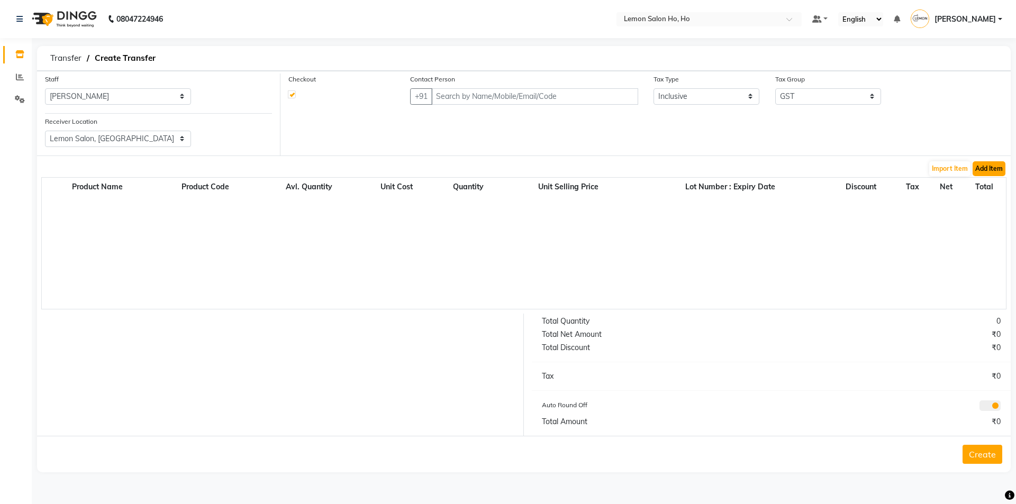
click at [992, 165] on button "Add Item" at bounding box center [988, 168] width 33 height 15
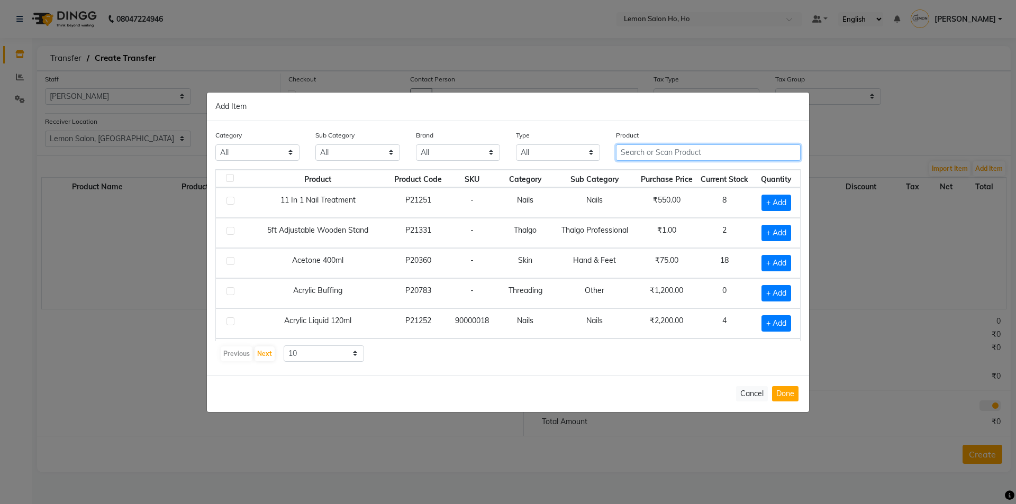
click at [717, 149] on input "text" at bounding box center [708, 152] width 185 height 16
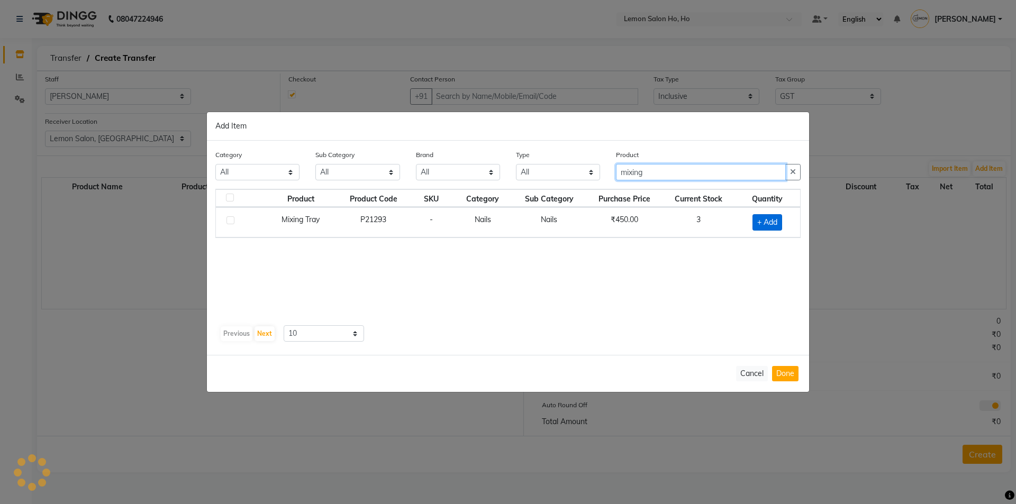
type input "mixing"
click at [767, 221] on span "+ Add" at bounding box center [767, 222] width 30 height 16
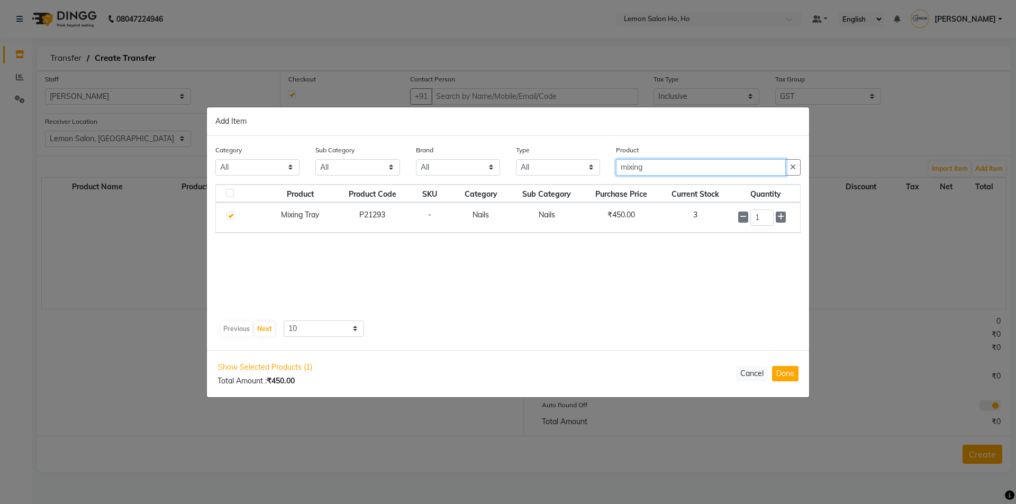
drag, startPoint x: 678, startPoint y: 172, endPoint x: 587, endPoint y: 180, distance: 90.7
click at [587, 180] on div "Category All Hair Skin Makeup Personal Care Appliances [PERSON_NAME] Waxing Dis…" at bounding box center [507, 164] width 601 height 40
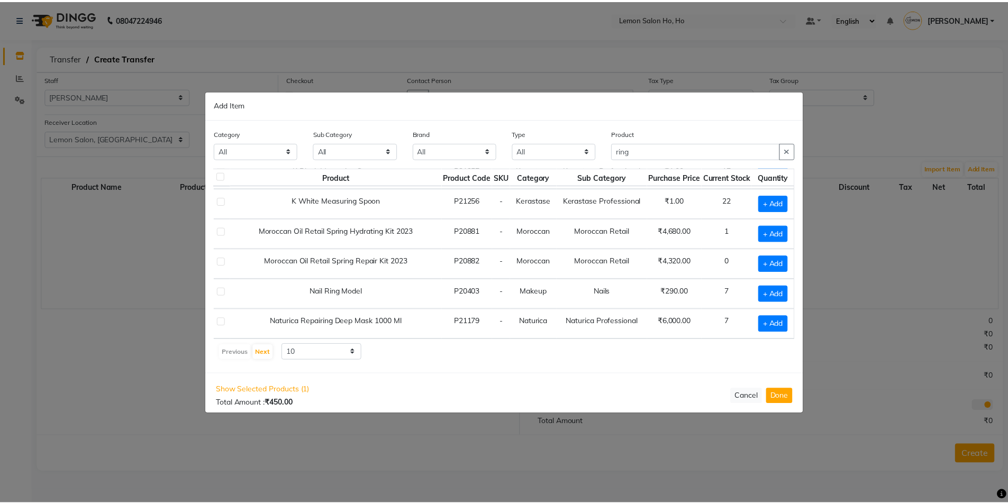
scroll to position [157, 21]
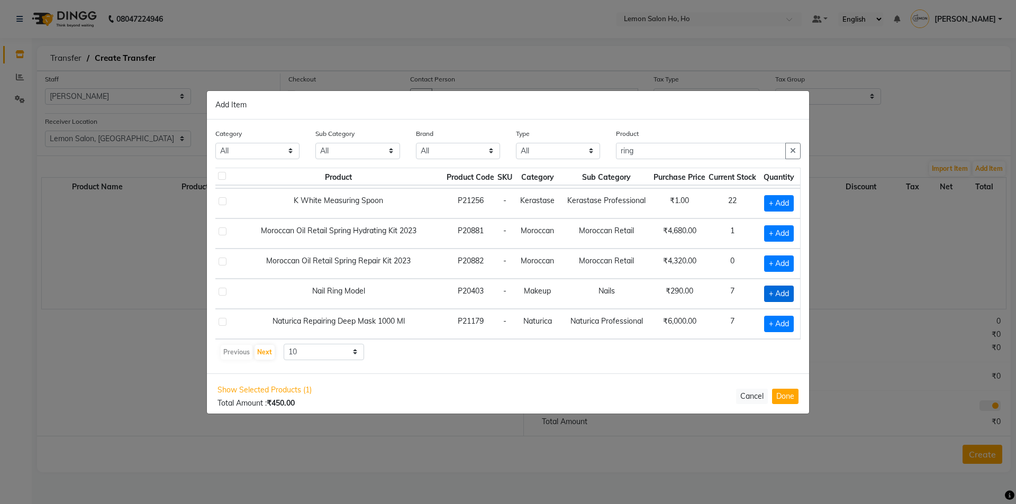
click at [769, 287] on span "+ Add" at bounding box center [779, 294] width 30 height 16
click at [786, 289] on icon at bounding box center [789, 292] width 7 height 7
click at [778, 390] on button "Done" at bounding box center [785, 396] width 26 height 15
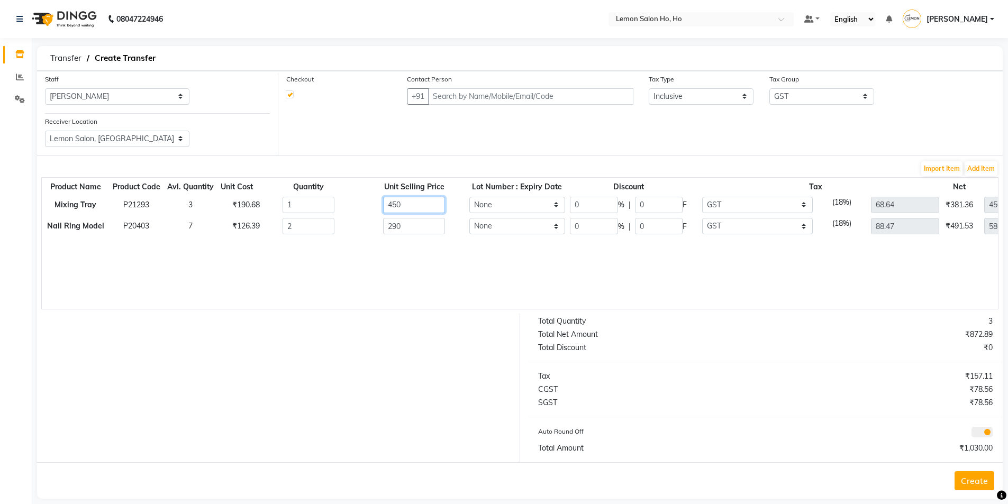
click at [436, 198] on input "450" at bounding box center [414, 205] width 62 height 16
click at [527, 106] on div "Contact Person +91" at bounding box center [519, 94] width 241 height 40
click at [519, 100] on input "text" at bounding box center [530, 96] width 205 height 16
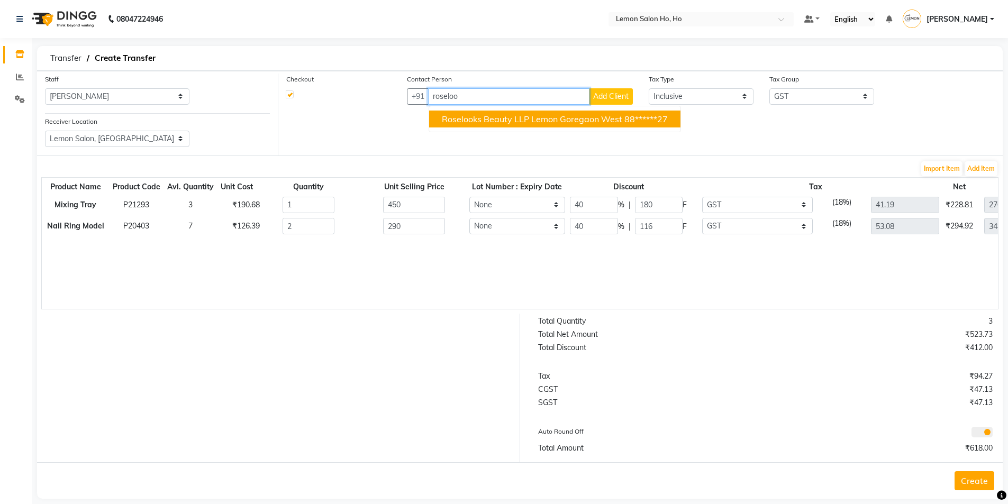
click at [492, 121] on span "Roselooks Beauty LLP Lemon Goregaon West" at bounding box center [532, 119] width 180 height 11
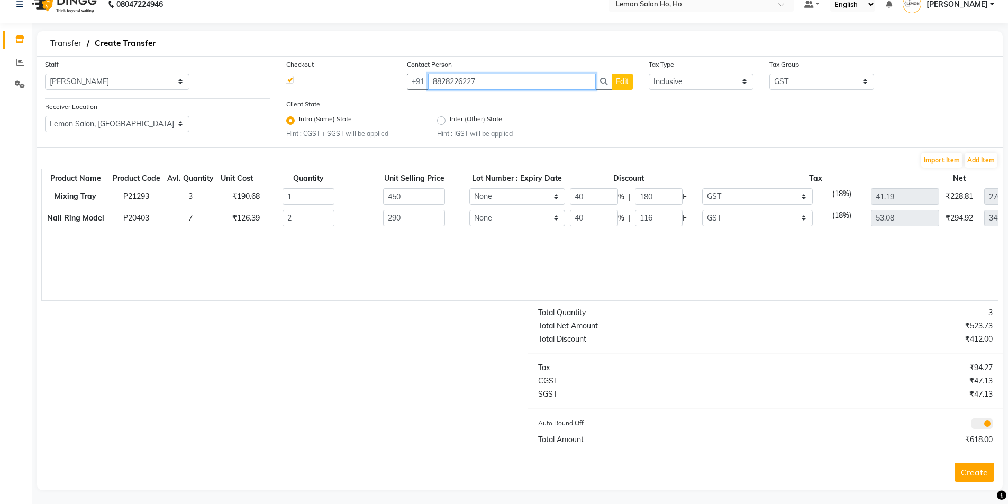
scroll to position [19, 0]
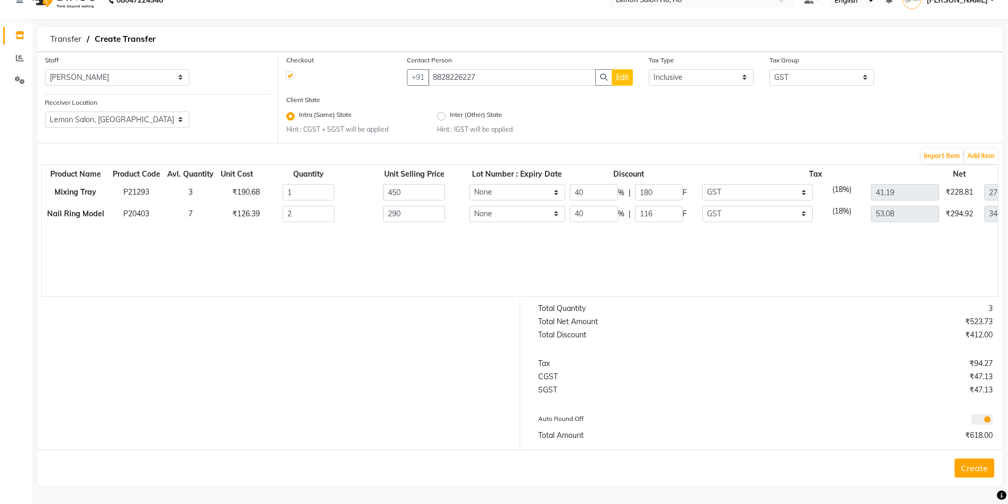
click at [974, 468] on button "Create" at bounding box center [974, 468] width 40 height 19
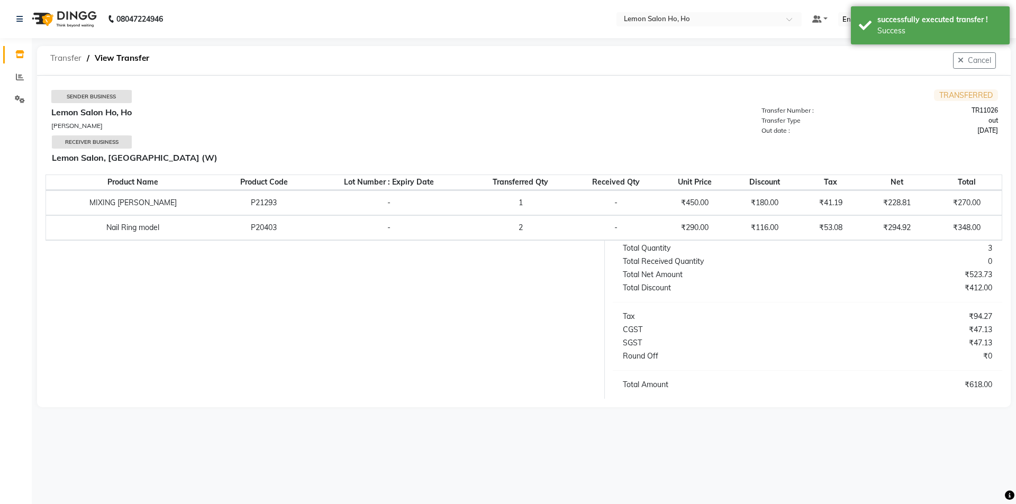
click at [72, 59] on span "Transfer" at bounding box center [66, 58] width 42 height 19
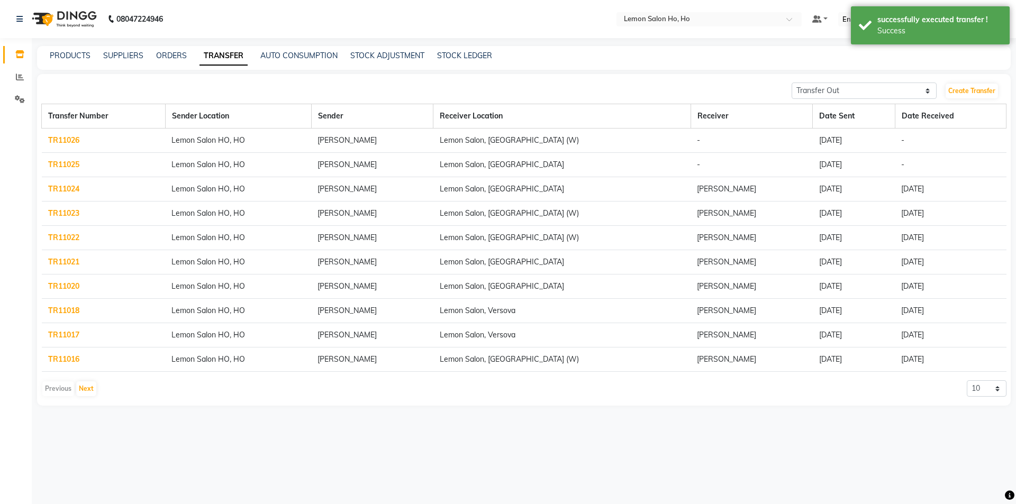
click at [63, 126] on th "Transfer Number" at bounding box center [104, 116] width 124 height 24
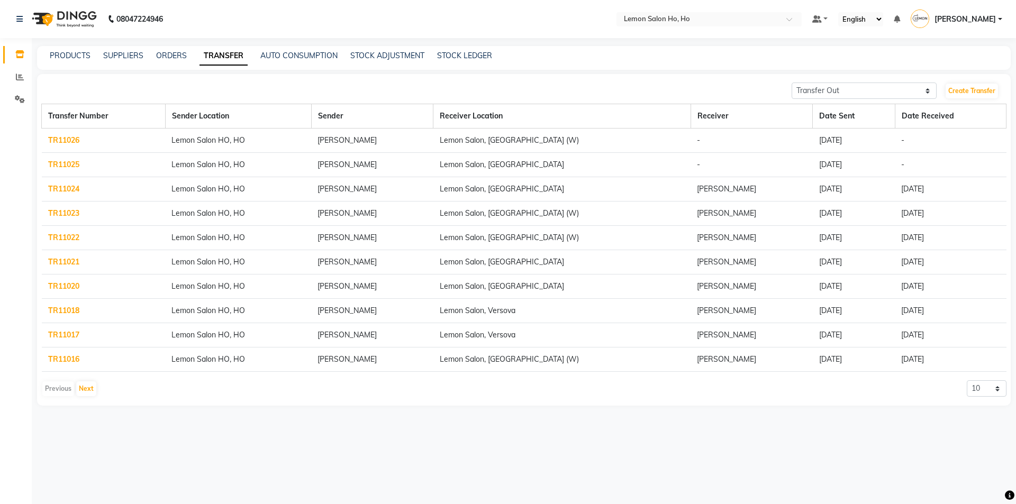
click at [61, 141] on link "TR11026" at bounding box center [63, 140] width 31 height 10
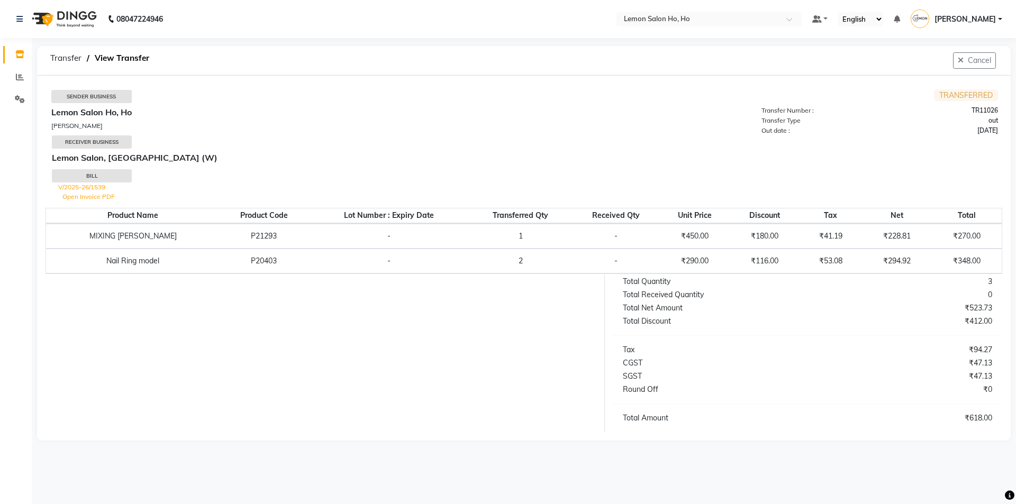
click at [92, 196] on link "Open Invoice PDF" at bounding box center [88, 197] width 52 height 8
click at [992, 16] on span "[PERSON_NAME]" at bounding box center [964, 19] width 61 height 11
click at [957, 74] on link "Sign out" at bounding box center [947, 76] width 97 height 16
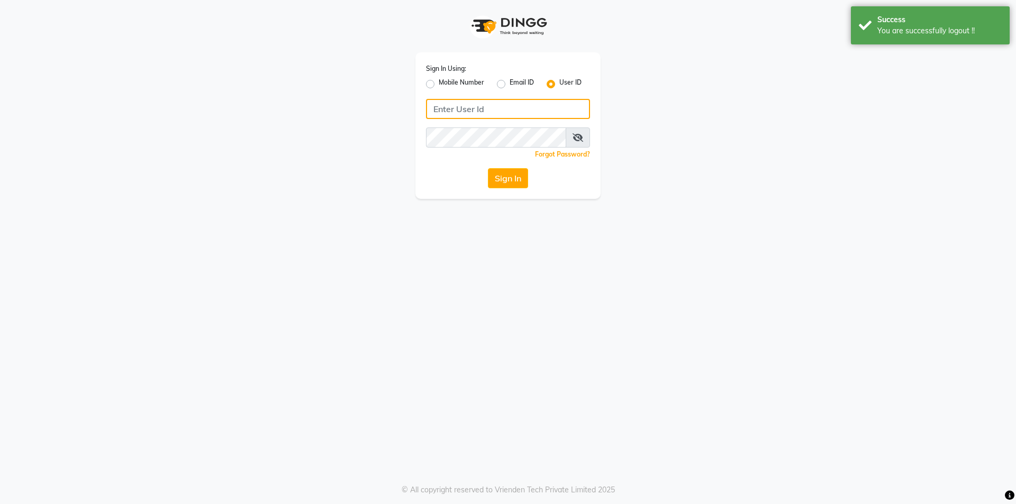
click at [497, 114] on input "Username" at bounding box center [508, 109] width 164 height 20
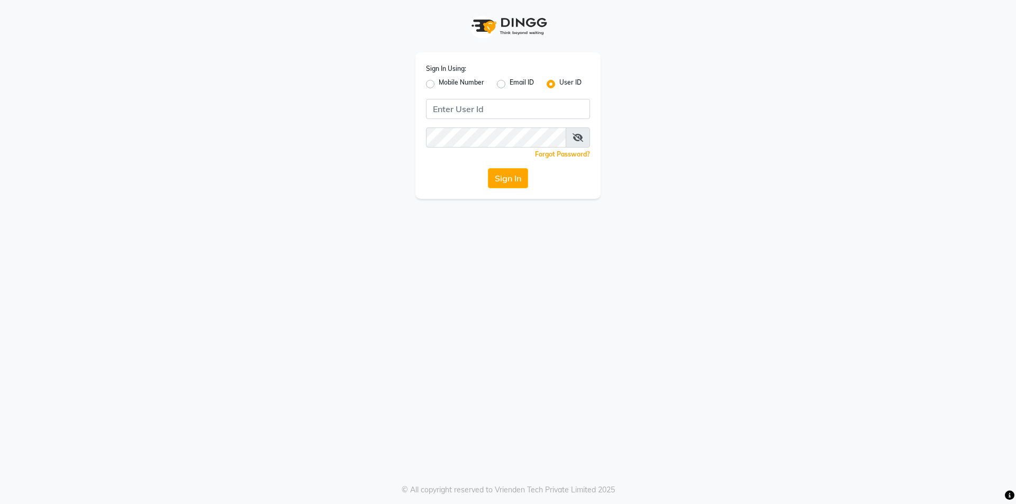
click at [438, 86] on label "Mobile Number" at bounding box center [460, 84] width 45 height 13
click at [438, 85] on input "Mobile Number" at bounding box center [441, 81] width 7 height 7
click at [522, 104] on input "Username" at bounding box center [525, 109] width 129 height 20
click at [515, 183] on button "Sign In" at bounding box center [508, 178] width 40 height 20
